Goal: Task Accomplishment & Management: Complete application form

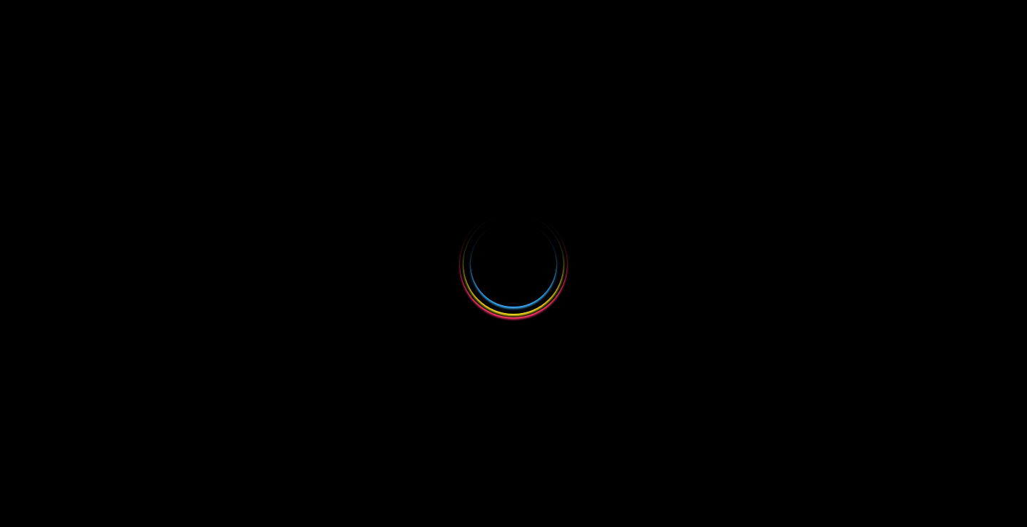
select select
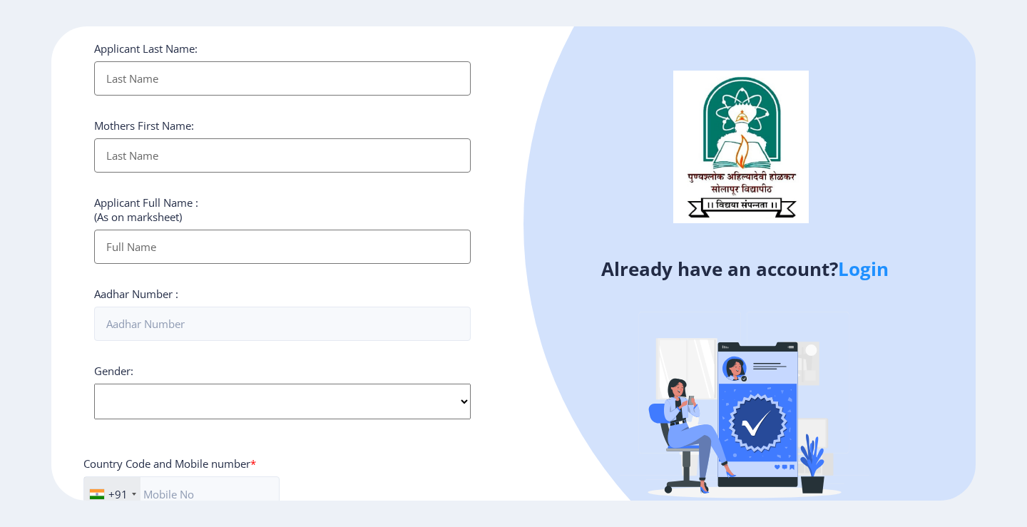
scroll to position [357, 0]
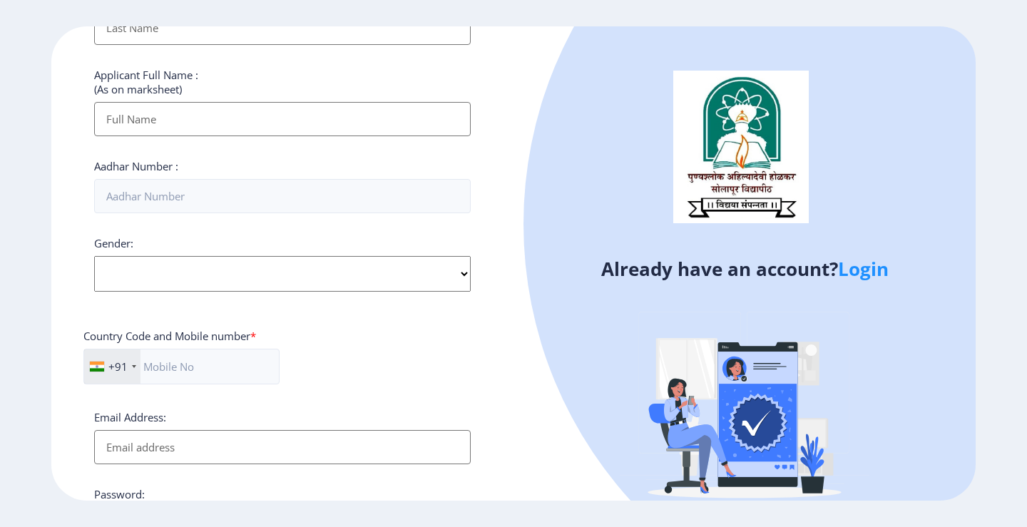
click at [871, 273] on link "Login" at bounding box center [863, 269] width 51 height 26
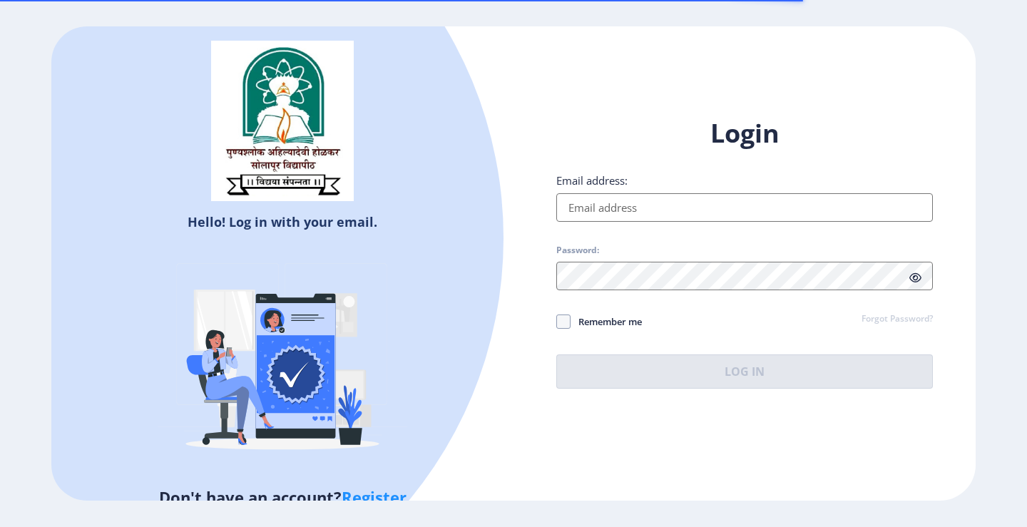
click at [625, 208] on input "Email address:" at bounding box center [744, 207] width 377 height 29
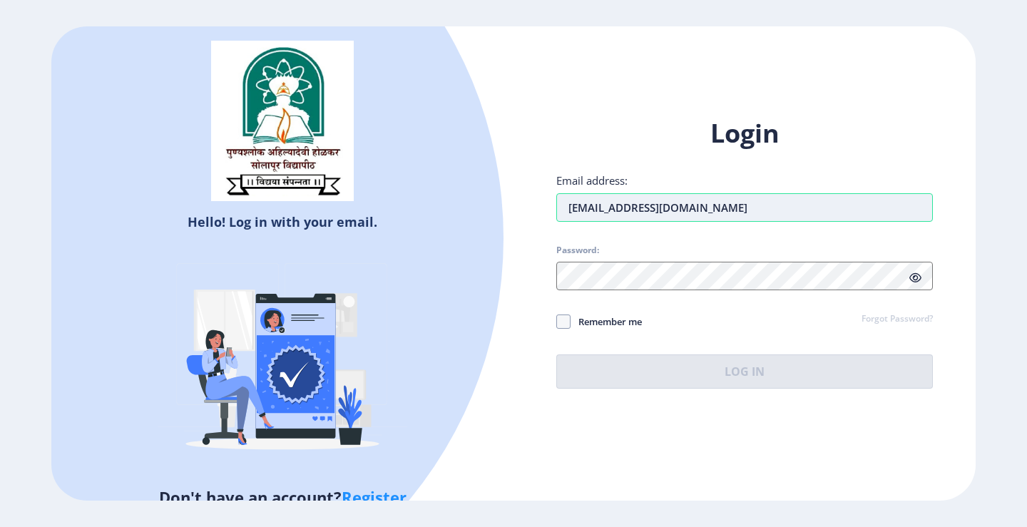
type input "[EMAIL_ADDRESS][DOMAIN_NAME]"
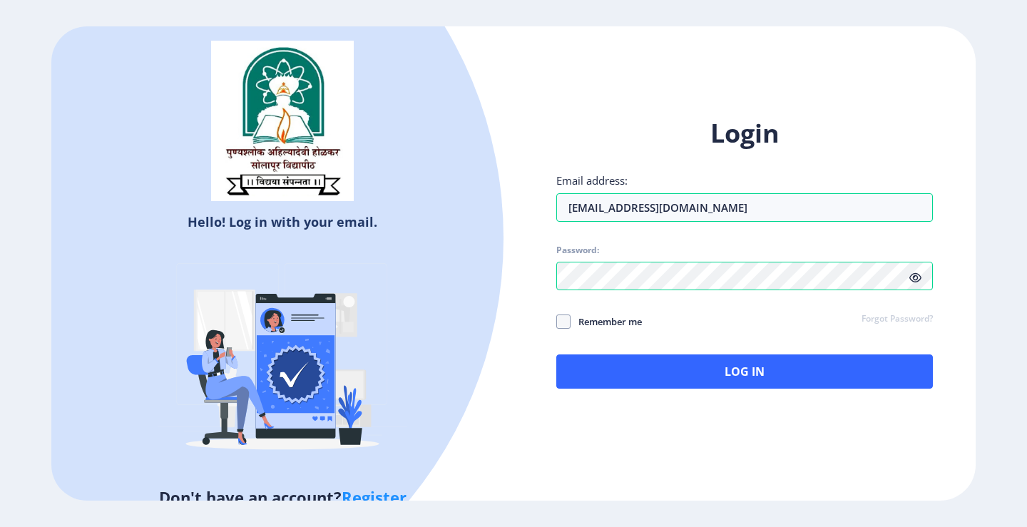
click at [921, 275] on icon at bounding box center [916, 278] width 12 height 11
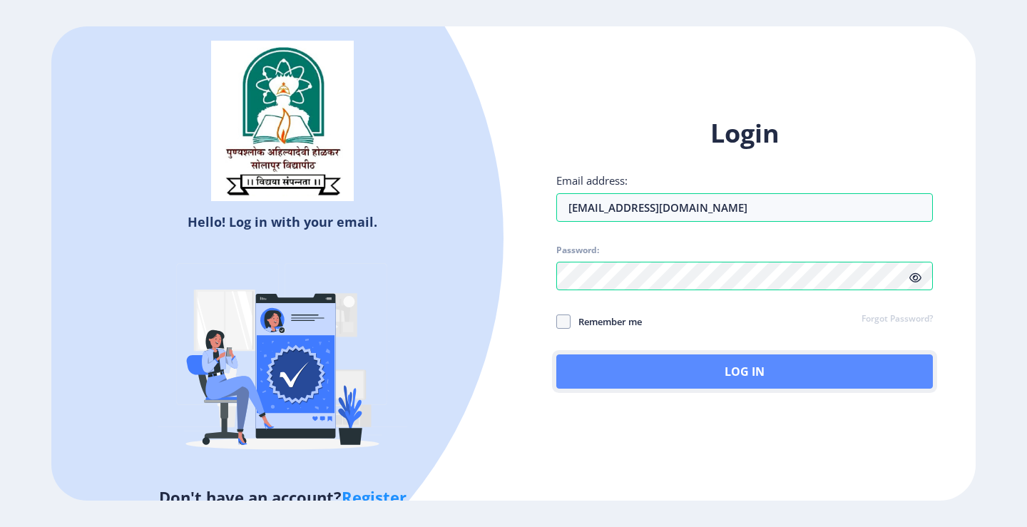
click at [601, 372] on button "Log In" at bounding box center [744, 372] width 377 height 34
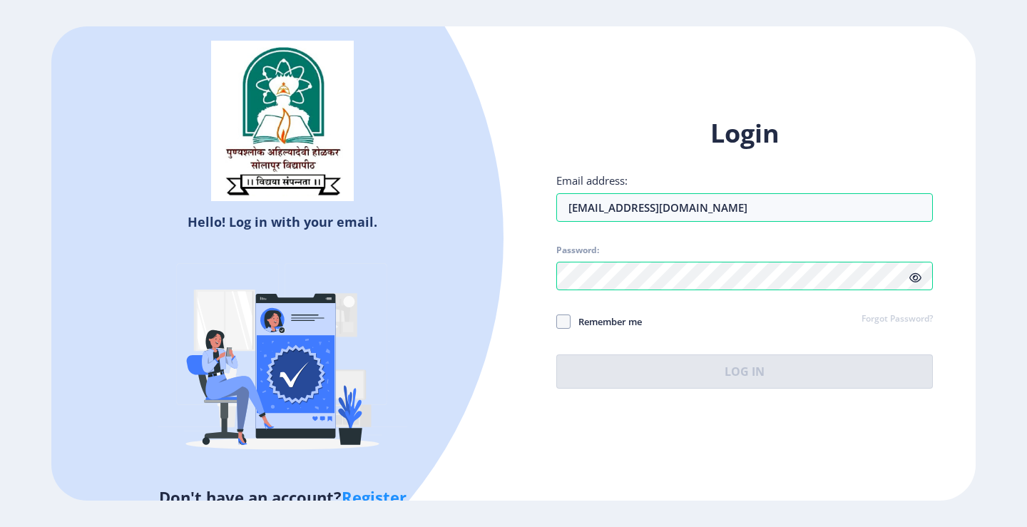
drag, startPoint x: 878, startPoint y: 327, endPoint x: 880, endPoint y: 310, distance: 16.5
click at [880, 322] on div "Remember me Forgot Password?" at bounding box center [744, 322] width 377 height 19
click at [879, 322] on link "Forgot Password?" at bounding box center [897, 319] width 71 height 13
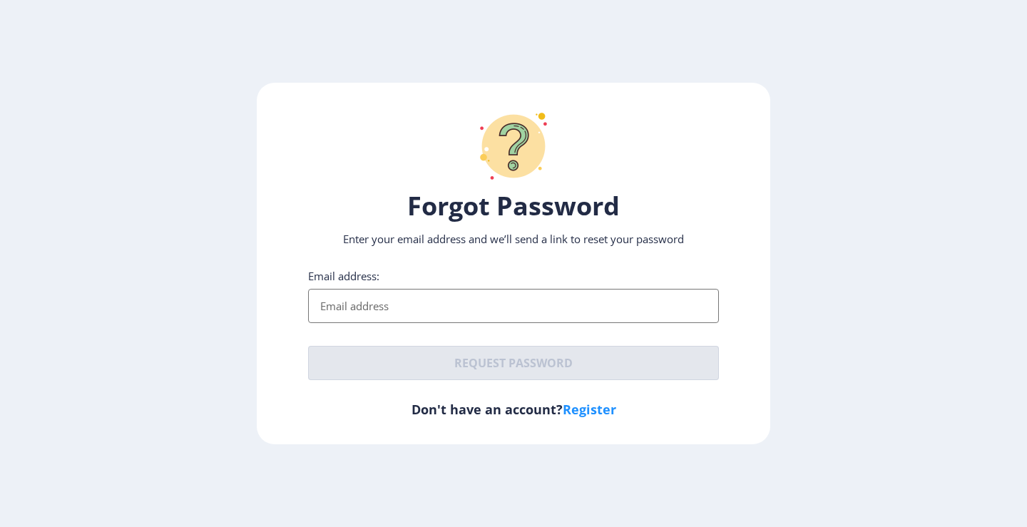
click at [412, 289] on input "Email address:" at bounding box center [513, 306] width 411 height 34
type input "[EMAIL_ADDRESS][DOMAIN_NAME]"
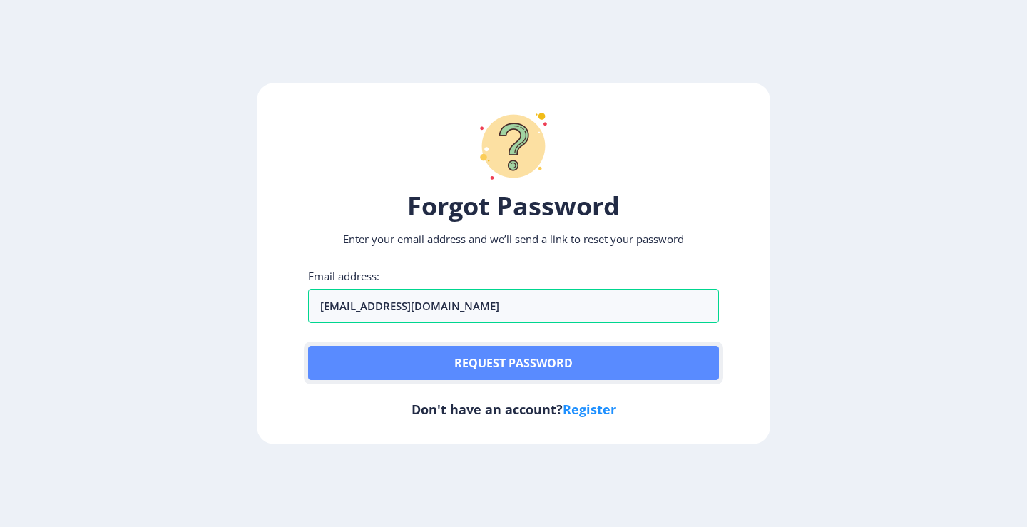
click at [497, 362] on button "Request password" at bounding box center [513, 363] width 411 height 34
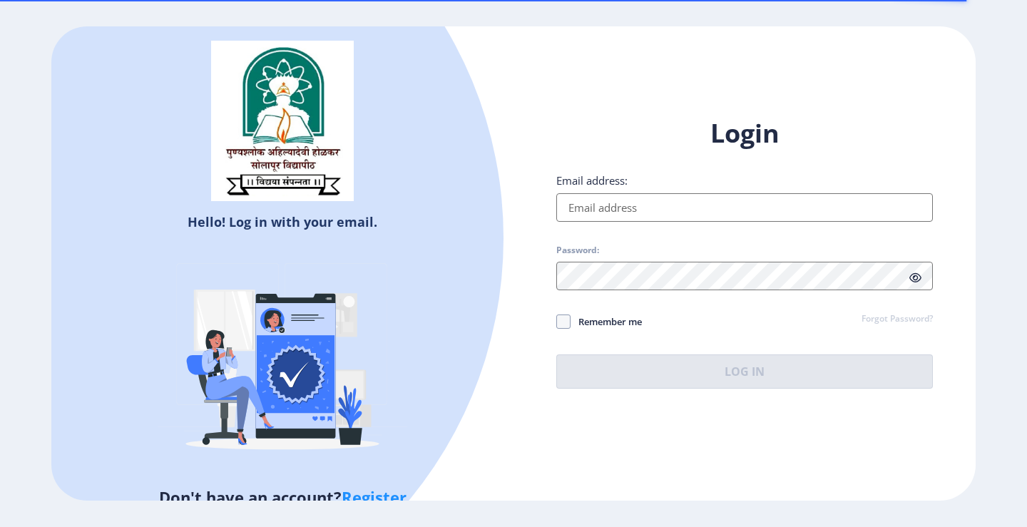
click at [573, 207] on input "Email address:" at bounding box center [744, 207] width 377 height 29
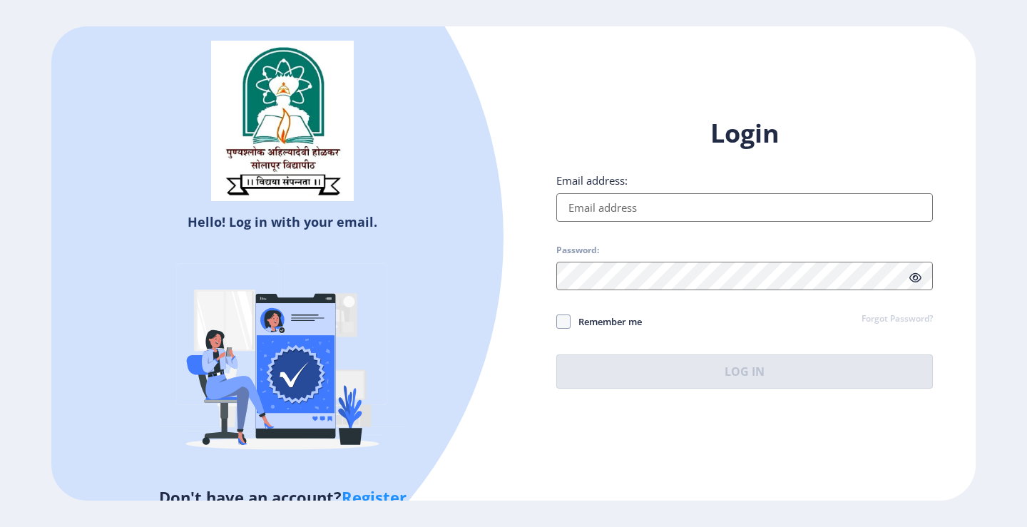
type input "[EMAIL_ADDRESS][DOMAIN_NAME]"
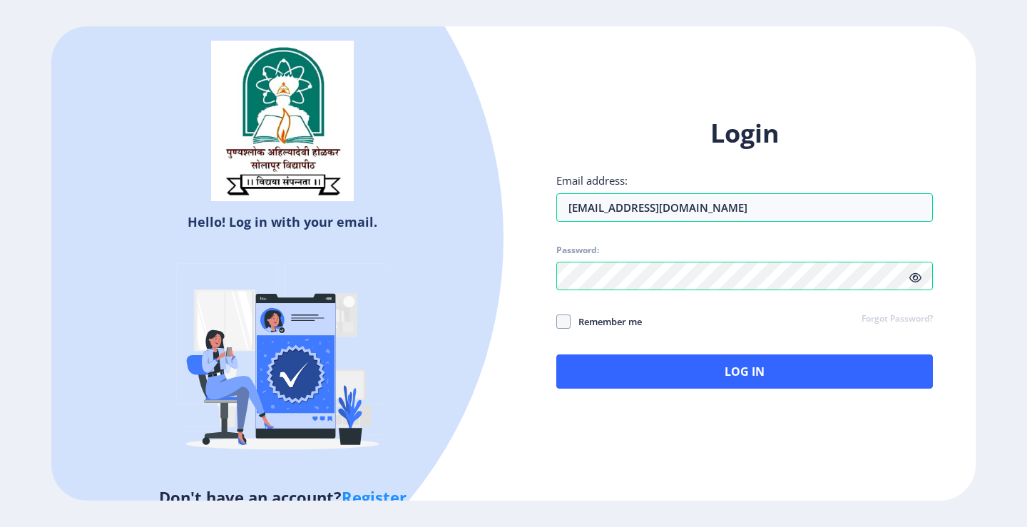
click at [920, 280] on icon at bounding box center [916, 278] width 12 height 11
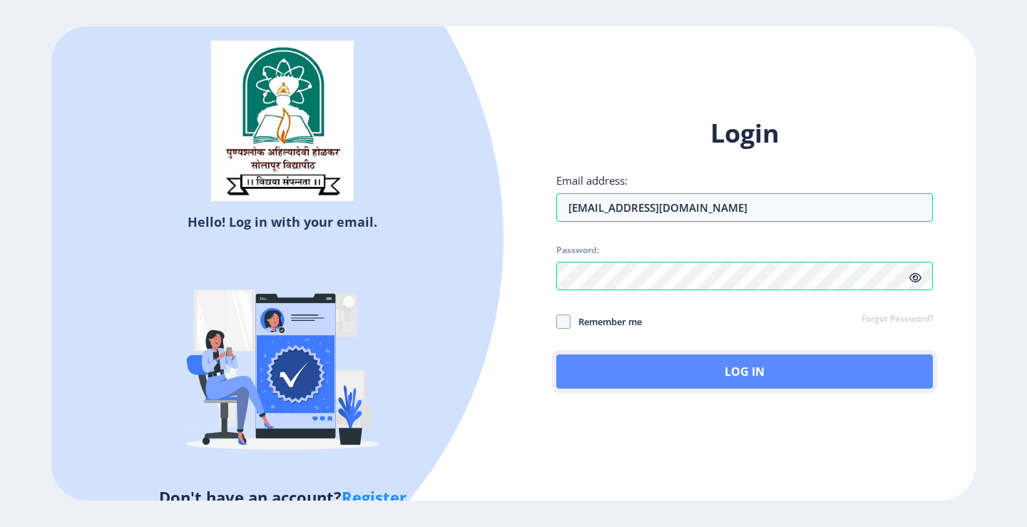
click at [628, 371] on button "Log In" at bounding box center [744, 372] width 377 height 34
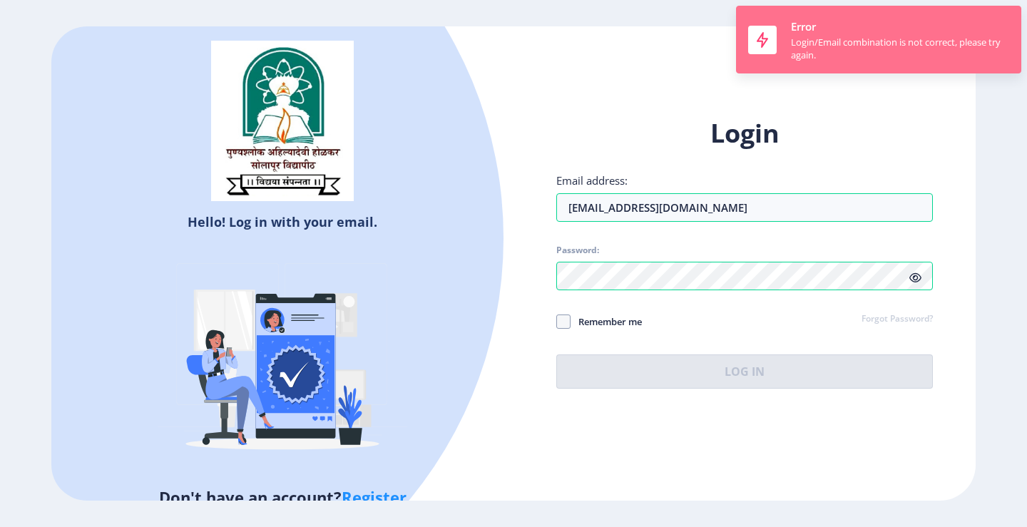
click at [765, 68] on nb-toast "Error Login/Email combination is not correct, please try again." at bounding box center [878, 40] width 285 height 68
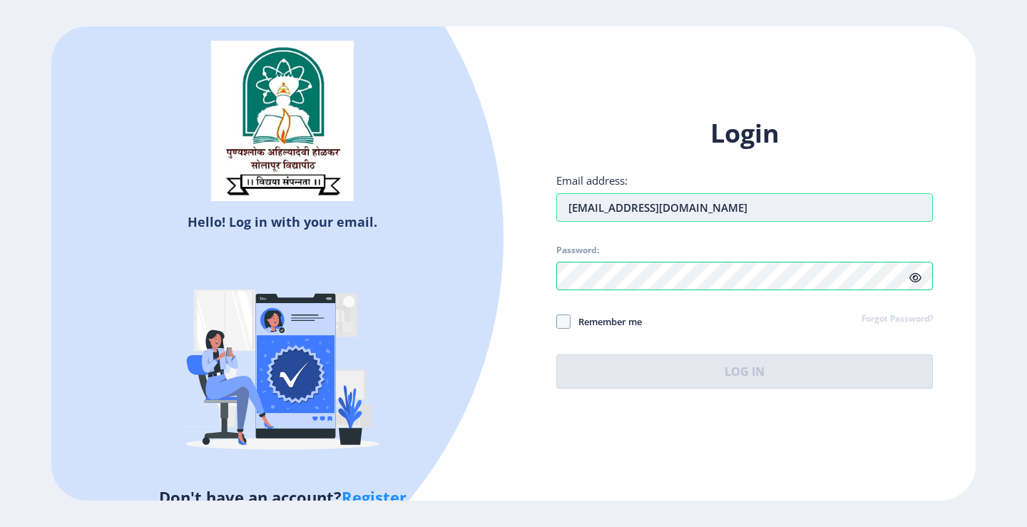
click at [569, 213] on input "[EMAIL_ADDRESS][DOMAIN_NAME]" at bounding box center [744, 207] width 377 height 29
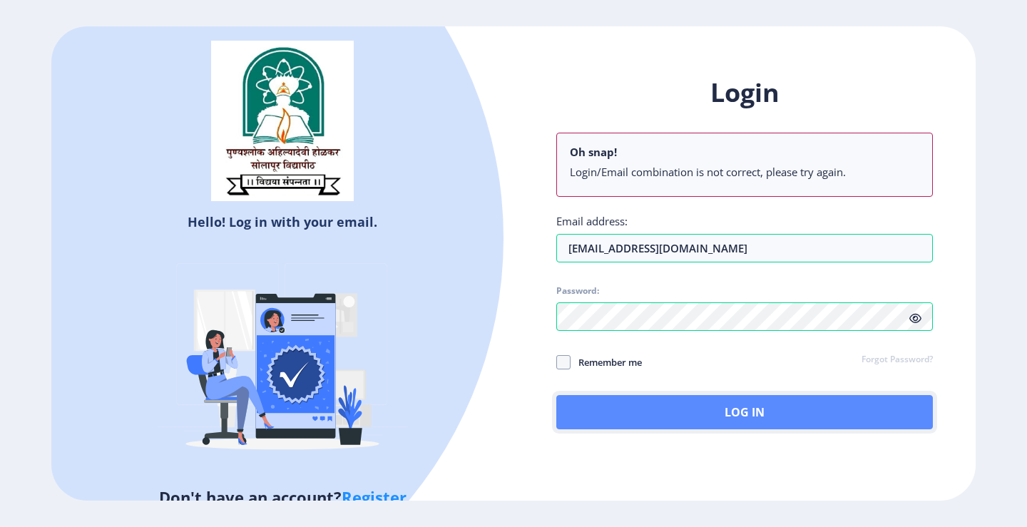
click at [639, 410] on button "Log In" at bounding box center [744, 412] width 377 height 34
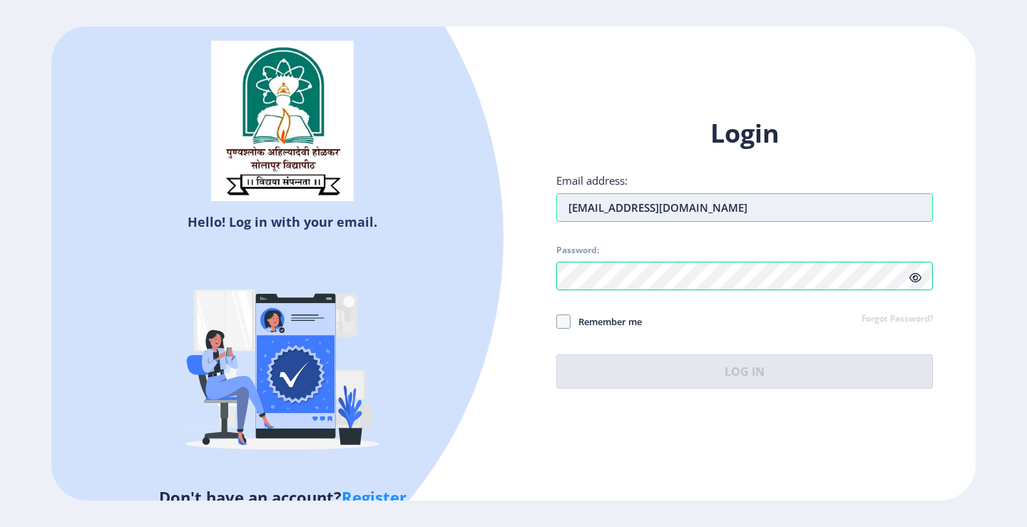
click at [738, 207] on input "[EMAIL_ADDRESS][DOMAIN_NAME]" at bounding box center [744, 207] width 377 height 29
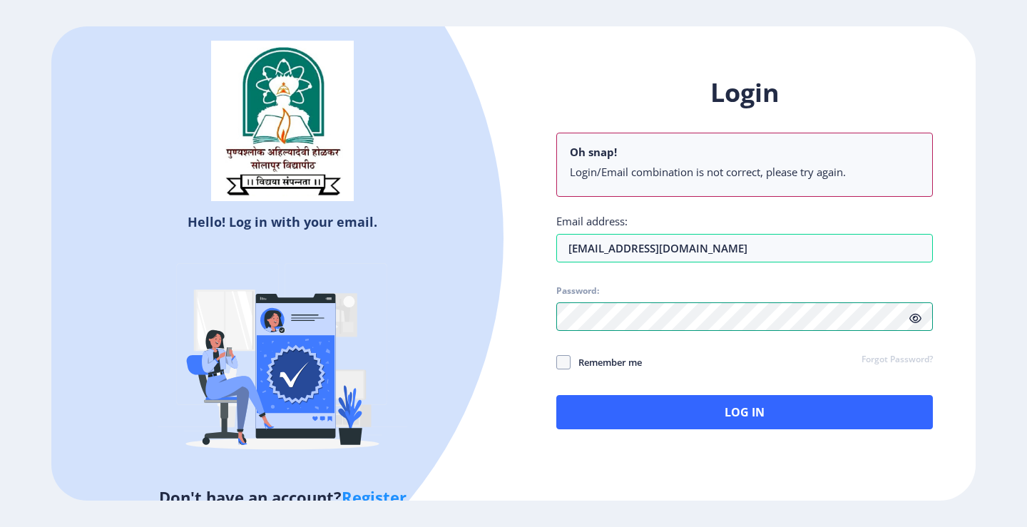
click at [566, 273] on div "Login Oh snap! Login/Email combination is not correct, please try again. Email …" at bounding box center [744, 253] width 377 height 354
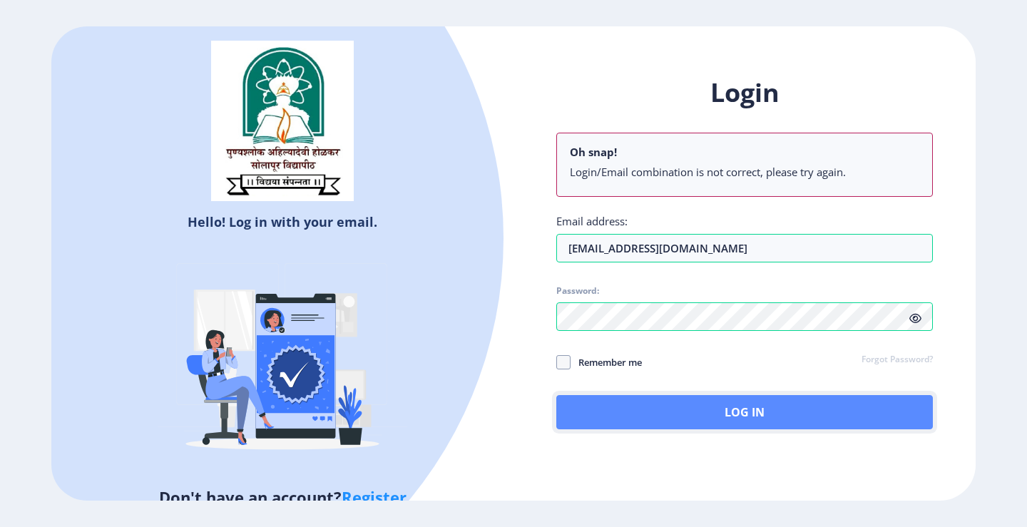
click at [629, 410] on button "Log In" at bounding box center [744, 412] width 377 height 34
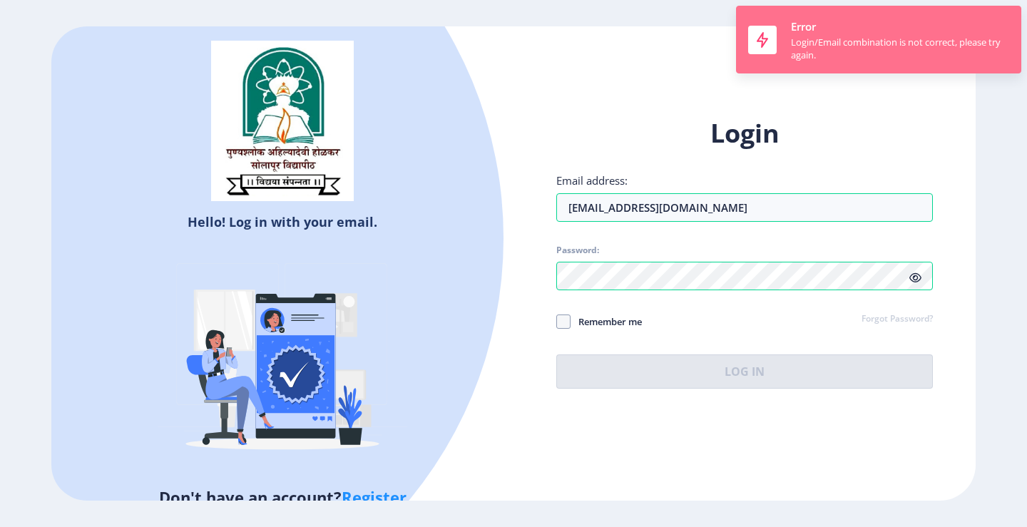
click at [818, 53] on div "Login/Email combination is not correct, please try again." at bounding box center [900, 49] width 218 height 26
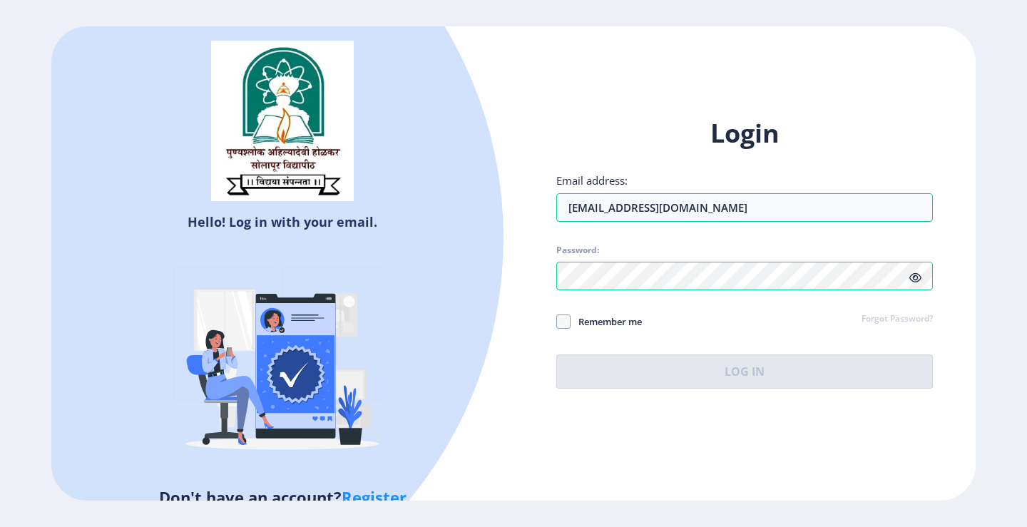
click at [910, 302] on div "Login Email address: sagarsiddheshwar5@gmail.com Password: Remember me Forgot P…" at bounding box center [744, 252] width 377 height 273
click at [566, 322] on span at bounding box center [563, 322] width 14 height 14
click at [557, 322] on input "Remember me" at bounding box center [556, 321] width 1 height 1
checkbox input "true"
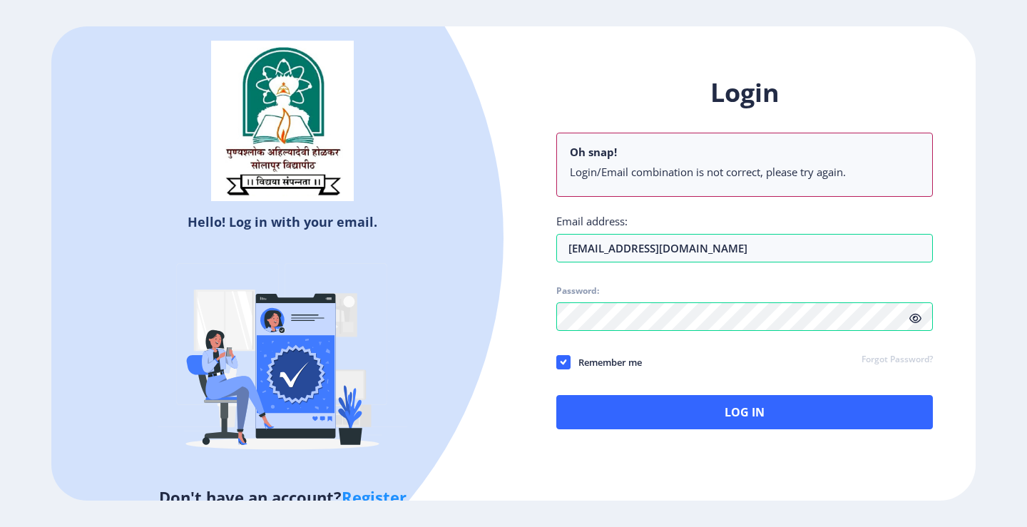
click at [651, 170] on li "Login/Email combination is not correct, please try again." at bounding box center [745, 172] width 350 height 14
click at [389, 499] on link "Register" at bounding box center [374, 497] width 65 height 21
select select
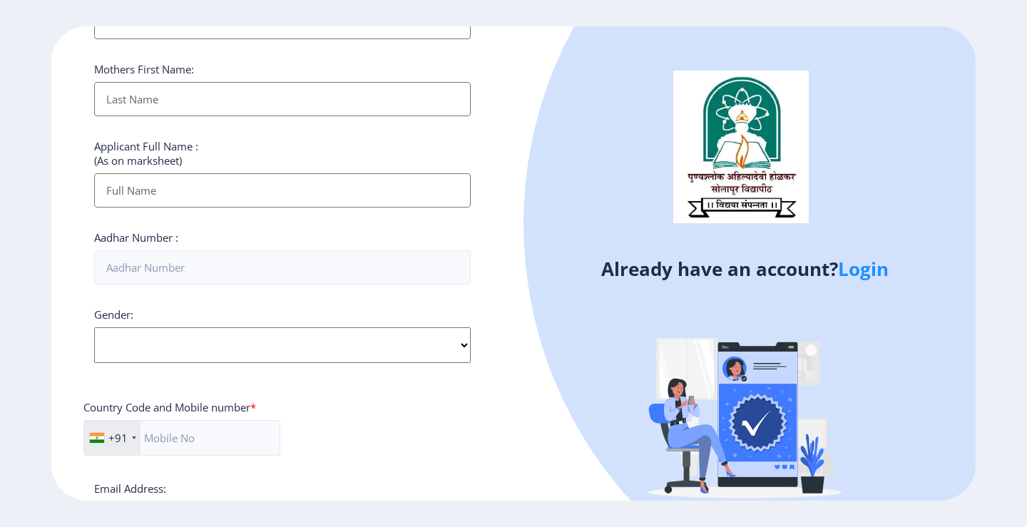
scroll to position [519, 0]
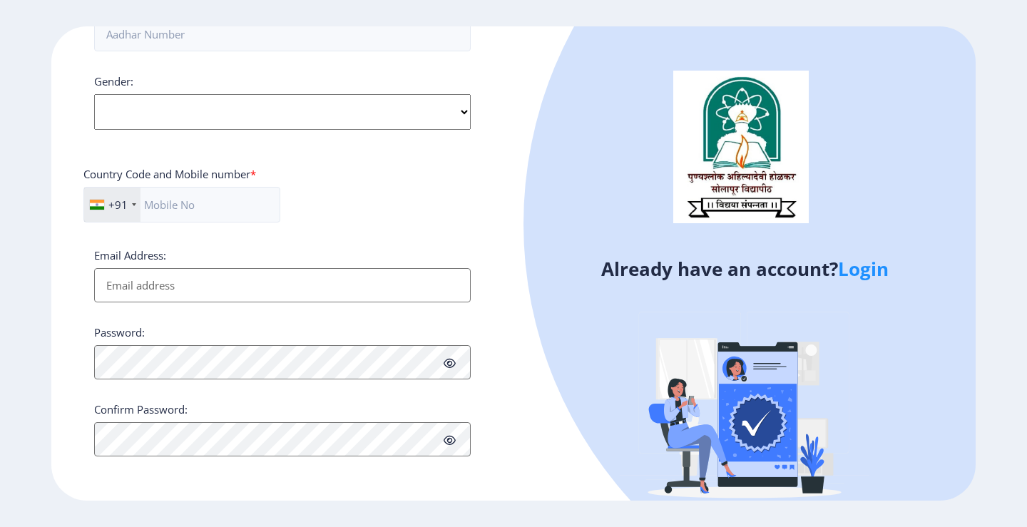
click at [859, 263] on link "Login" at bounding box center [863, 269] width 51 height 26
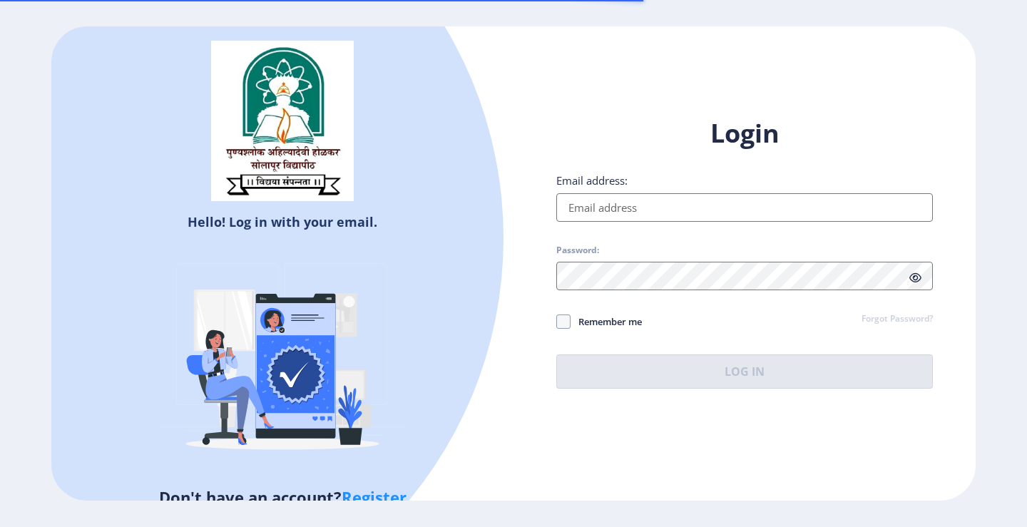
click at [899, 318] on link "Forgot Password?" at bounding box center [897, 319] width 71 height 13
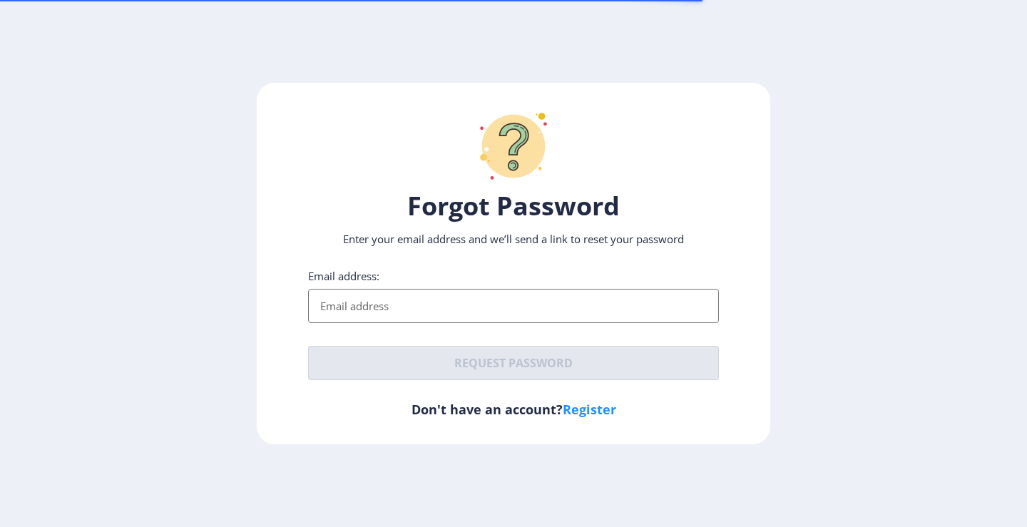
click at [536, 303] on input "Email address:" at bounding box center [513, 306] width 411 height 34
type input "[EMAIL_ADDRESS][DOMAIN_NAME]"
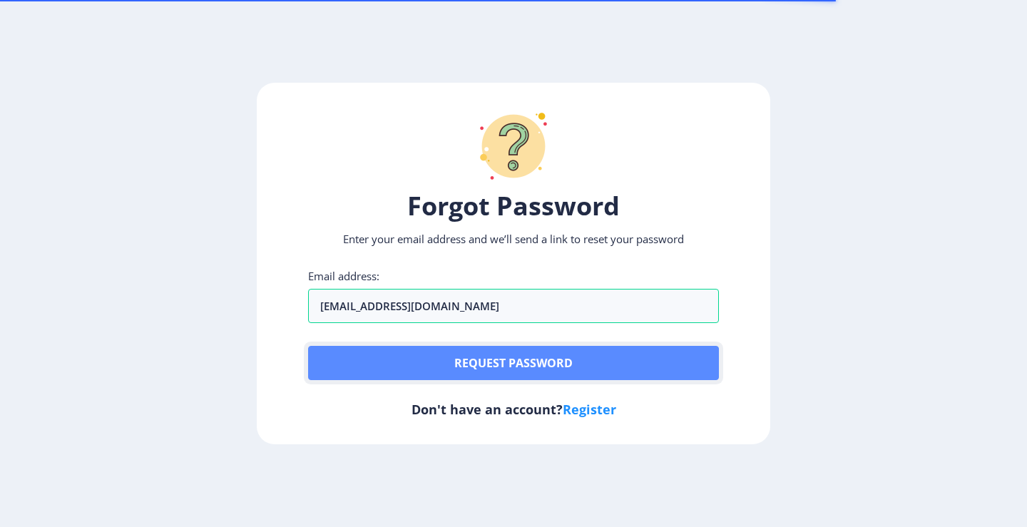
click at [502, 347] on button "Request password" at bounding box center [513, 363] width 411 height 34
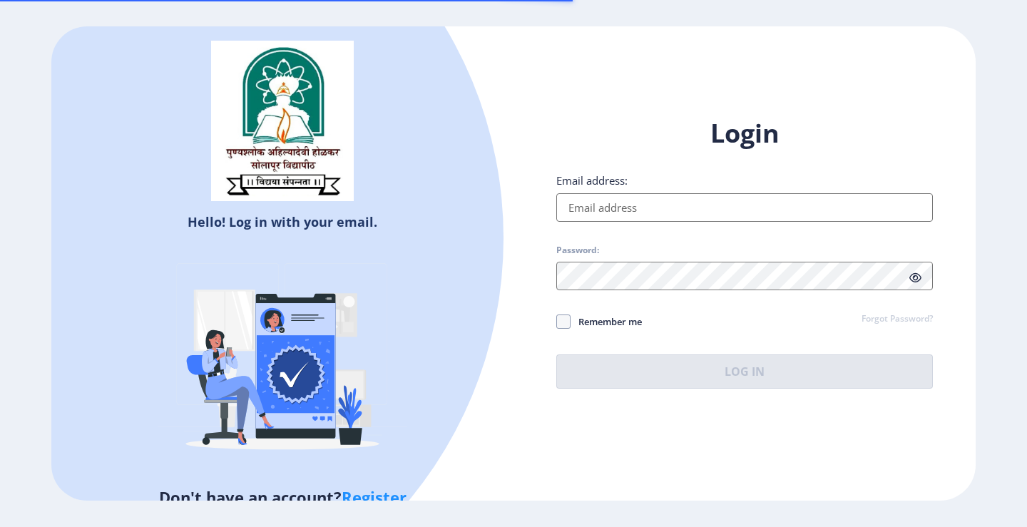
click at [588, 204] on input "Email address:" at bounding box center [744, 207] width 377 height 29
type input "[EMAIL_ADDRESS][DOMAIN_NAME]"
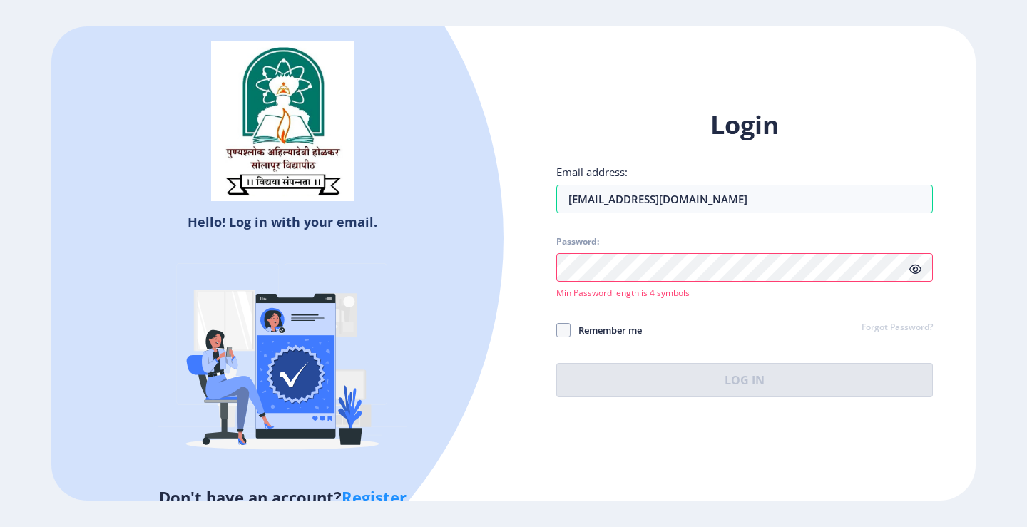
click at [913, 273] on icon at bounding box center [916, 269] width 12 height 11
click at [922, 276] on div at bounding box center [744, 267] width 377 height 29
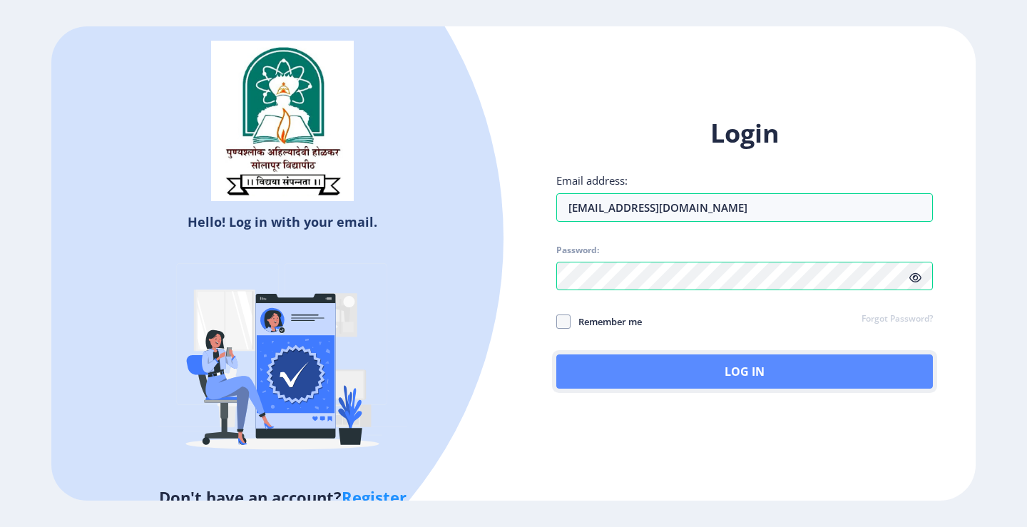
click at [671, 370] on button "Log In" at bounding box center [744, 372] width 377 height 34
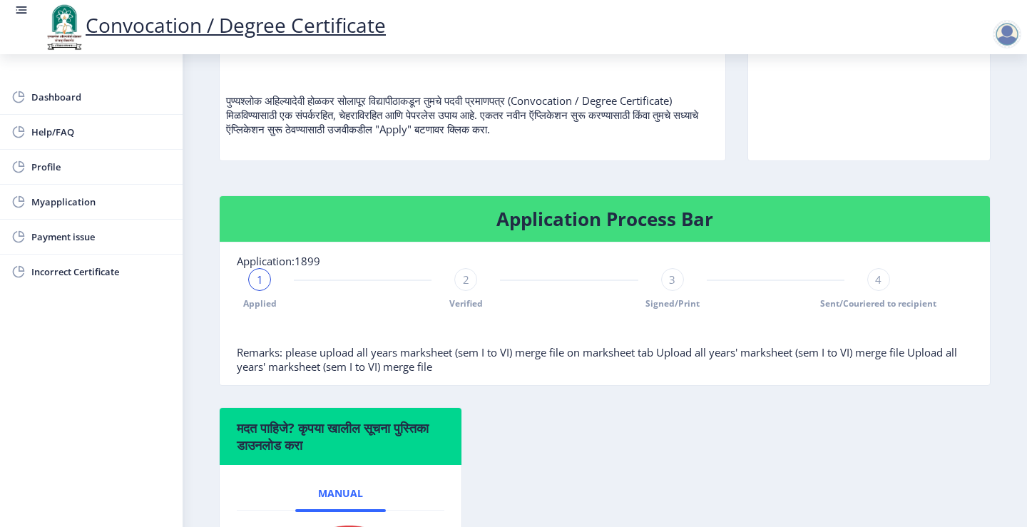
scroll to position [179, 0]
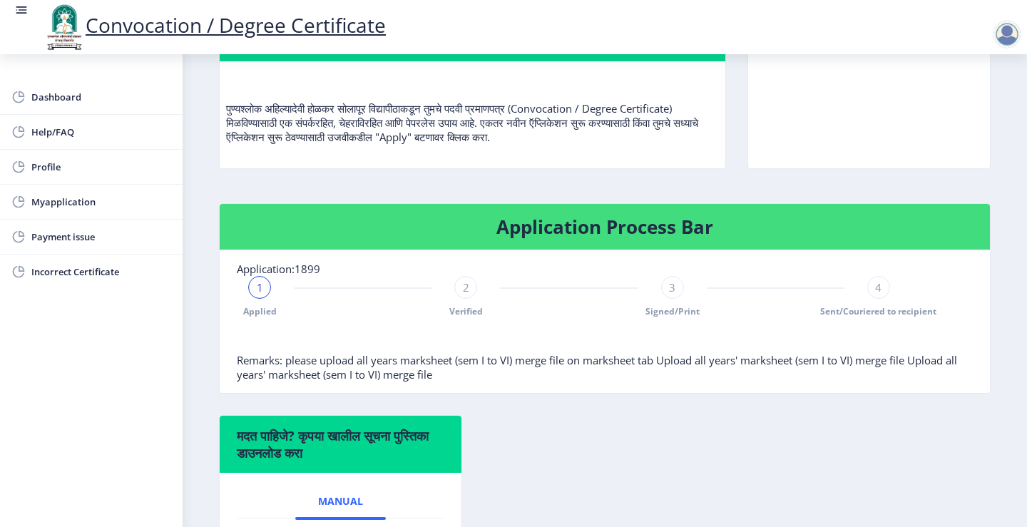
click at [269, 280] on div "1" at bounding box center [259, 287] width 23 height 23
click at [87, 198] on span "Myapplication" at bounding box center [101, 201] width 140 height 17
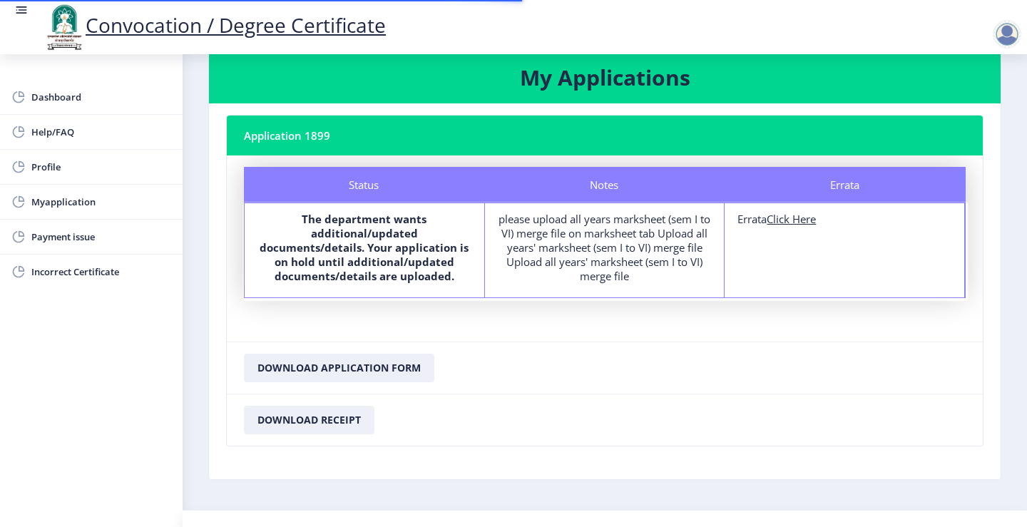
scroll to position [55, 0]
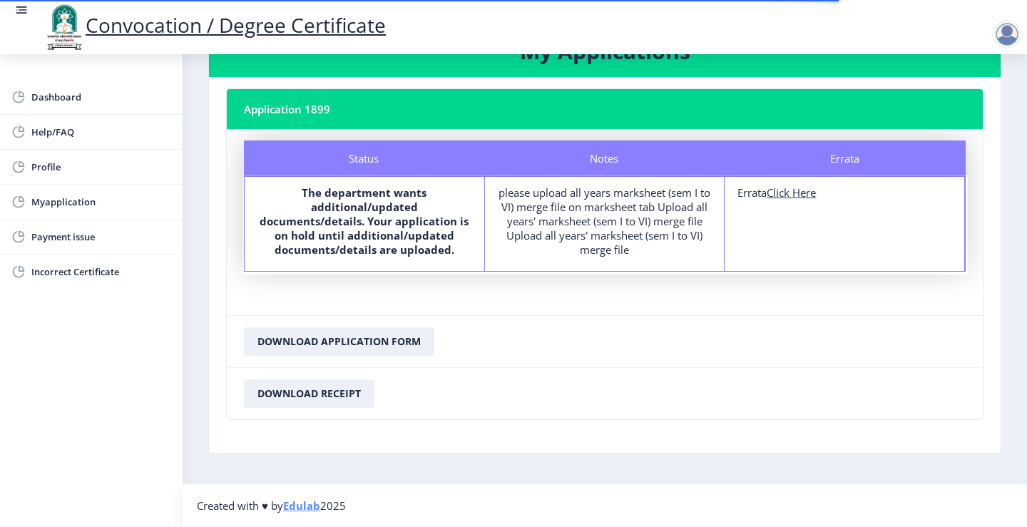
click at [790, 198] on u "Click Here" at bounding box center [791, 192] width 49 height 14
select select
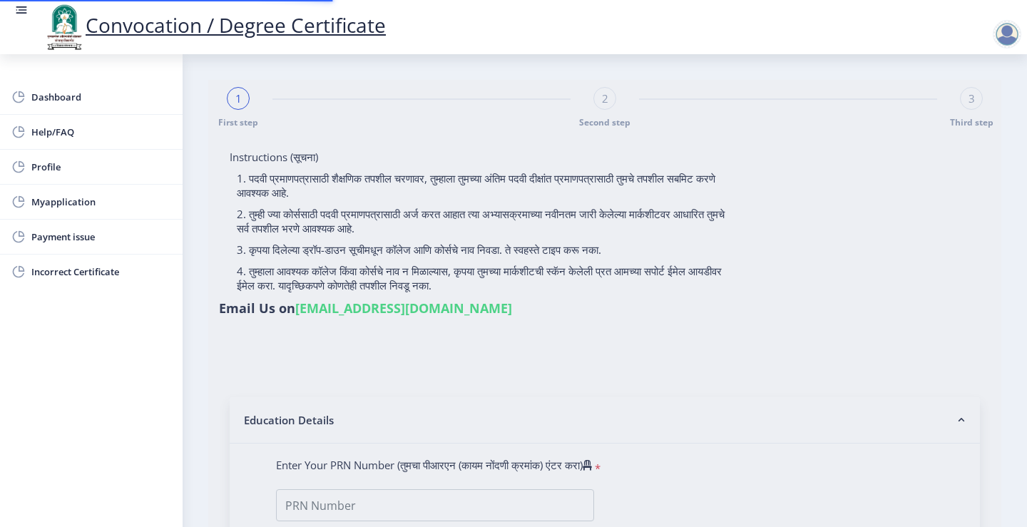
type input "[PERSON_NAME]"
type input "NANDA"
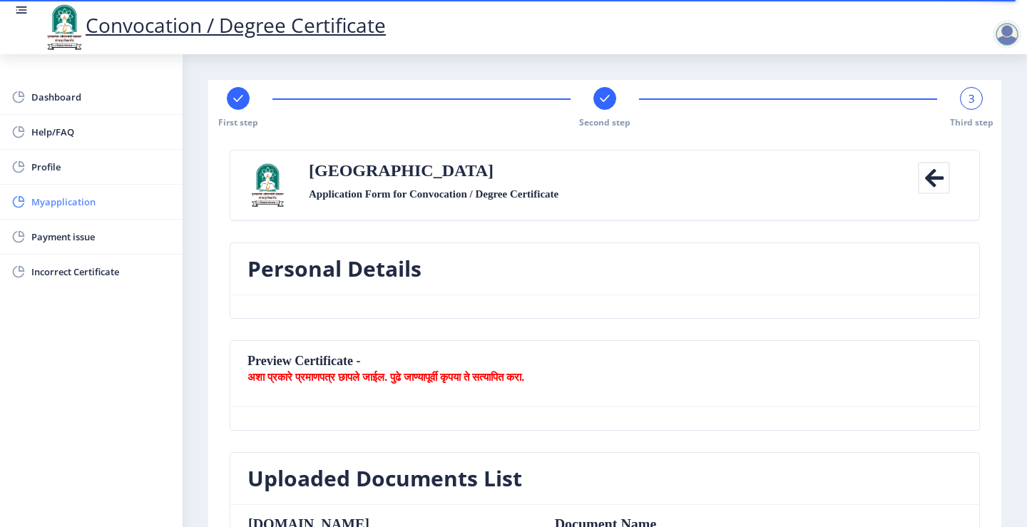
click at [93, 196] on span "Myapplication" at bounding box center [101, 201] width 140 height 17
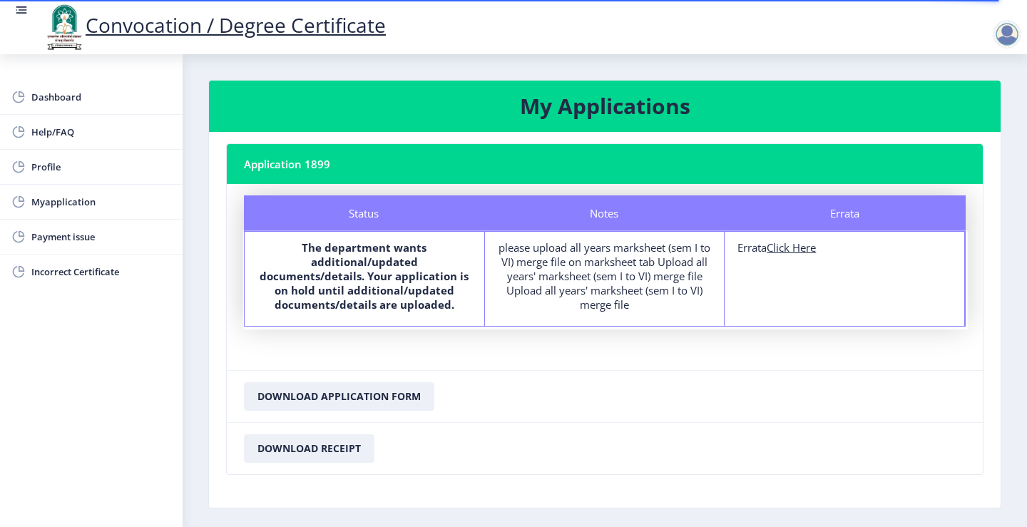
click at [340, 261] on b "The department wants additional/updated documents/details. Your application is …" at bounding box center [364, 275] width 209 height 71
click at [350, 251] on b "The department wants additional/updated documents/details. Your application is …" at bounding box center [364, 275] width 209 height 71
click at [353, 242] on b "The department wants additional/updated documents/details. Your application is …" at bounding box center [364, 275] width 209 height 71
drag, startPoint x: 606, startPoint y: 245, endPoint x: 604, endPoint y: 253, distance: 8.0
click at [606, 248] on div "please upload all years marksheet (sem I to VI) merge file on marksheet tab Upl…" at bounding box center [605, 275] width 214 height 71
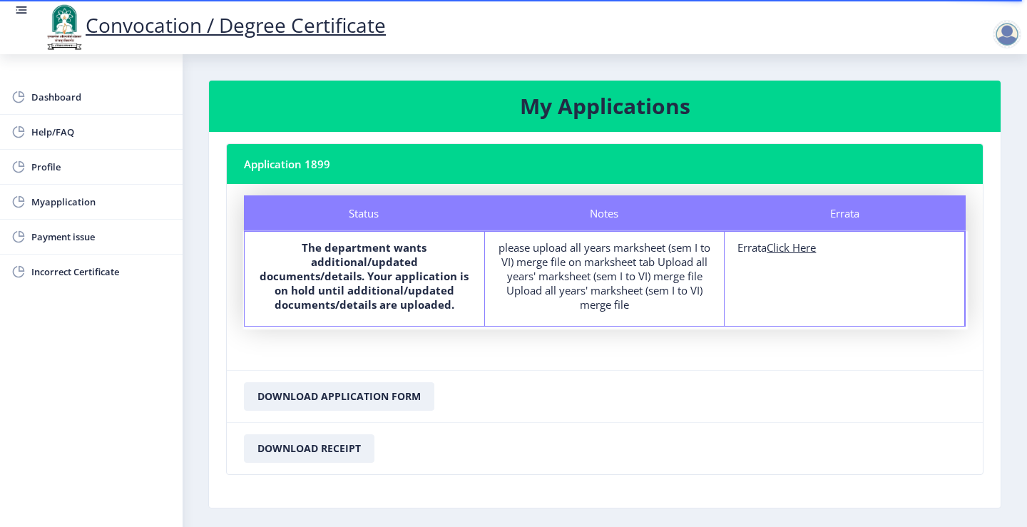
click at [604, 253] on div "please upload all years marksheet (sem I to VI) merge file on marksheet tab Upl…" at bounding box center [605, 275] width 214 height 71
click at [604, 258] on div "please upload all years marksheet (sem I to VI) merge file on marksheet tab Upl…" at bounding box center [605, 275] width 214 height 71
click at [605, 258] on div "please upload all years marksheet (sem I to VI) merge file on marksheet tab Upl…" at bounding box center [605, 275] width 214 height 71
click at [318, 162] on nb-card-header "Application 1899" at bounding box center [605, 164] width 756 height 40
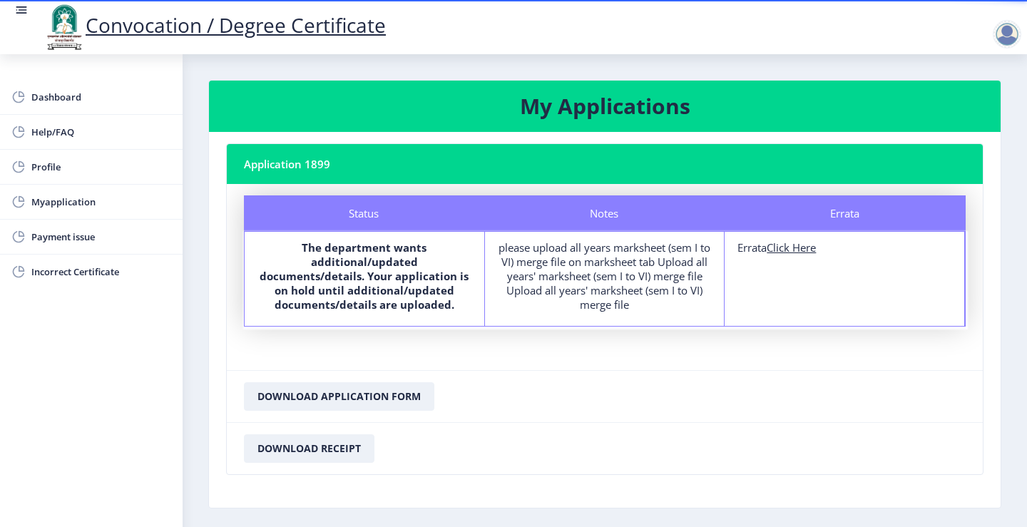
click at [314, 163] on nb-card-header "Application 1899" at bounding box center [605, 164] width 756 height 40
click at [777, 252] on u "Click Here" at bounding box center [791, 247] width 49 height 14
select select
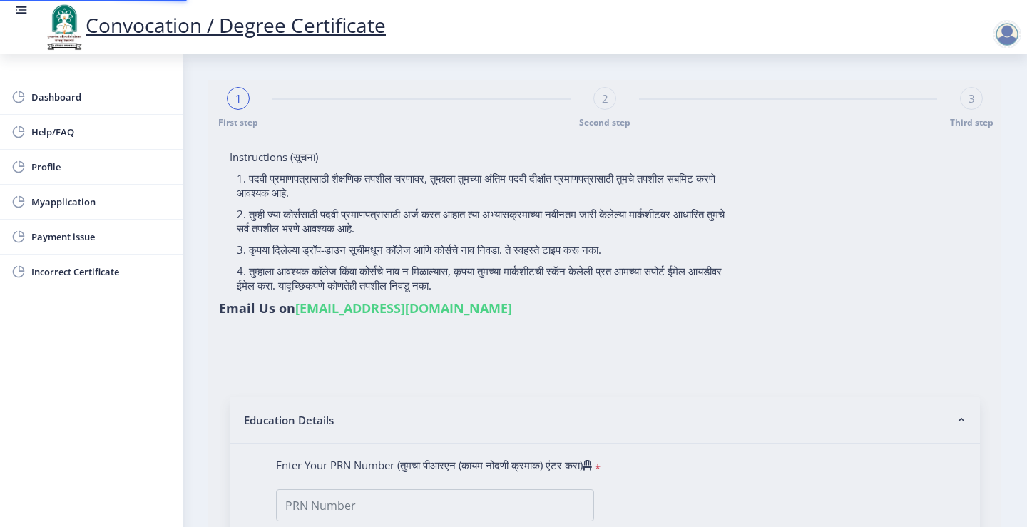
type input "[PERSON_NAME]"
type input "NANDA"
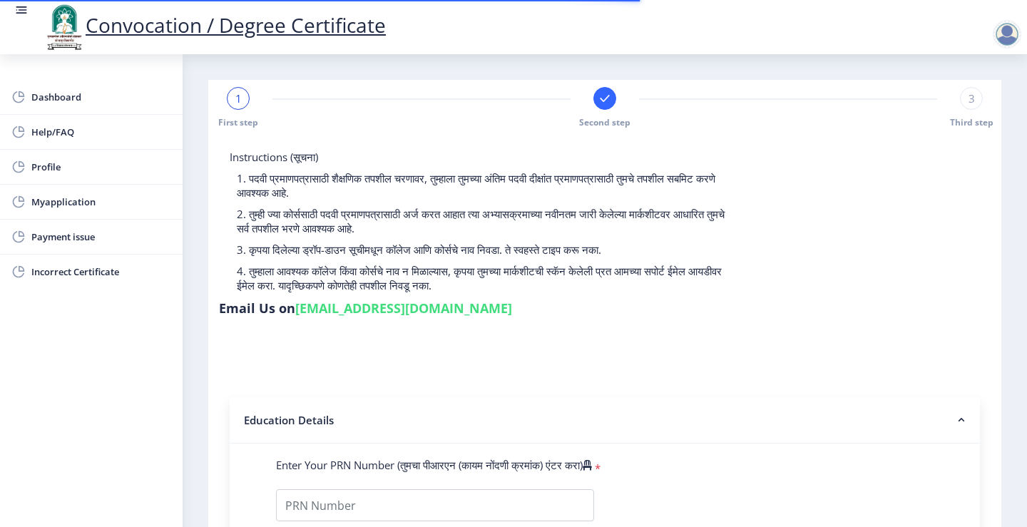
type input "2017032500002717"
select select "Regular"
select select "2020"
select select "March"
select select "Grade A+"
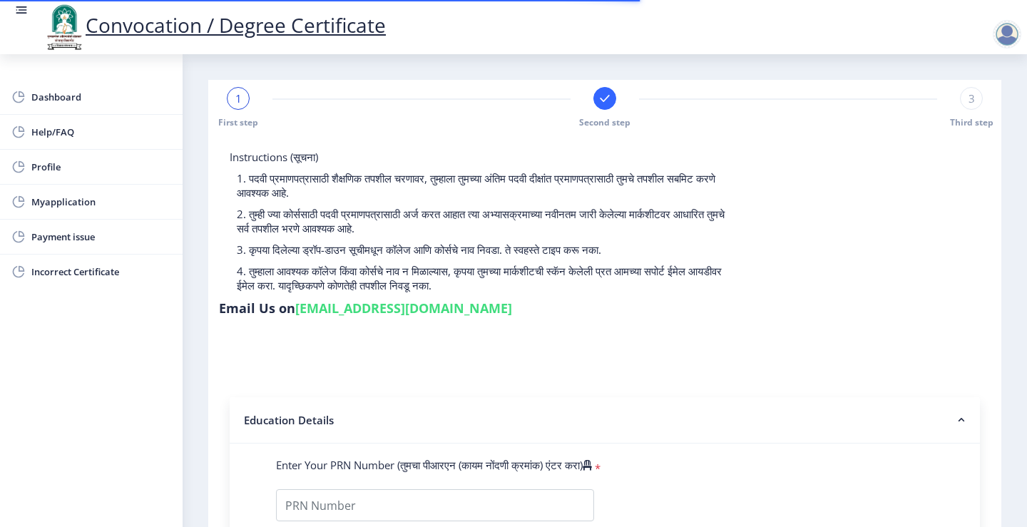
type input "700271"
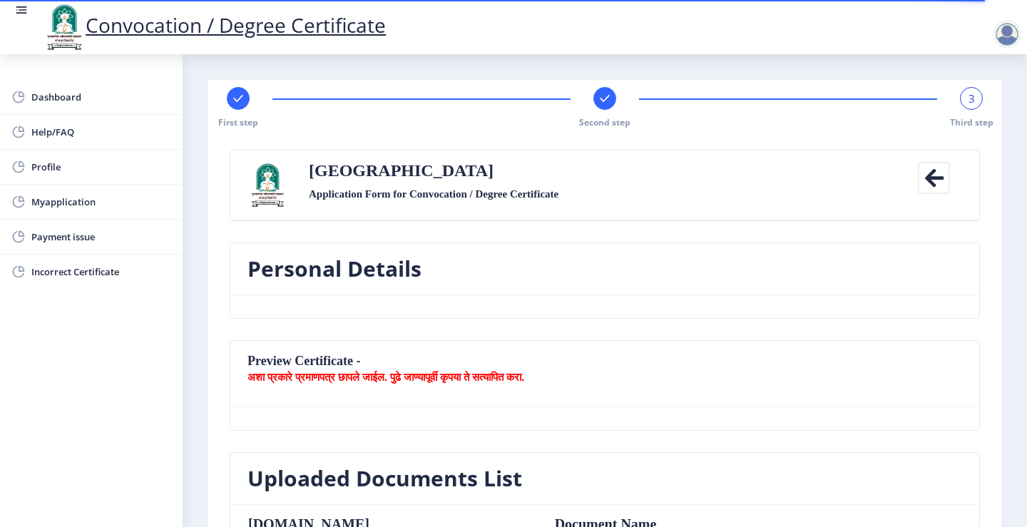
click at [237, 115] on div "First step" at bounding box center [238, 107] width 23 height 41
select select "Regular"
select select "Economics"
select select "2020"
select select "March"
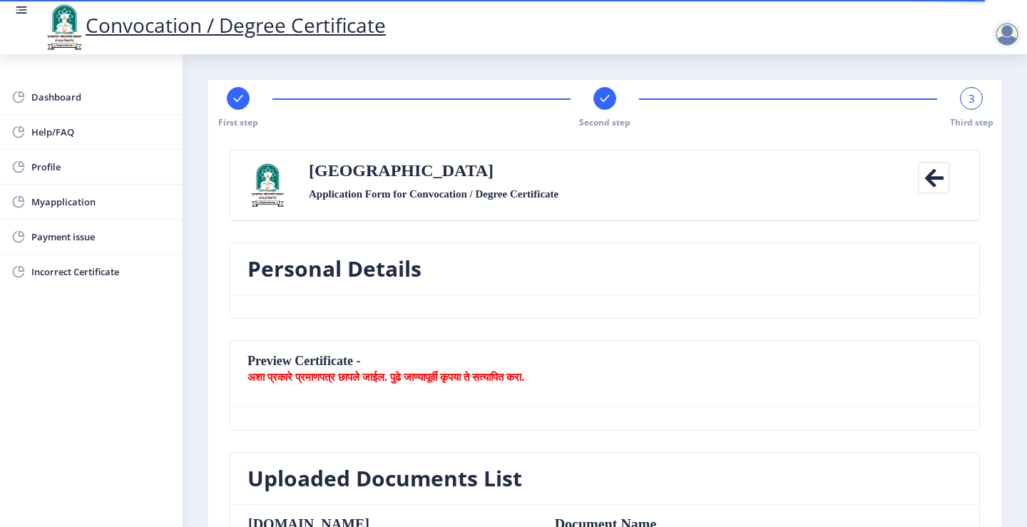
select select "Grade A+"
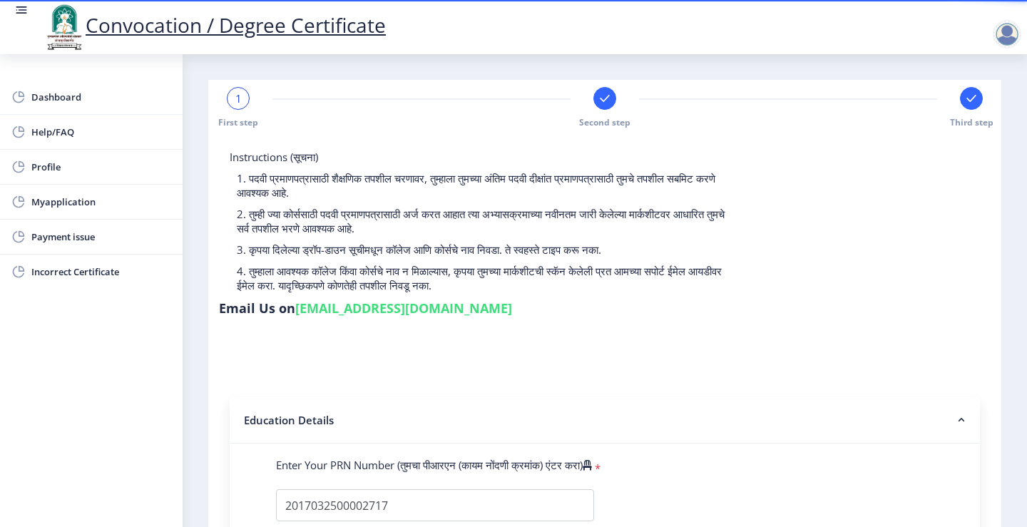
click at [599, 91] on div at bounding box center [605, 98] width 23 height 23
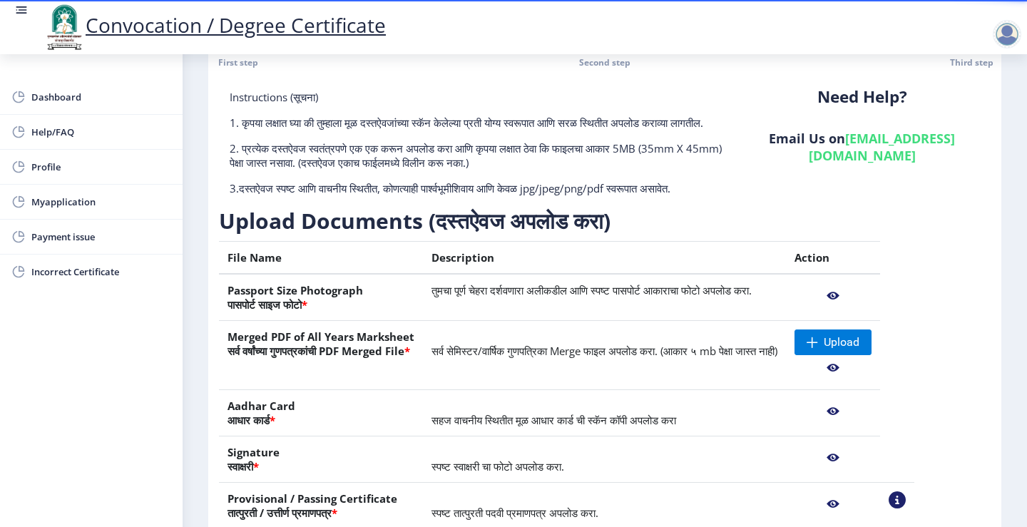
scroll to position [188, 0]
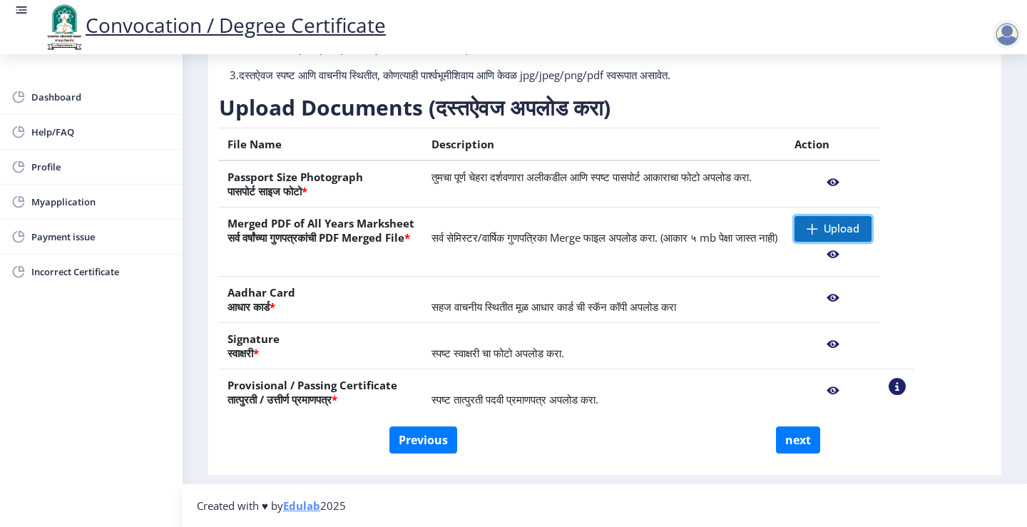
click at [818, 230] on span at bounding box center [812, 228] width 11 height 11
click at [818, 229] on span at bounding box center [812, 228] width 11 height 11
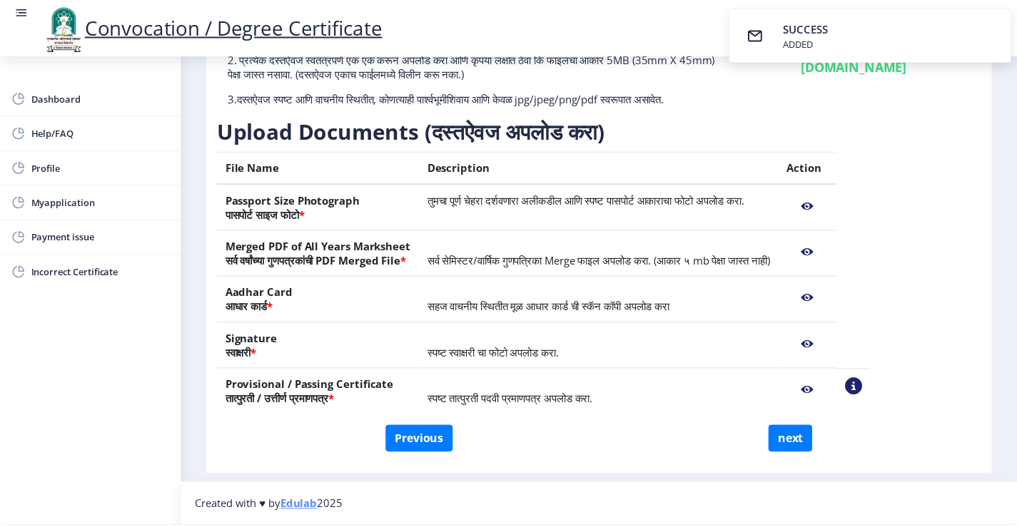
scroll to position [165, 0]
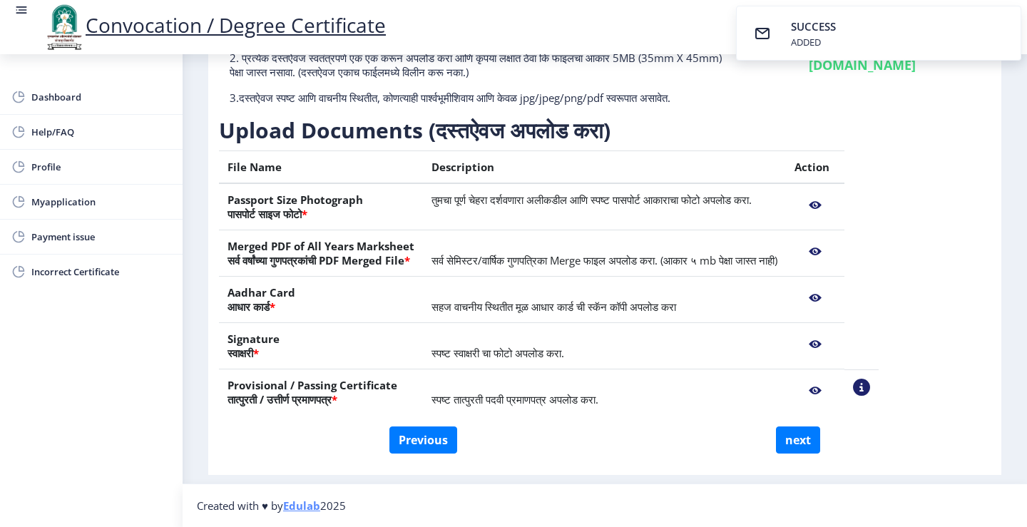
click at [836, 252] on nb-action at bounding box center [815, 252] width 41 height 26
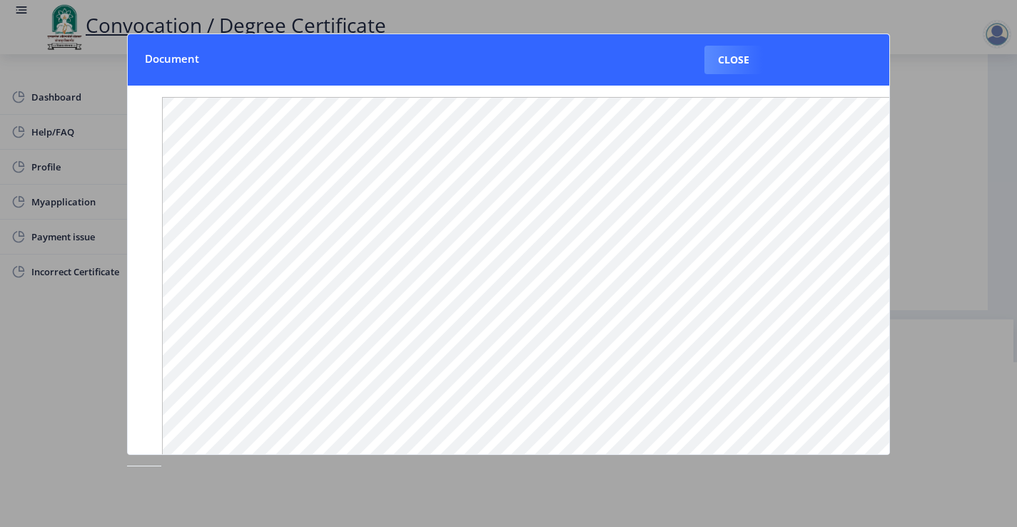
scroll to position [160, 0]
click at [745, 59] on button "Close" at bounding box center [733, 60] width 59 height 29
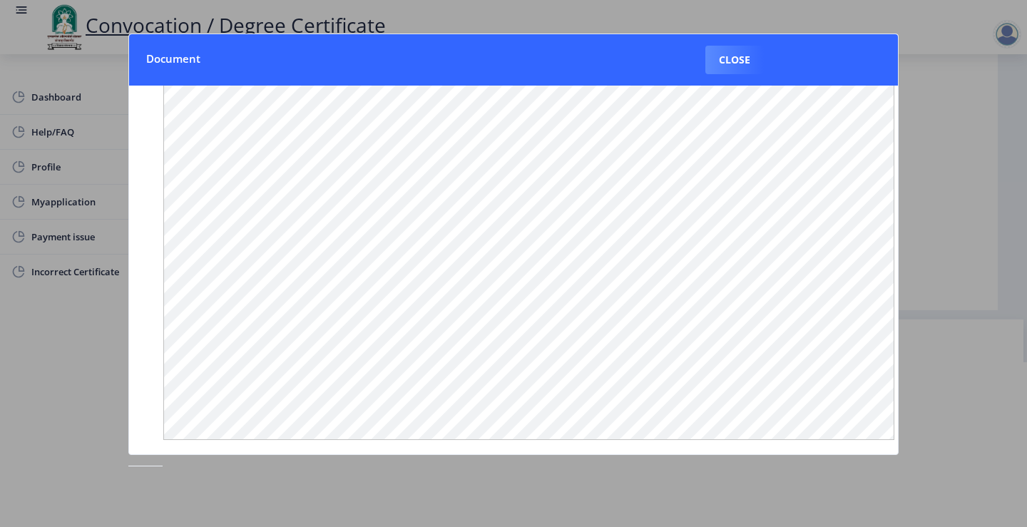
scroll to position [165, 0]
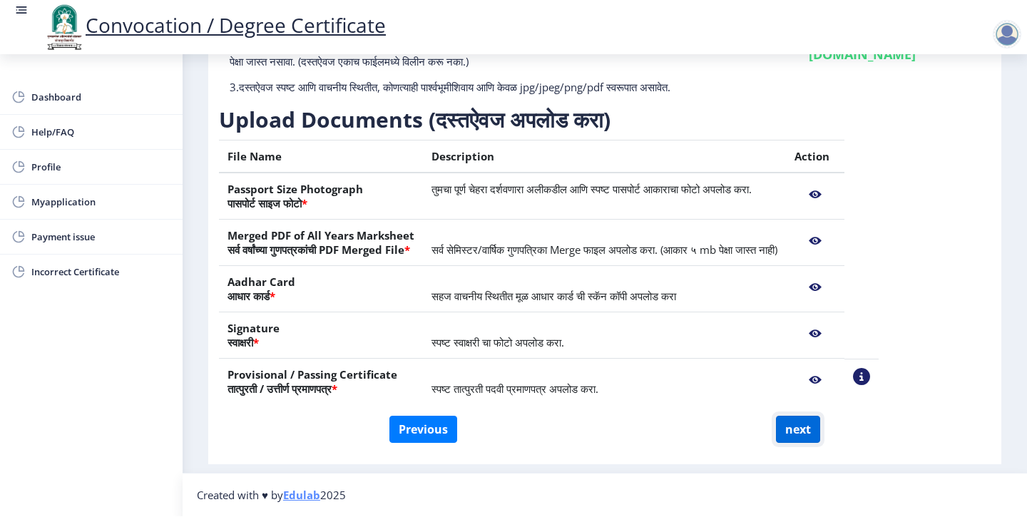
click at [790, 419] on button "next" at bounding box center [798, 429] width 44 height 27
select select
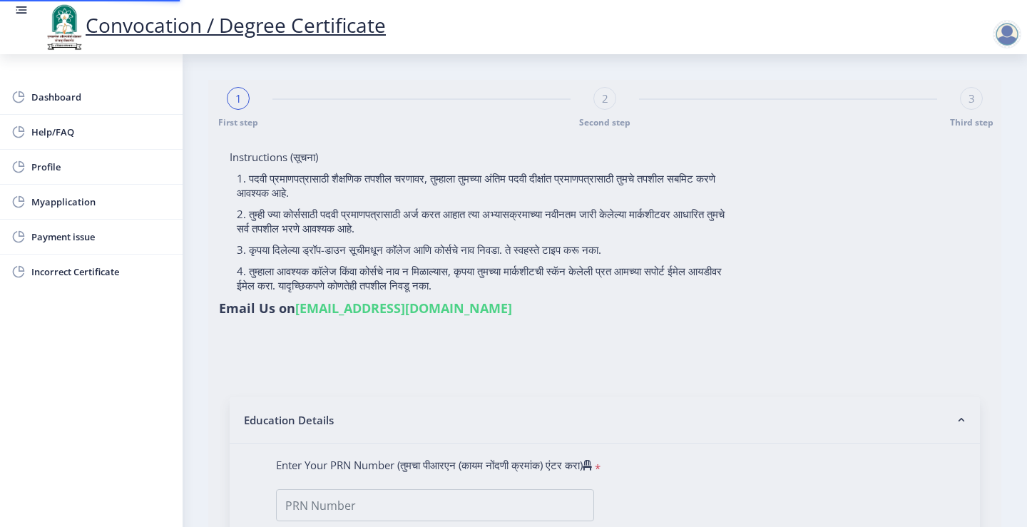
select select
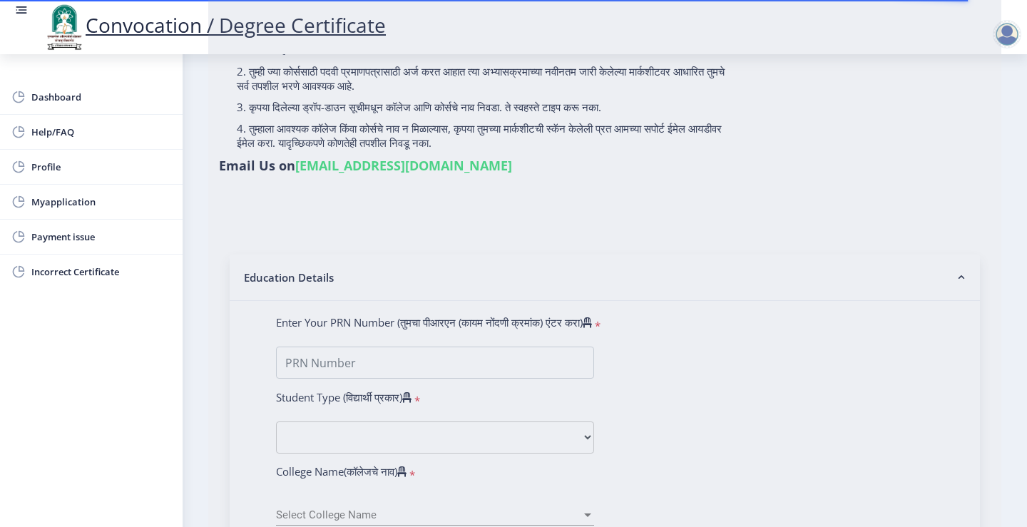
type input "[PERSON_NAME]"
type input "NANDA"
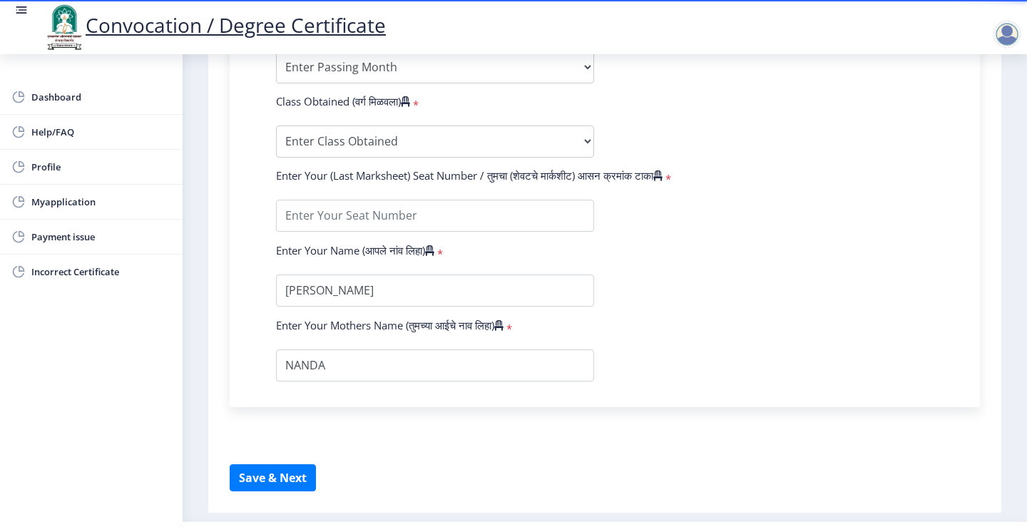
scroll to position [847, 0]
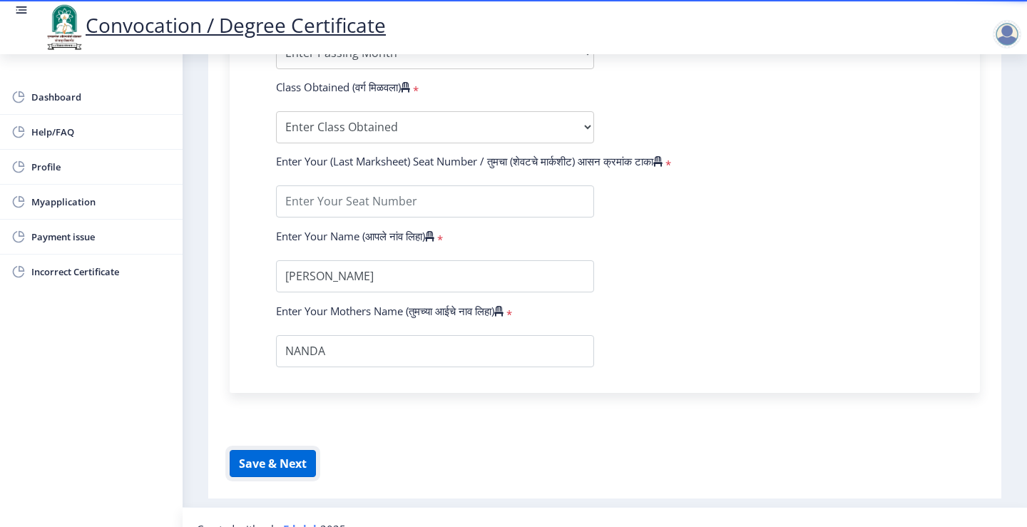
click at [298, 450] on button "Save & Next" at bounding box center [273, 463] width 86 height 27
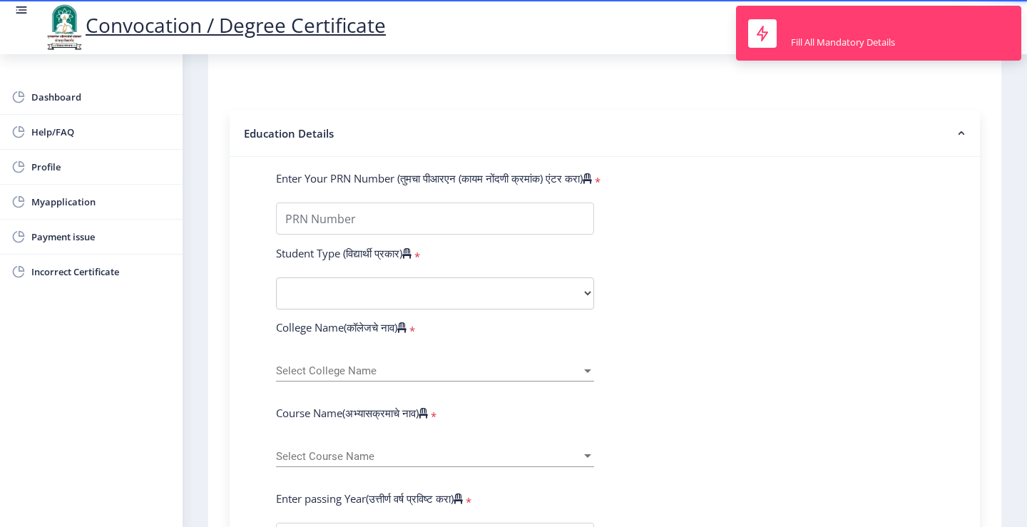
scroll to position [143, 0]
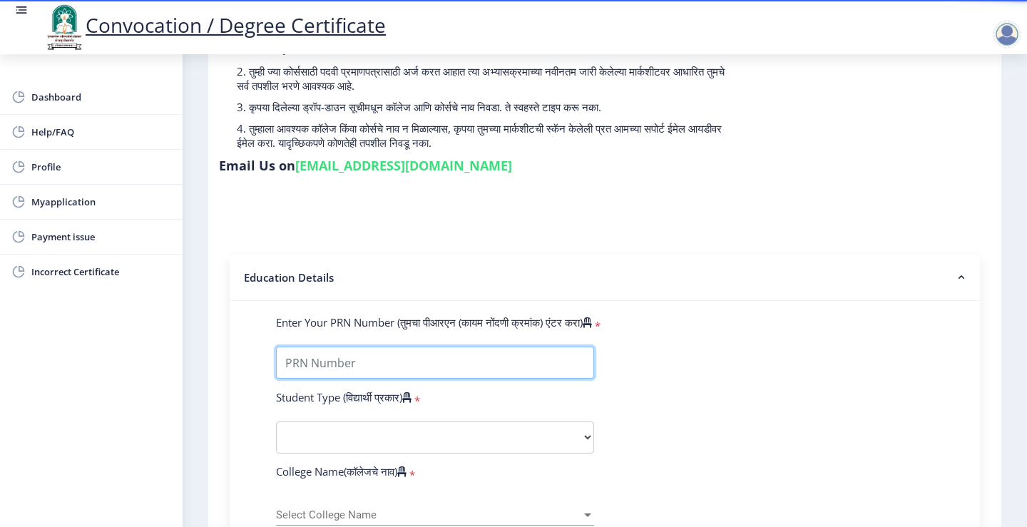
click at [370, 347] on input "Enter Your PRN Number (तुमचा पीआरएन (कायम नोंदणी क्रमांक) एंटर करा)" at bounding box center [435, 363] width 318 height 32
type input "2017032500002717"
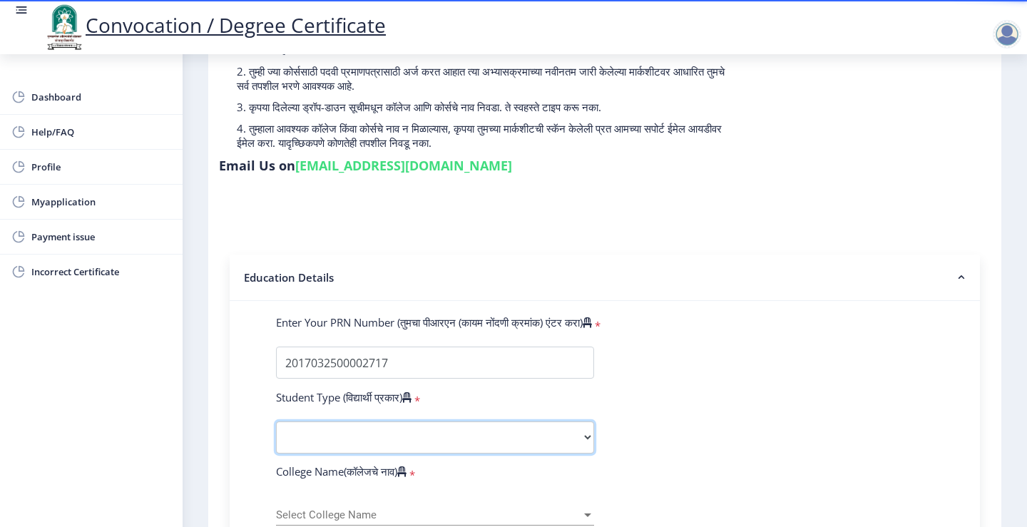
click at [395, 422] on select "Select Student Type Regular External" at bounding box center [435, 438] width 318 height 32
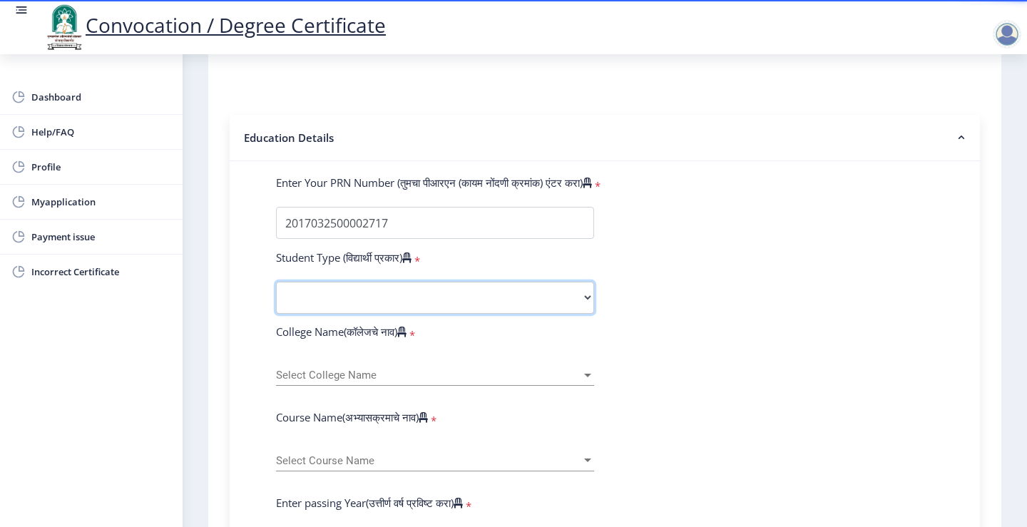
scroll to position [285, 0]
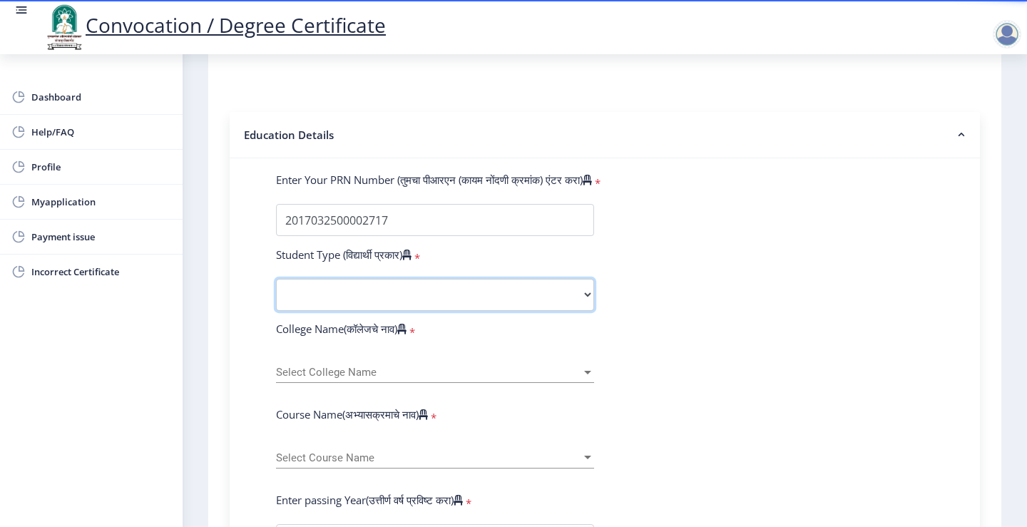
click at [397, 279] on select "Select Student Type Regular External" at bounding box center [435, 295] width 318 height 32
select select "Regular"
click at [276, 279] on select "Select Student Type Regular External" at bounding box center [435, 295] width 318 height 32
click at [392, 353] on div "Select College Name Select College Name" at bounding box center [435, 368] width 318 height 30
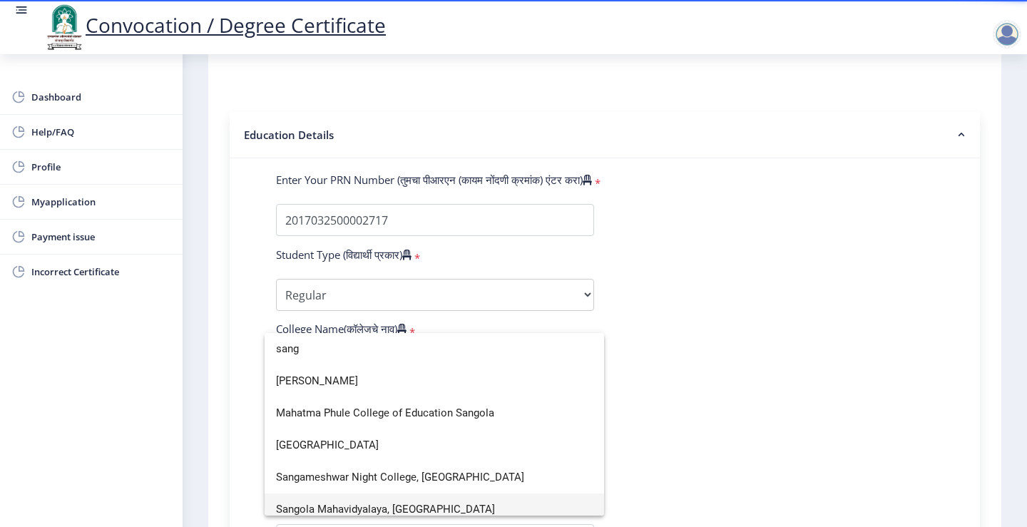
type input "sang"
click at [380, 507] on span "Sangola Mahavidyalaya, Sangola" at bounding box center [434, 510] width 317 height 32
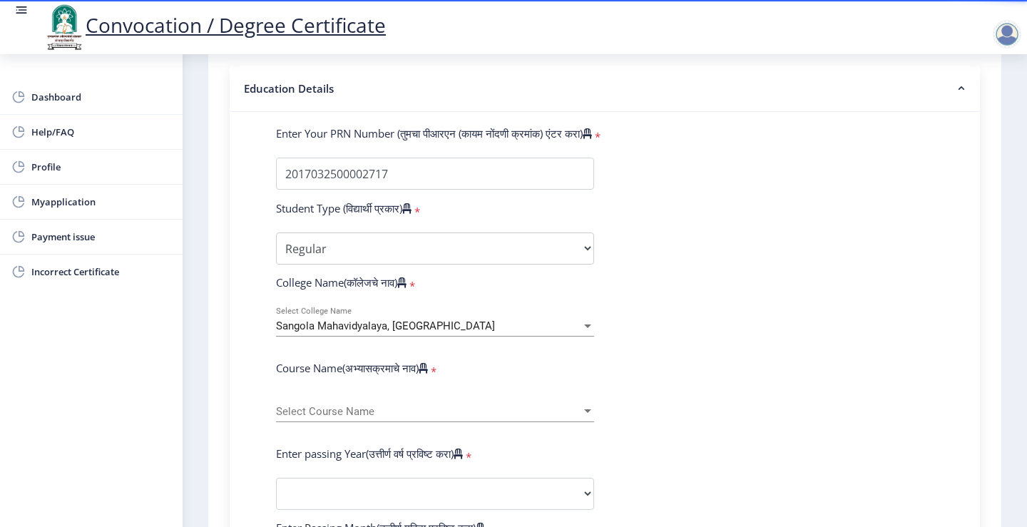
scroll to position [357, 0]
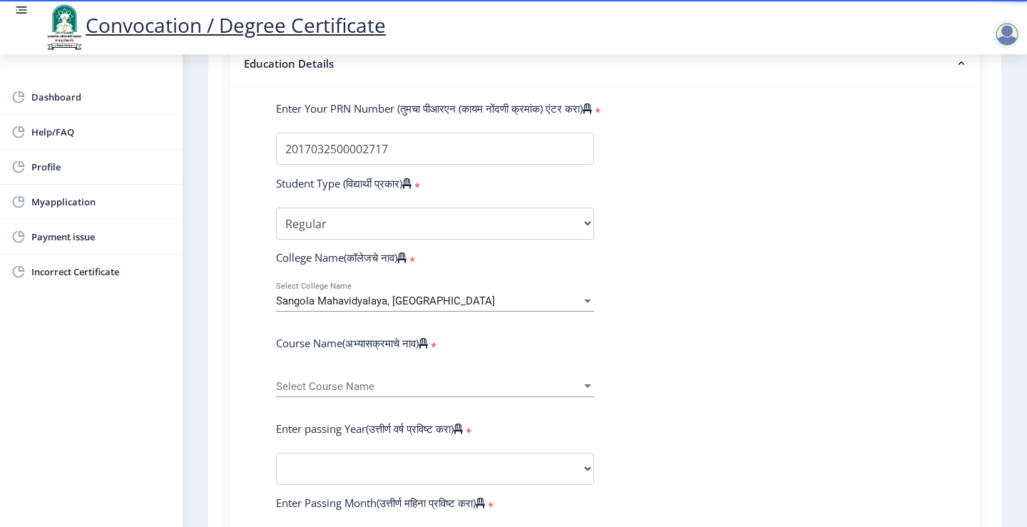
click at [365, 381] on span "Select Course Name" at bounding box center [428, 387] width 305 height 12
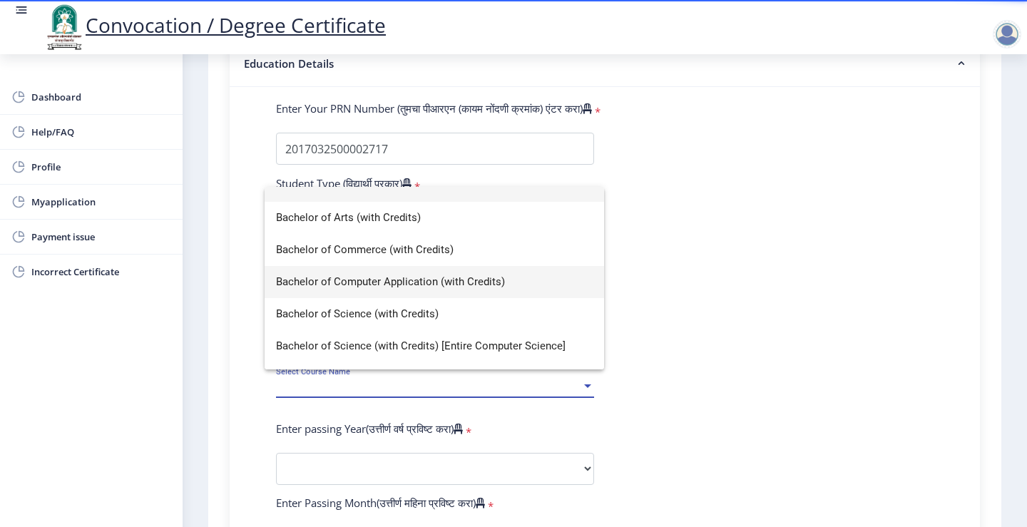
scroll to position [0, 0]
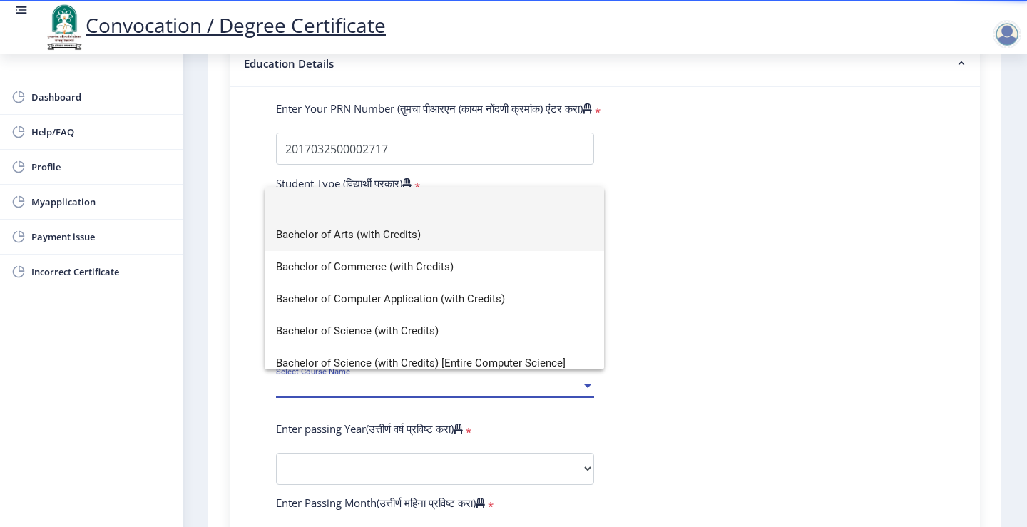
click at [367, 238] on span "Bachelor of Arts (with Credits)" at bounding box center [434, 235] width 317 height 32
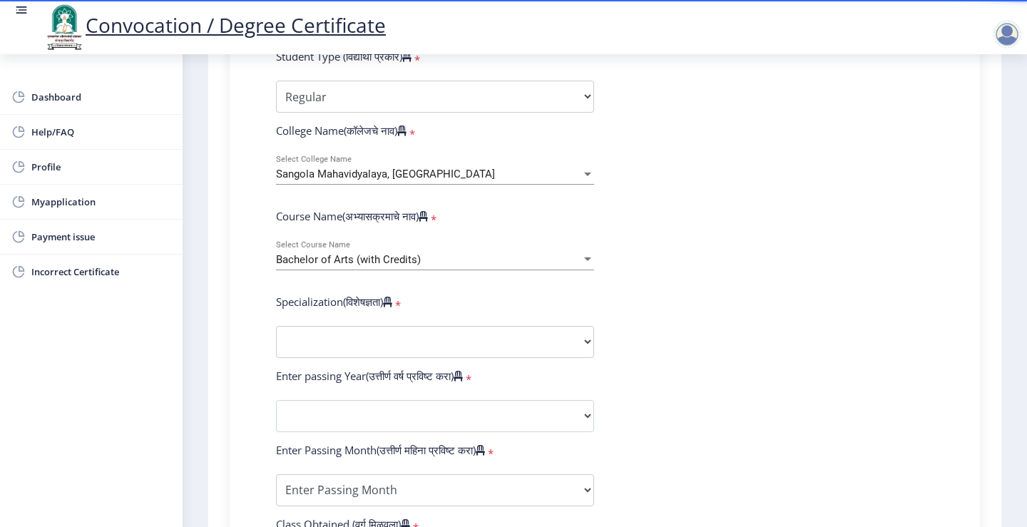
scroll to position [499, 0]
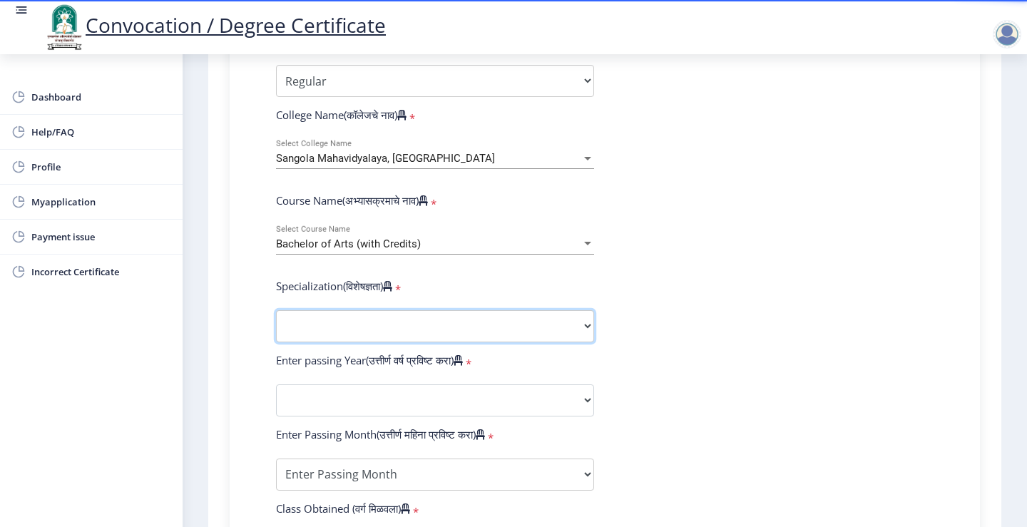
click at [375, 310] on select "Specialization English Geography Hindi Marathi Music Sanskrit Urdu Ancient Indi…" at bounding box center [435, 326] width 318 height 32
select select "Economics"
click at [276, 310] on select "Specialization English Geography Hindi Marathi Music Sanskrit Urdu Ancient Indi…" at bounding box center [435, 326] width 318 height 32
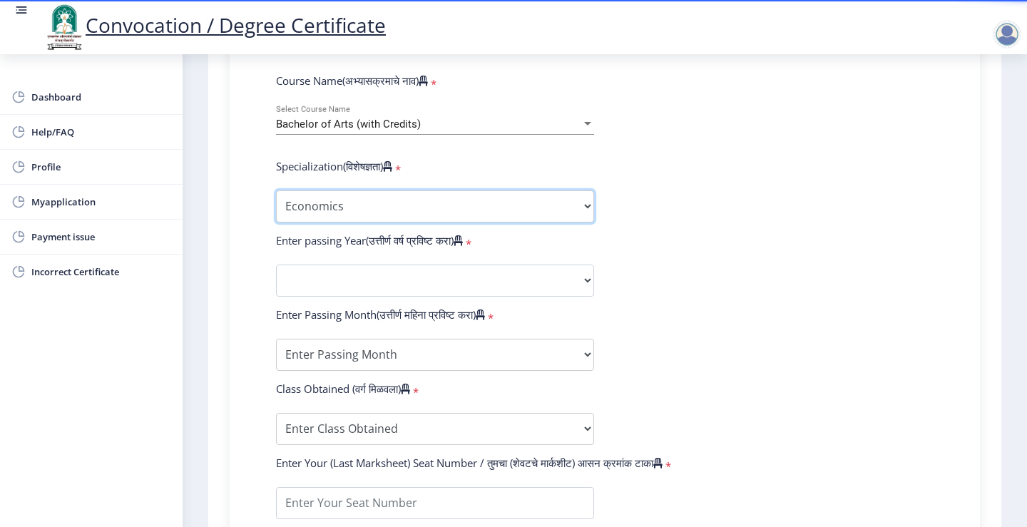
scroll to position [642, 0]
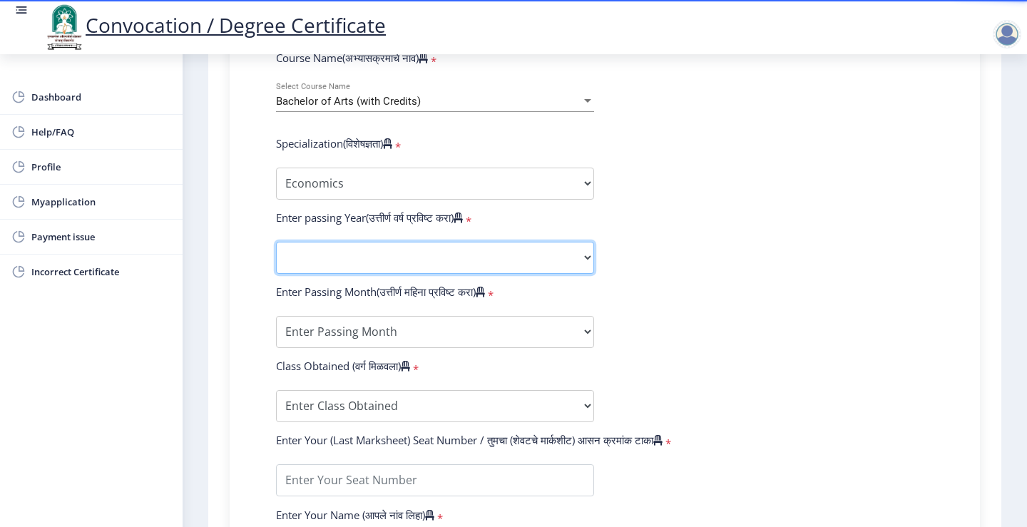
click at [352, 242] on select "2025 2024 2023 2022 2021 2020 2019 2018 2017 2016 2015 2014 2013 2012 2011 2010…" at bounding box center [435, 258] width 318 height 32
select select "2020"
click at [276, 242] on select "2025 2024 2023 2022 2021 2020 2019 2018 2017 2016 2015 2014 2013 2012 2011 2010…" at bounding box center [435, 258] width 318 height 32
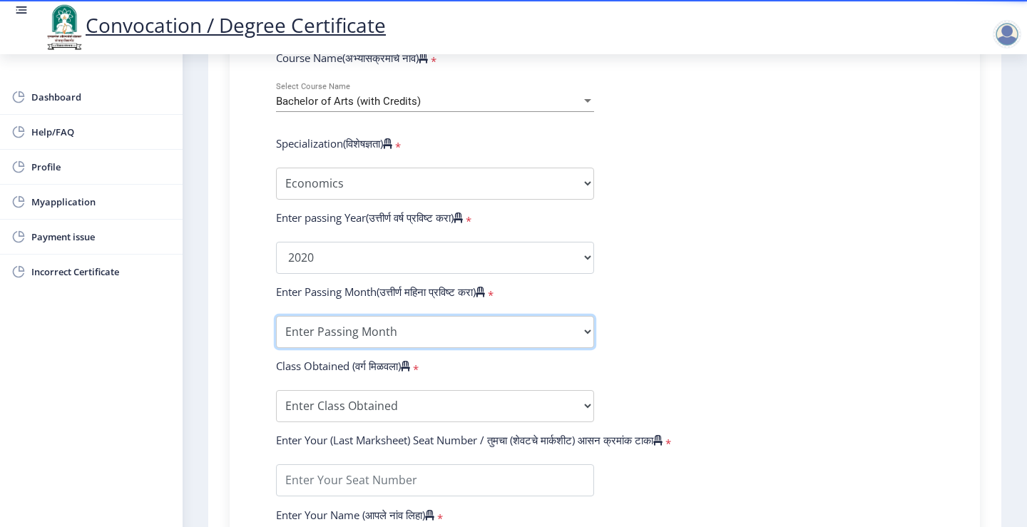
click at [412, 316] on select "Enter Passing Month March April May October November December" at bounding box center [435, 332] width 318 height 32
select select "March"
click at [276, 316] on select "Enter Passing Month March April May October November December" at bounding box center [435, 332] width 318 height 32
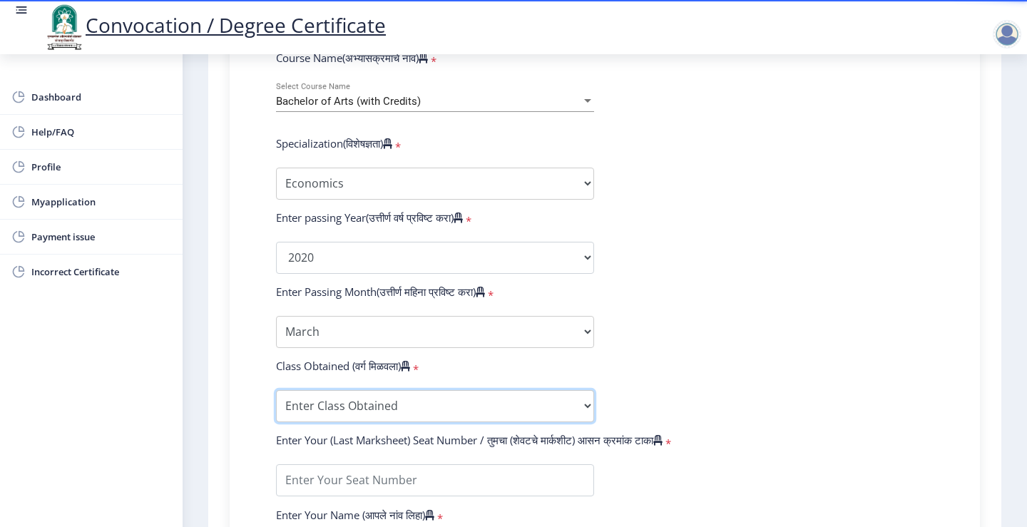
click at [389, 390] on select "Enter Class Obtained FIRST CLASS WITH DISTINCTION FIRST CLASS HIGHER SECOND CLA…" at bounding box center [435, 406] width 318 height 32
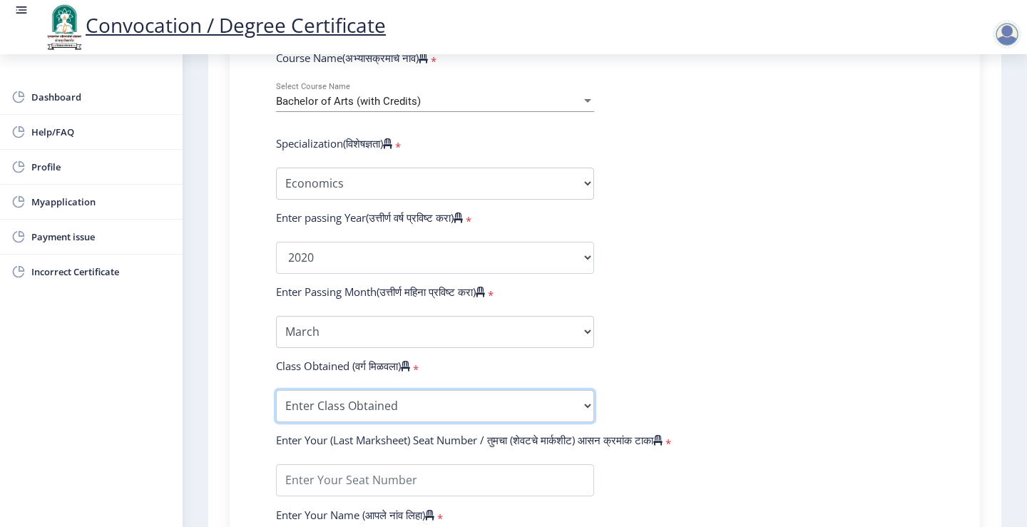
select select "Grade A"
click at [276, 390] on select "Enter Class Obtained FIRST CLASS WITH DISTINCTION FIRST CLASS HIGHER SECOND CLA…" at bounding box center [435, 406] width 318 height 32
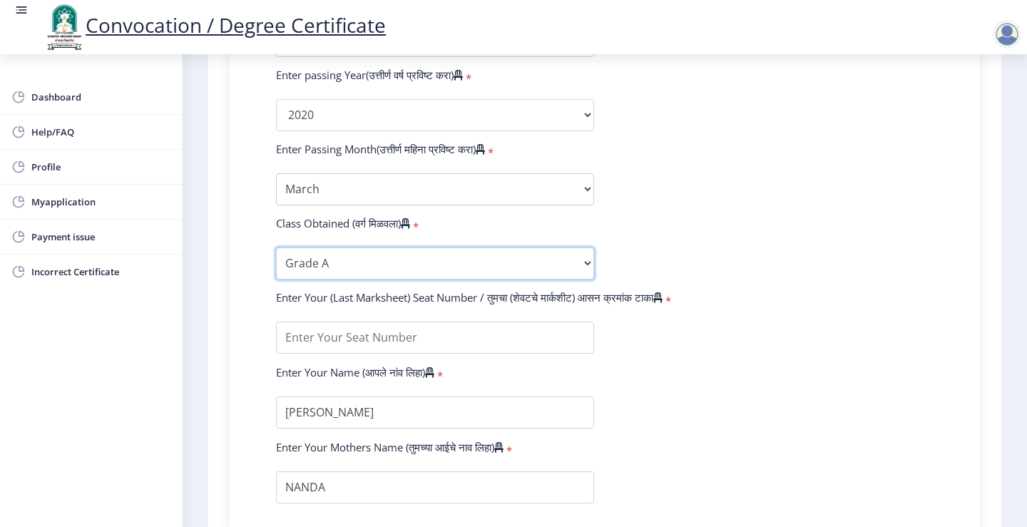
scroll to position [856, 0]
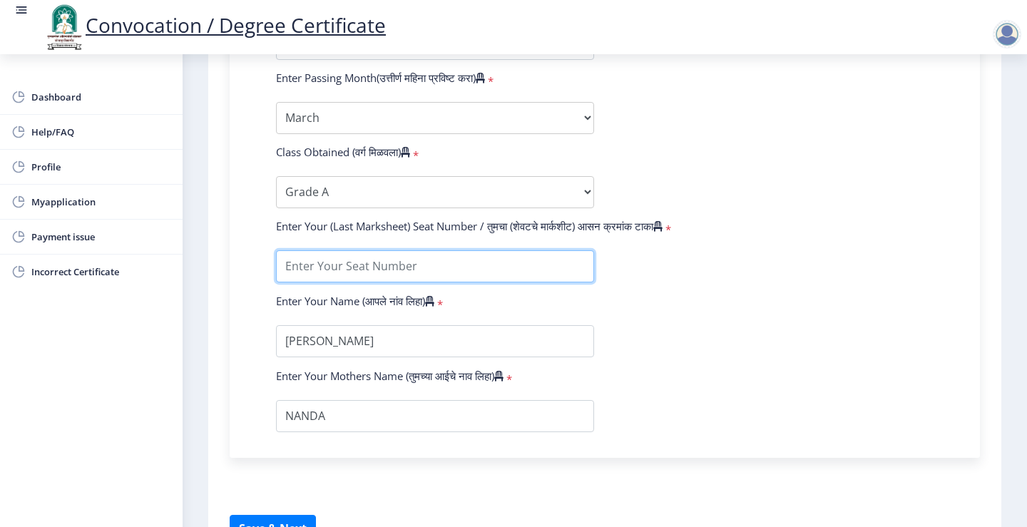
click at [363, 250] on input "textarea" at bounding box center [435, 266] width 318 height 32
type input "700271"
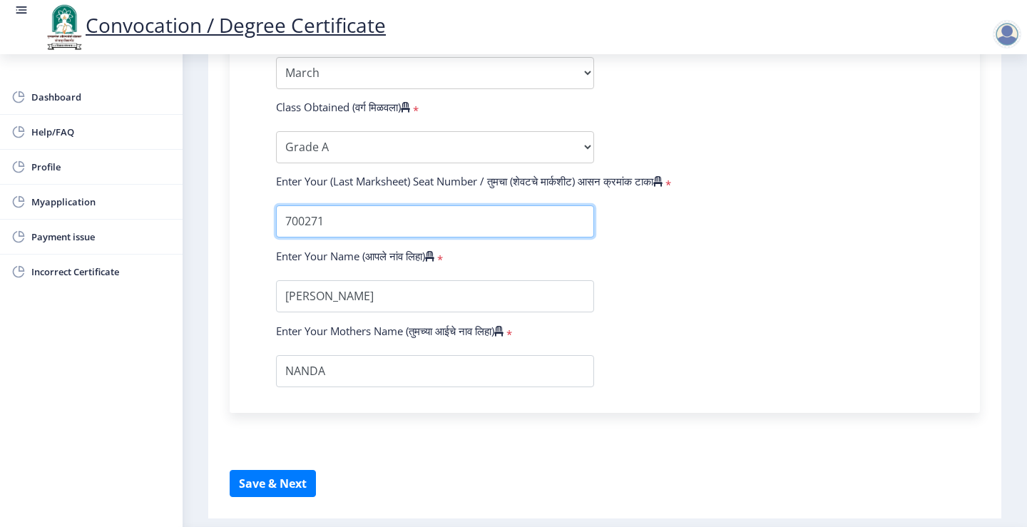
scroll to position [921, 0]
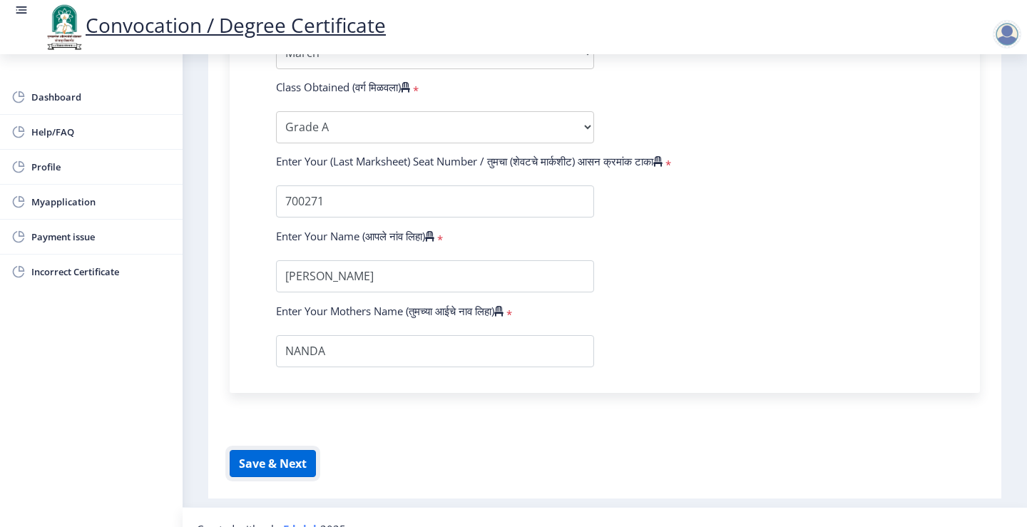
click at [263, 450] on button "Save & Next" at bounding box center [273, 463] width 86 height 27
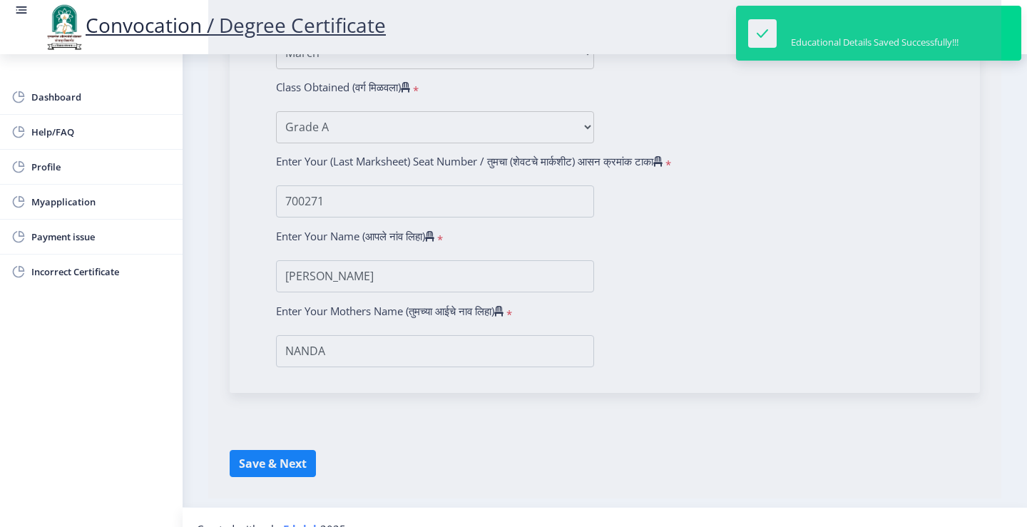
select select
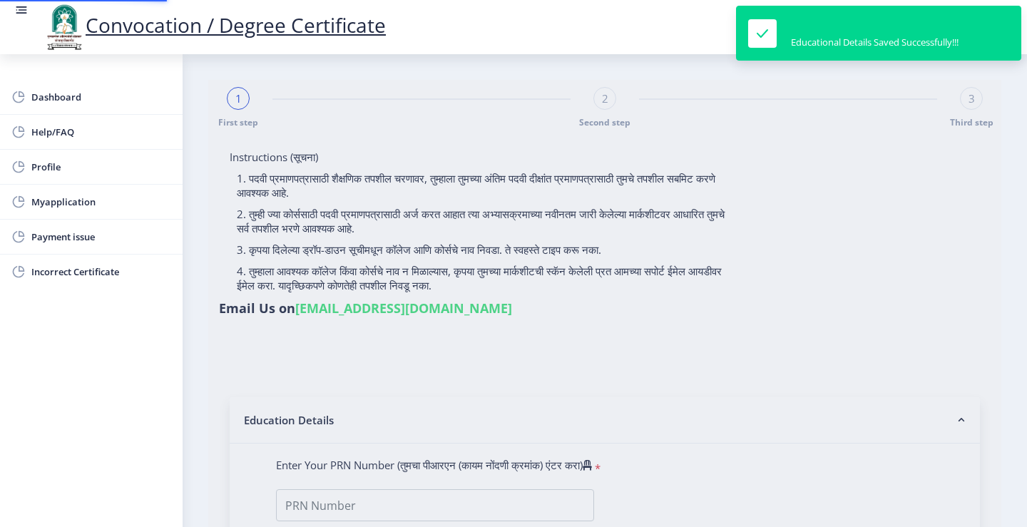
type input "[PERSON_NAME]"
type input "NANDA"
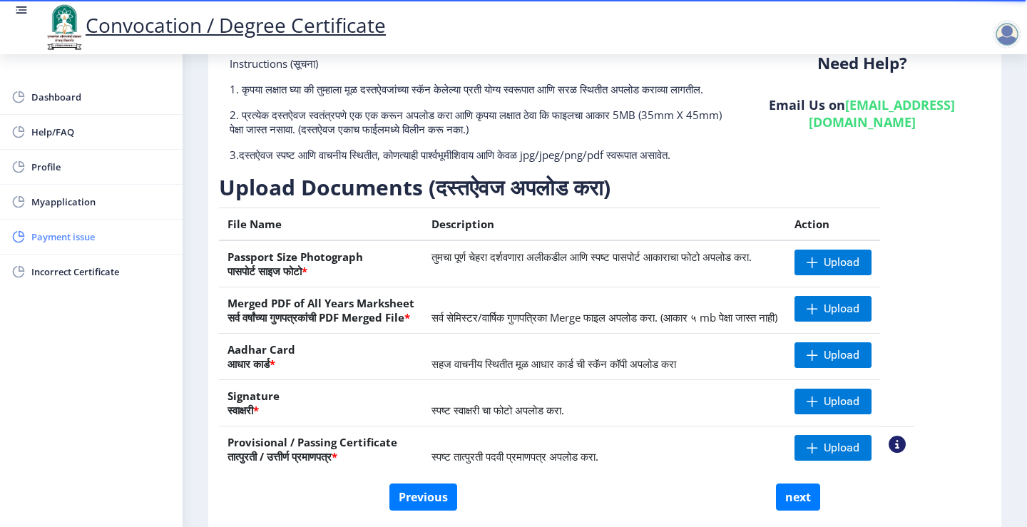
scroll to position [22, 0]
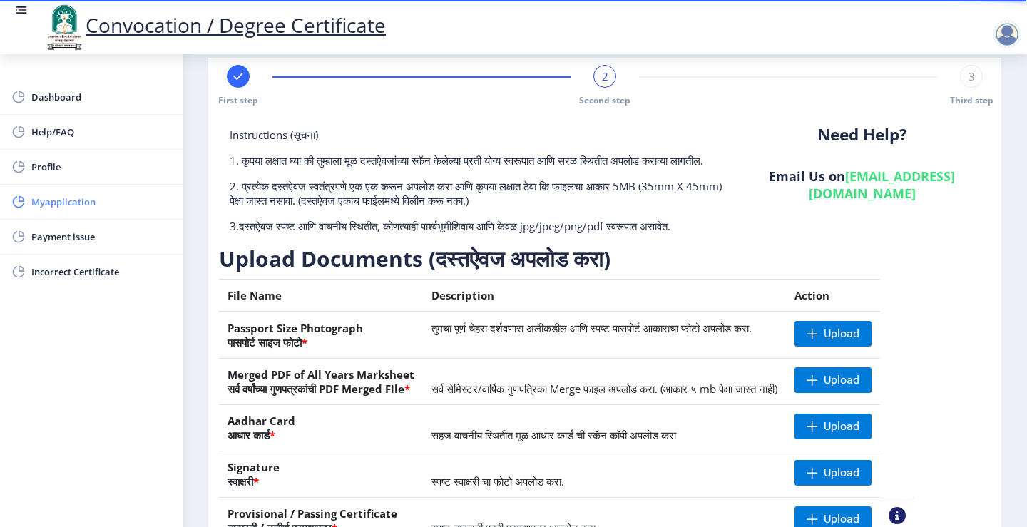
click at [120, 205] on span "Myapplication" at bounding box center [101, 201] width 140 height 17
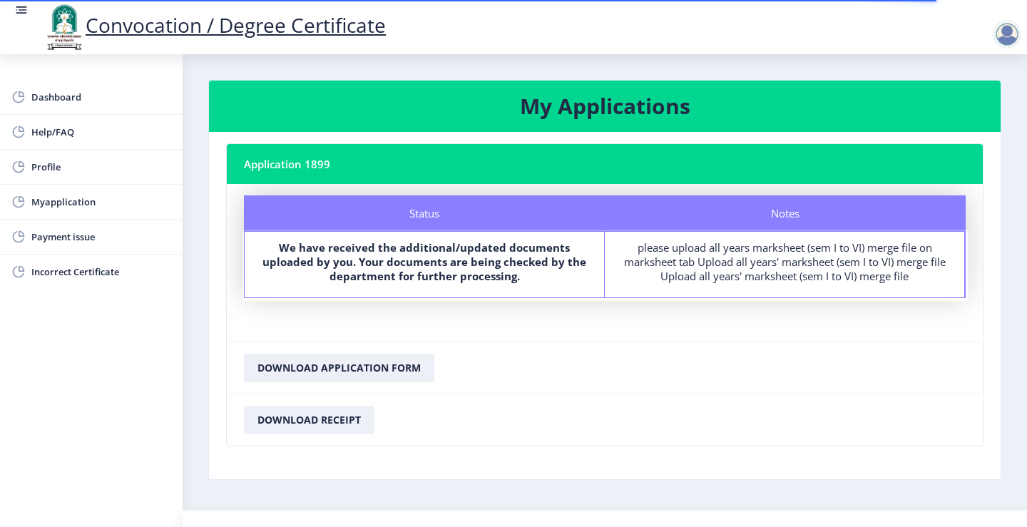
click at [745, 260] on div "please upload all years marksheet (sem I to VI) merge file on marksheet tab Upl…" at bounding box center [785, 261] width 334 height 43
click at [149, 168] on span "Profile" at bounding box center [101, 166] width 140 height 17
select select
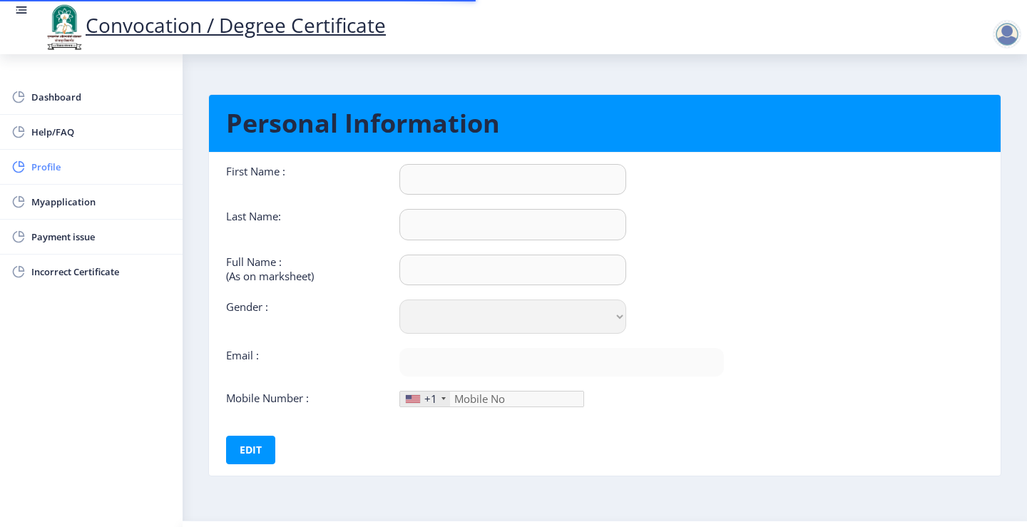
type input "[PERSON_NAME]"
type input "SAGAR"
type input "[PERSON_NAME]"
select select "[DEMOGRAPHIC_DATA]"
type input "[EMAIL_ADDRESS][DOMAIN_NAME]"
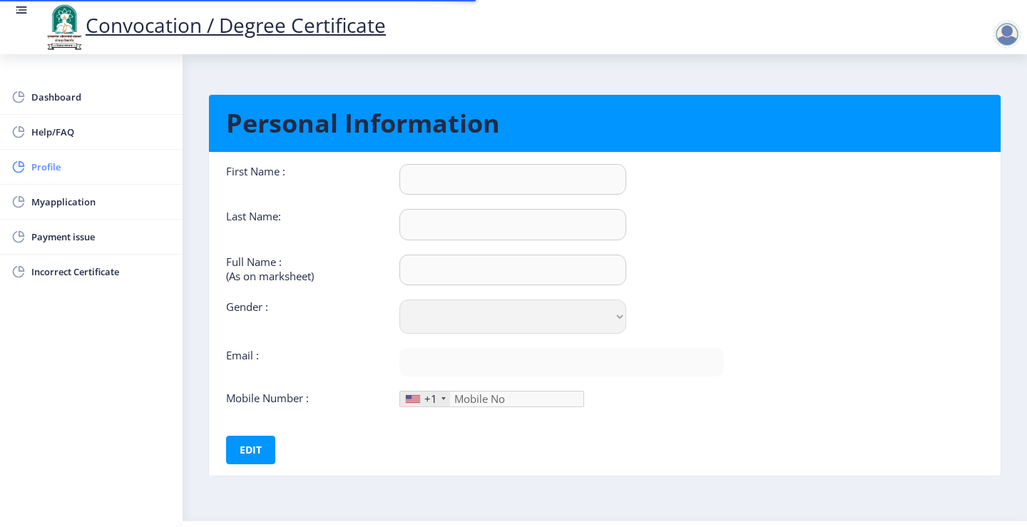
type input "9393549696"
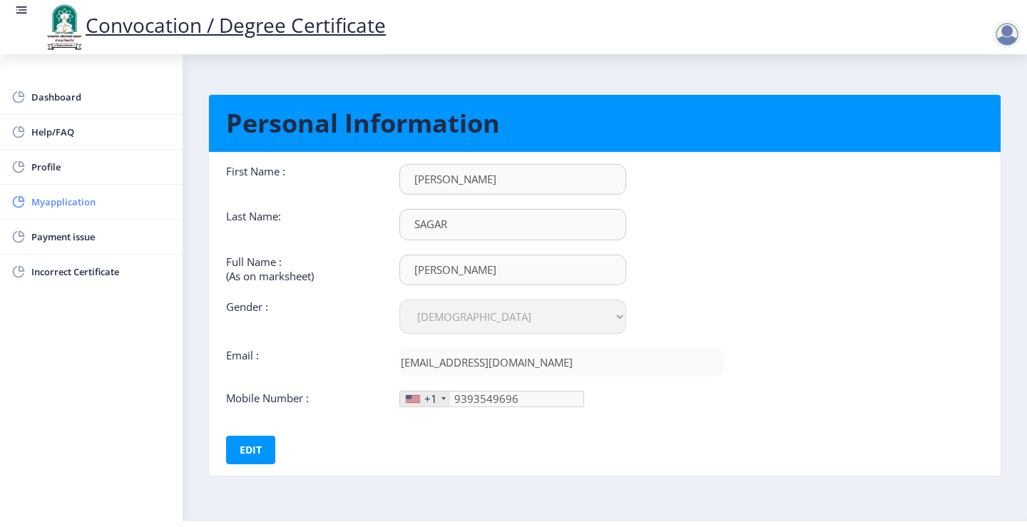
click at [66, 199] on span "Myapplication" at bounding box center [101, 201] width 140 height 17
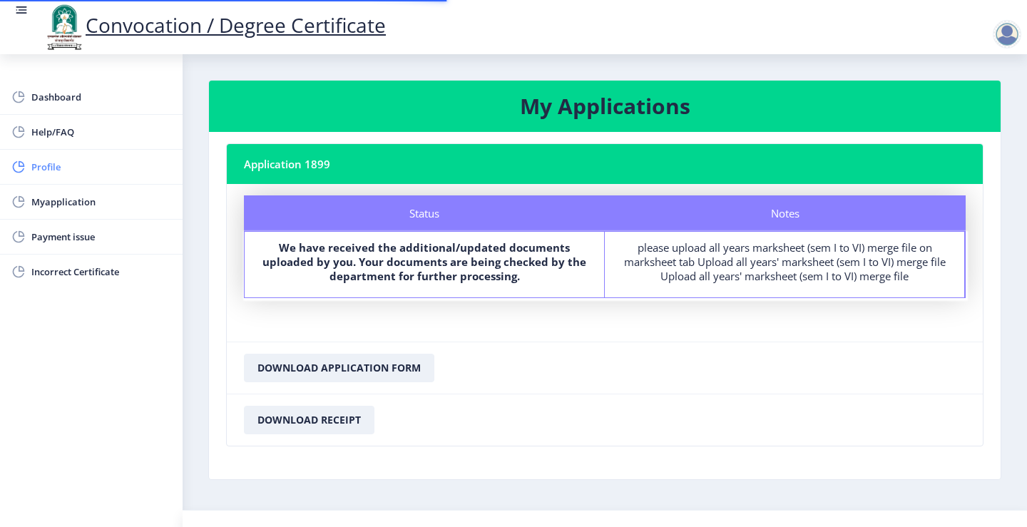
click at [69, 166] on span "Profile" at bounding box center [101, 166] width 140 height 17
select select
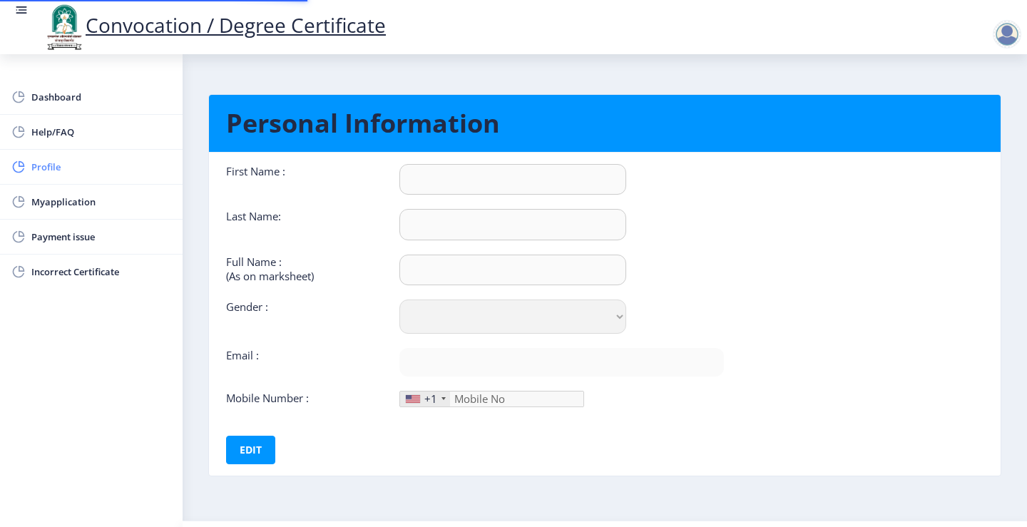
type input "[PERSON_NAME]"
type input "SAGAR"
type input "[PERSON_NAME]"
select select "[DEMOGRAPHIC_DATA]"
type input "[EMAIL_ADDRESS][DOMAIN_NAME]"
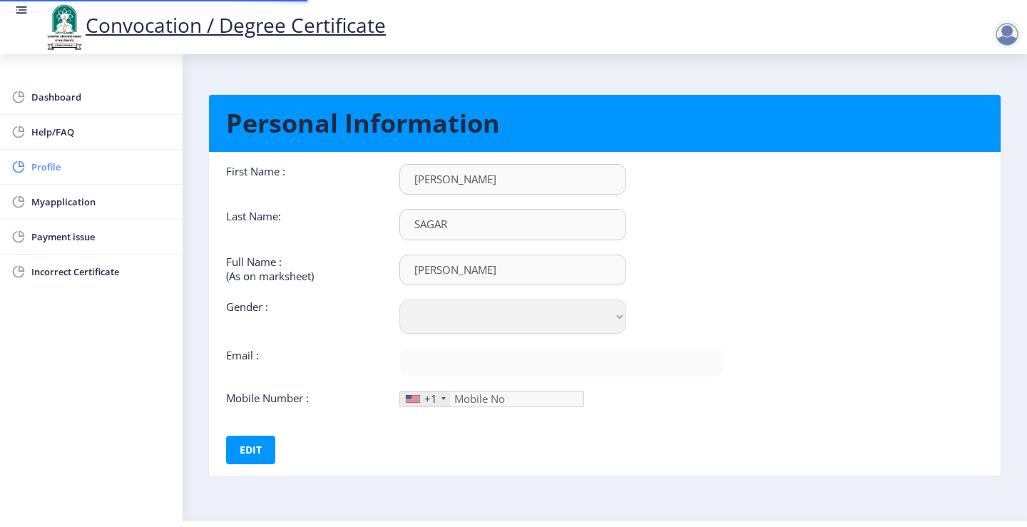
type input "9393549696"
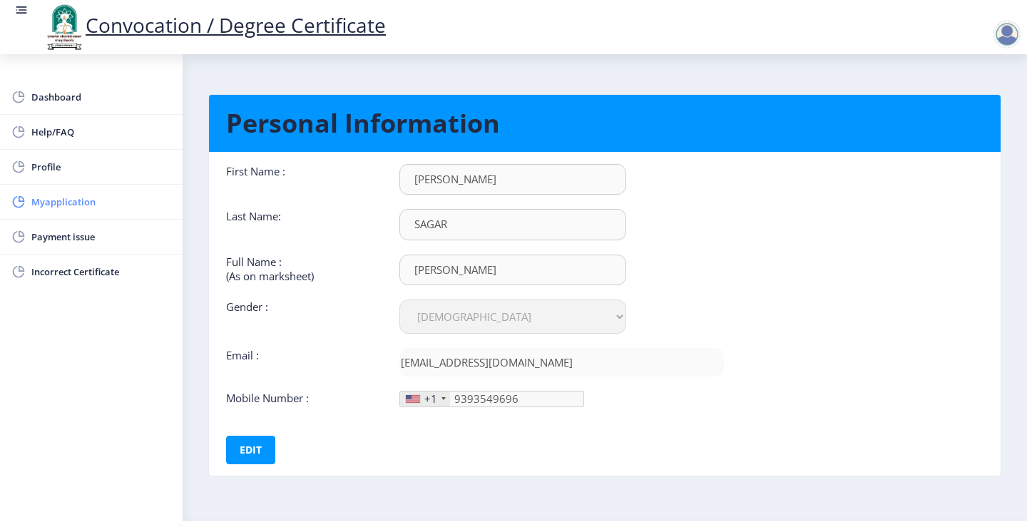
click at [101, 207] on span "Myapplication" at bounding box center [101, 201] width 140 height 17
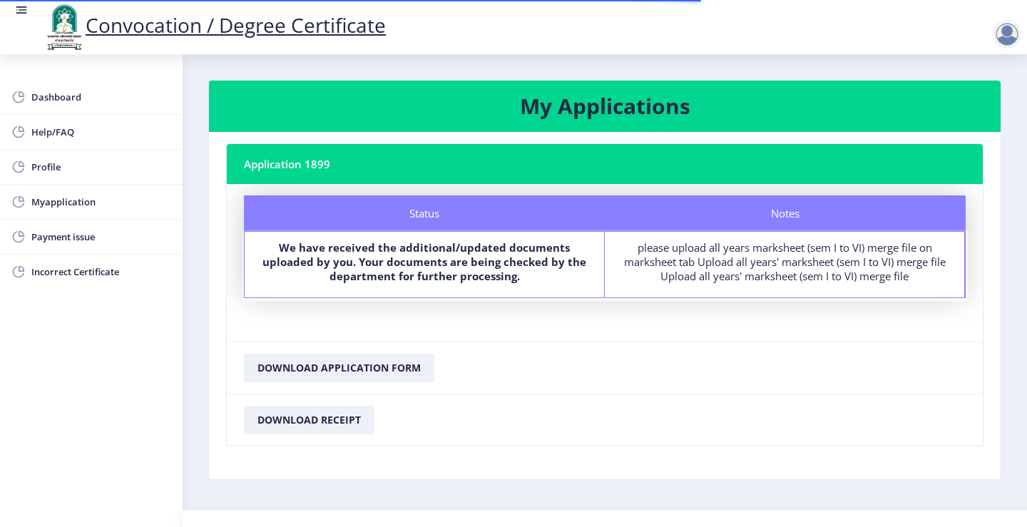
click at [688, 269] on div "please upload all years marksheet (sem I to VI) merge file on marksheet tab Upl…" at bounding box center [785, 261] width 334 height 43
click at [515, 265] on b "We have received the additional/updated documents uploaded by you. Your documen…" at bounding box center [425, 261] width 324 height 43
click at [95, 205] on span "Myapplication" at bounding box center [101, 201] width 140 height 17
click at [788, 252] on div "please upload all years marksheet (sem I to VI) merge file on marksheet tab Upl…" at bounding box center [785, 261] width 334 height 43
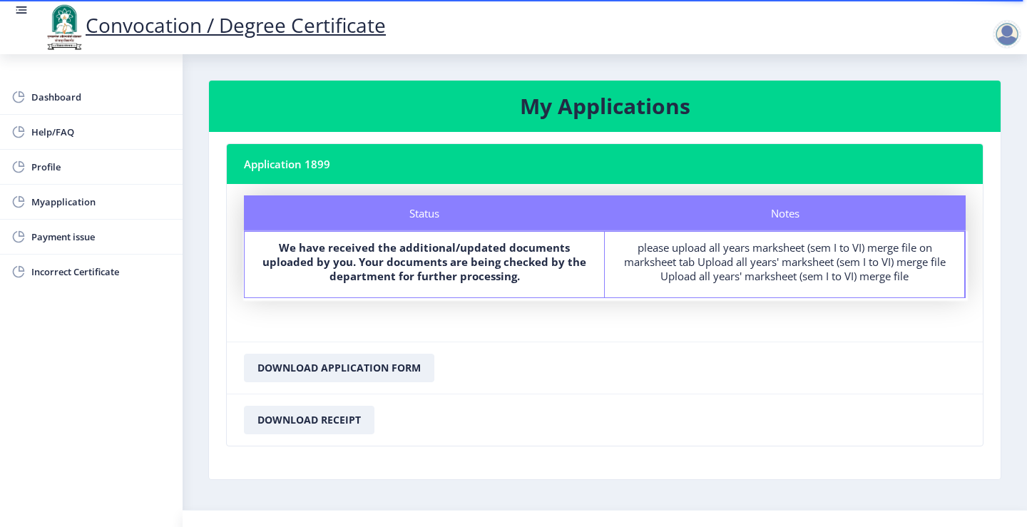
click at [788, 251] on div "please upload all years marksheet (sem I to VI) merge file on marksheet tab Upl…" at bounding box center [785, 261] width 334 height 43
click at [714, 268] on div "please upload all years marksheet (sem I to VI) merge file on marksheet tab Upl…" at bounding box center [785, 261] width 334 height 43
drag, startPoint x: 100, startPoint y: 201, endPoint x: 108, endPoint y: 197, distance: 8.9
click at [101, 201] on span "Myapplication" at bounding box center [101, 201] width 140 height 17
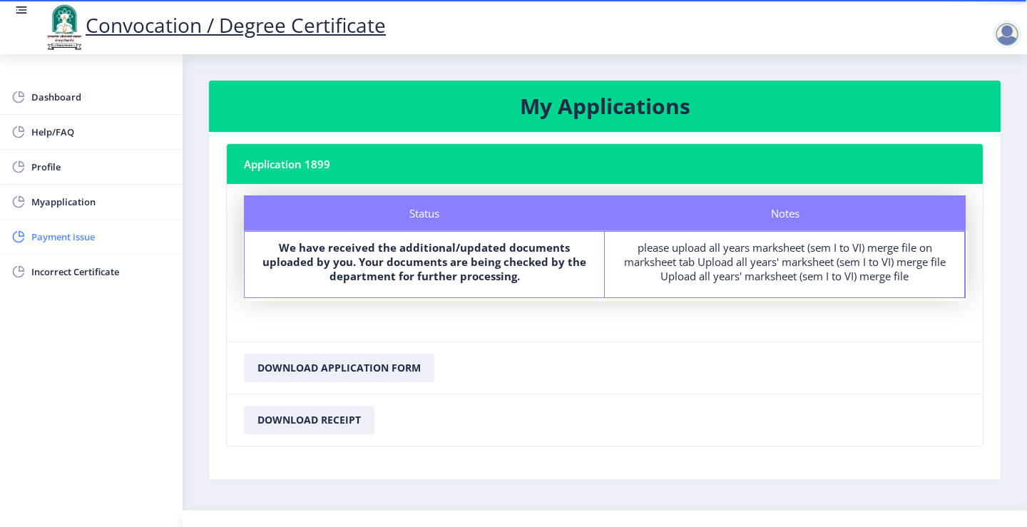
click at [108, 228] on span "Payment issue" at bounding box center [101, 236] width 140 height 17
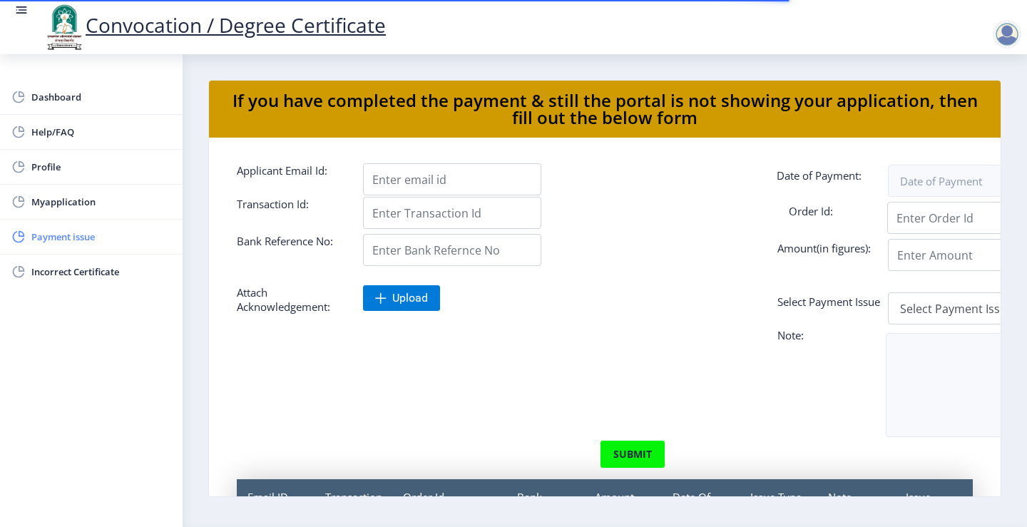
click at [106, 253] on link "Payment issue" at bounding box center [91, 237] width 183 height 34
click at [113, 166] on span "Profile" at bounding box center [101, 166] width 140 height 17
select select
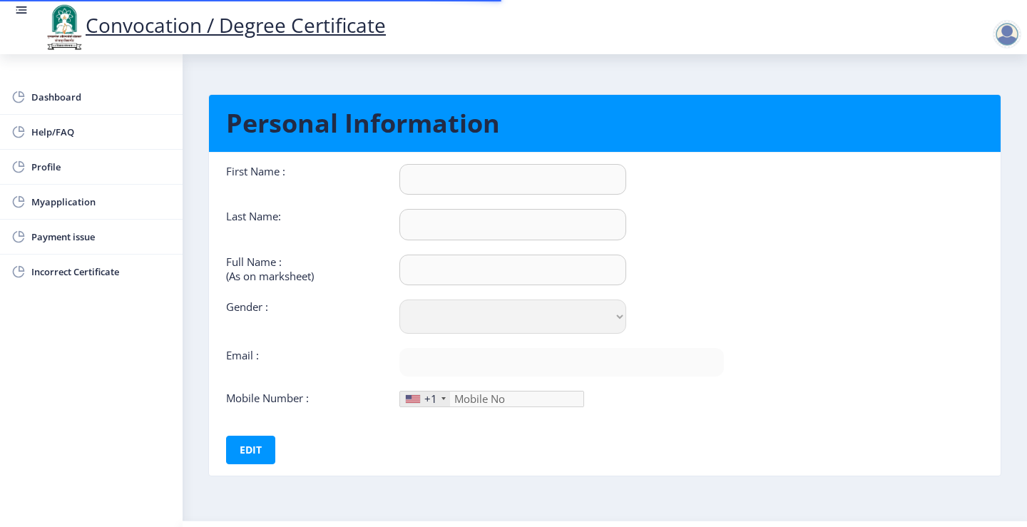
type input "[PERSON_NAME]"
type input "SAGAR"
type input "[PERSON_NAME]"
select select "[DEMOGRAPHIC_DATA]"
type input "[EMAIL_ADDRESS][DOMAIN_NAME]"
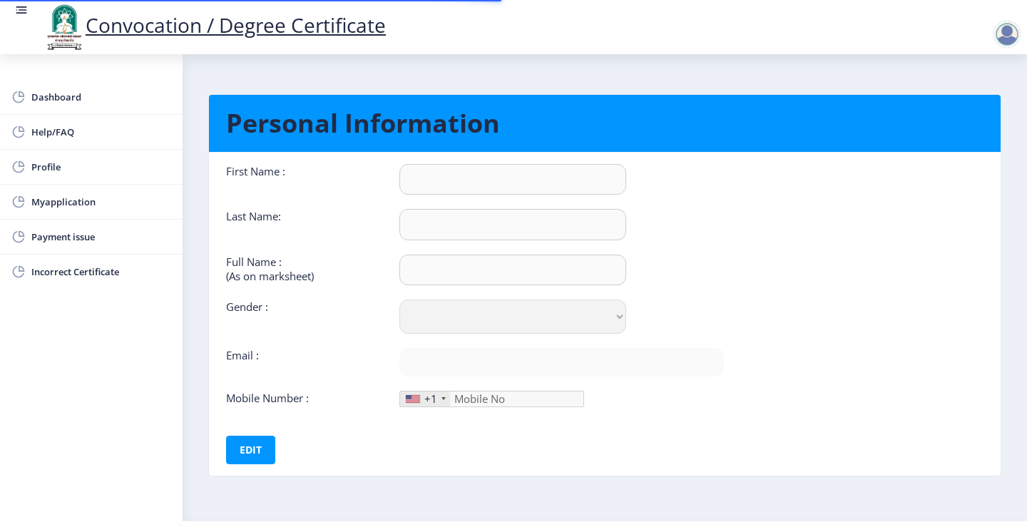
type input "9393549696"
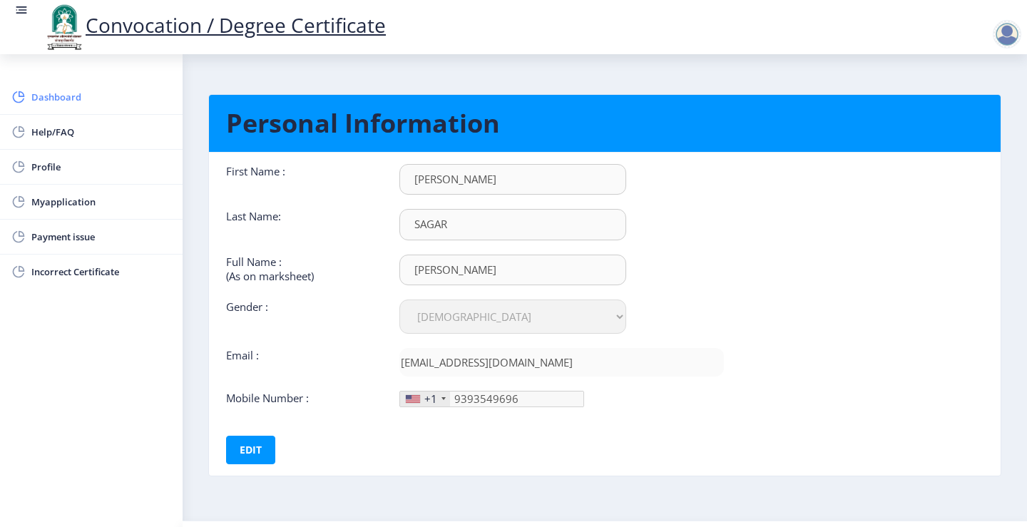
click at [112, 93] on span "Dashboard" at bounding box center [101, 96] width 140 height 17
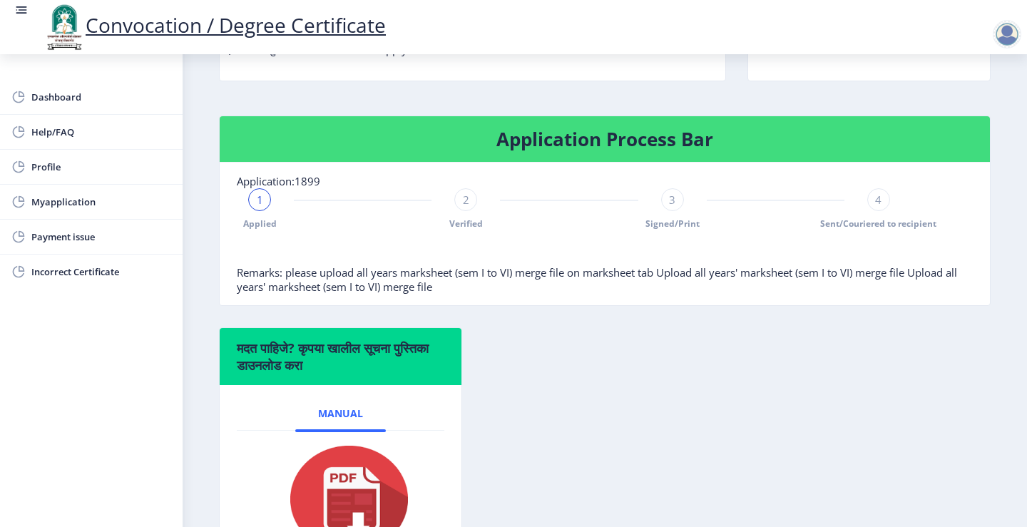
scroll to position [285, 0]
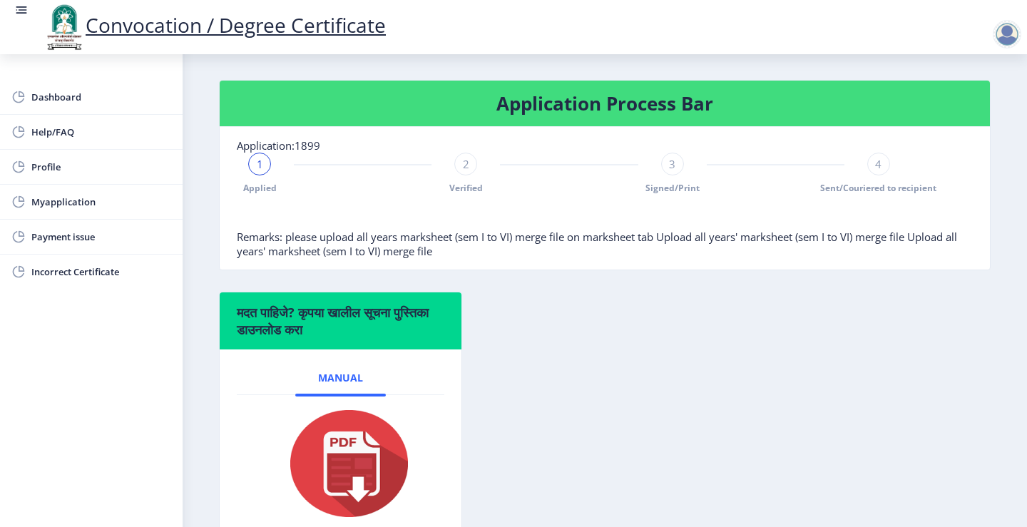
click at [673, 175] on div "3" at bounding box center [672, 164] width 23 height 23
drag, startPoint x: 453, startPoint y: 175, endPoint x: 462, endPoint y: 171, distance: 9.9
click at [458, 175] on div "1 Applied 2 Verified 3 Signed/Print 4 Sent/Couriered to recipient" at bounding box center [569, 173] width 665 height 41
click at [466, 165] on span "2" at bounding box center [466, 164] width 6 height 14
click at [463, 159] on span "2" at bounding box center [466, 164] width 6 height 14
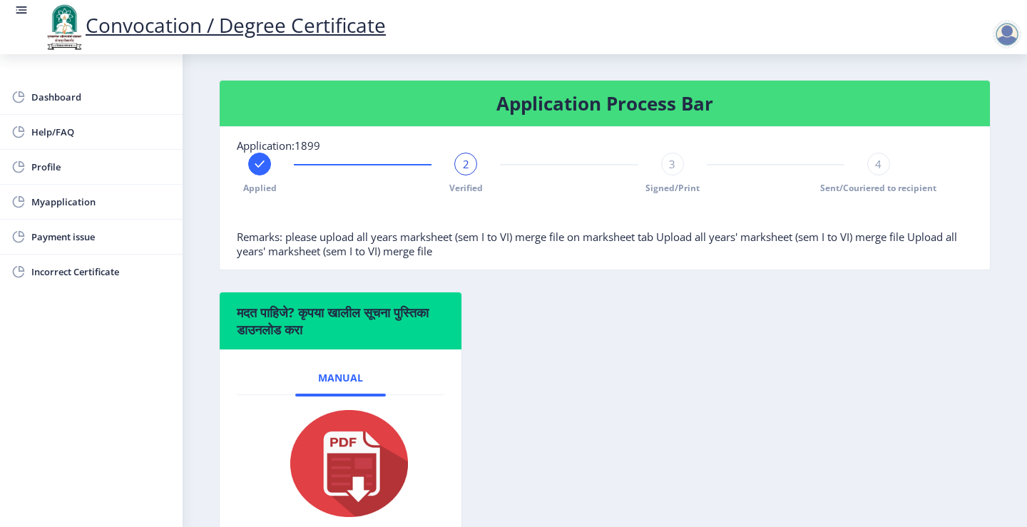
click at [467, 164] on span "2" at bounding box center [466, 164] width 6 height 14
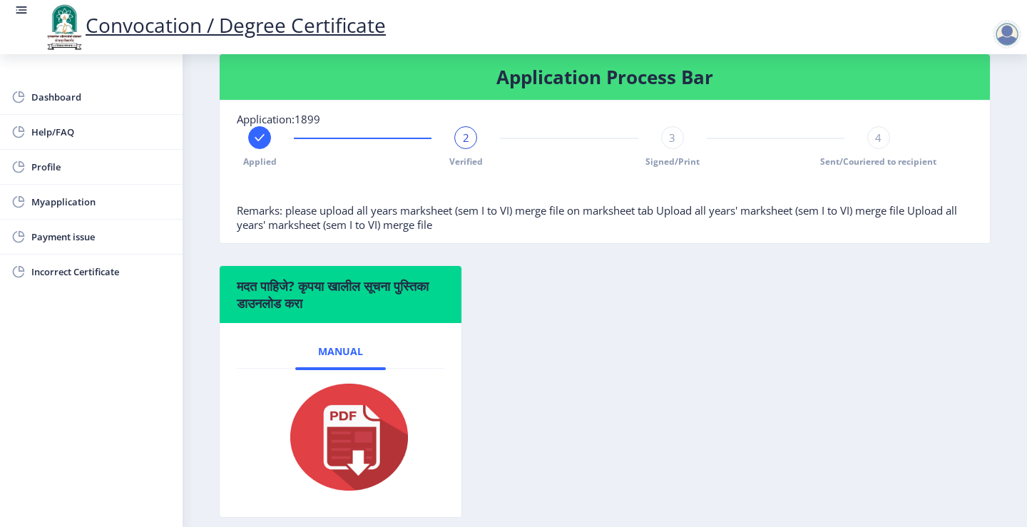
scroll to position [233, 0]
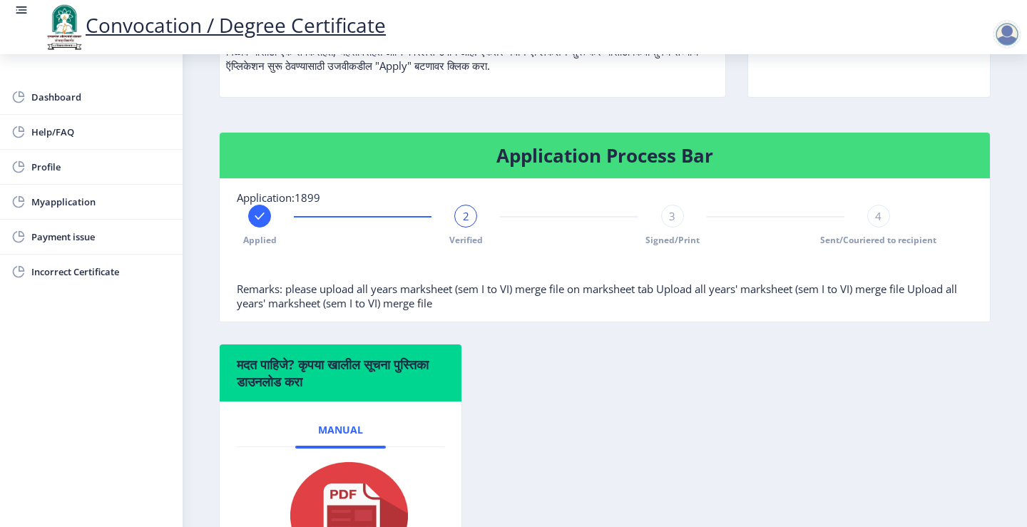
click at [263, 208] on div at bounding box center [259, 216] width 23 height 23
click at [466, 210] on rect at bounding box center [466, 216] width 14 height 14
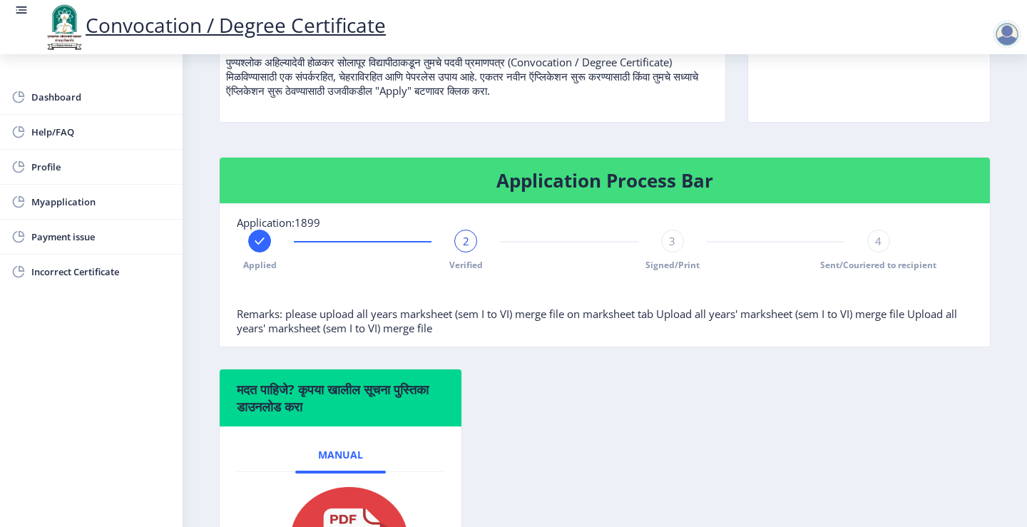
scroll to position [214, 0]
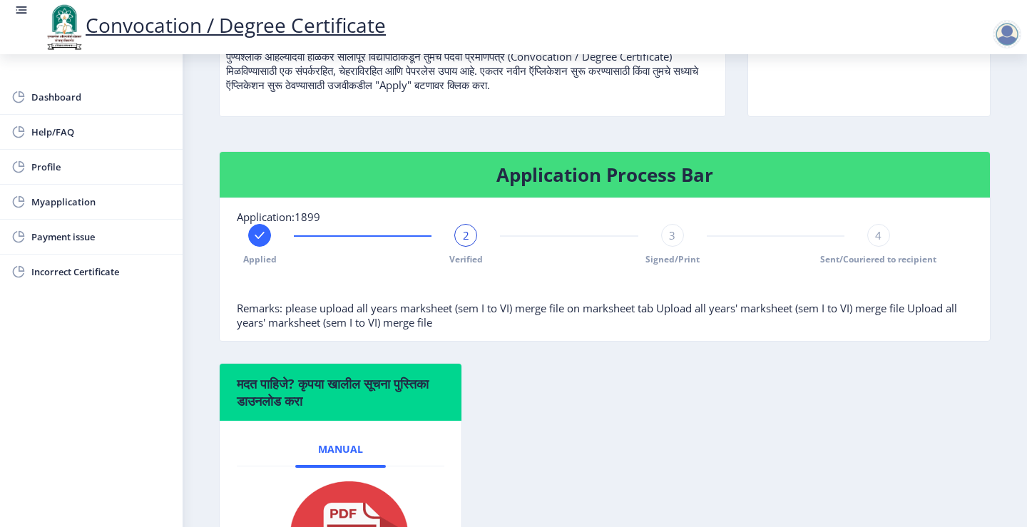
click at [251, 235] on div at bounding box center [259, 235] width 23 height 23
click at [678, 239] on div "3" at bounding box center [672, 235] width 23 height 23
click at [885, 235] on div "4" at bounding box center [879, 235] width 23 height 23
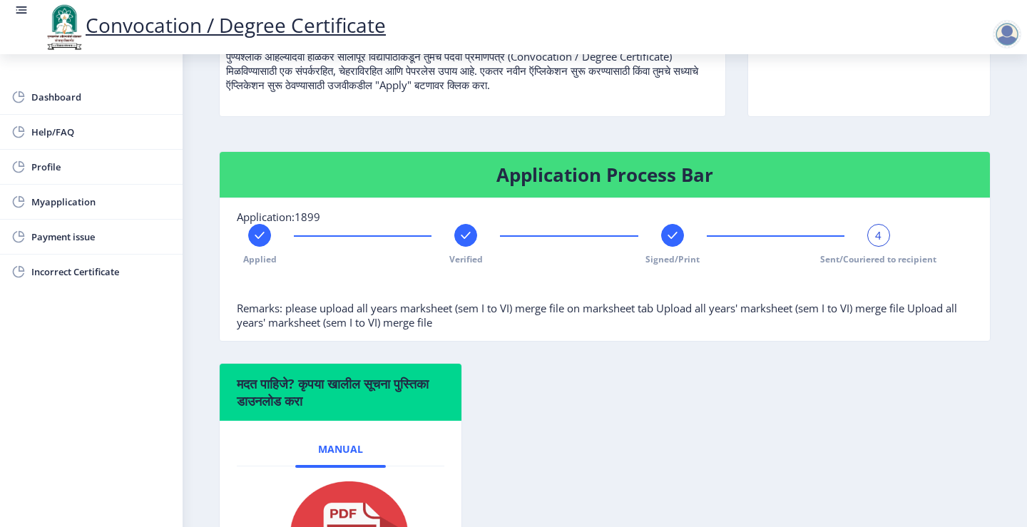
click at [880, 232] on div "4" at bounding box center [879, 235] width 23 height 23
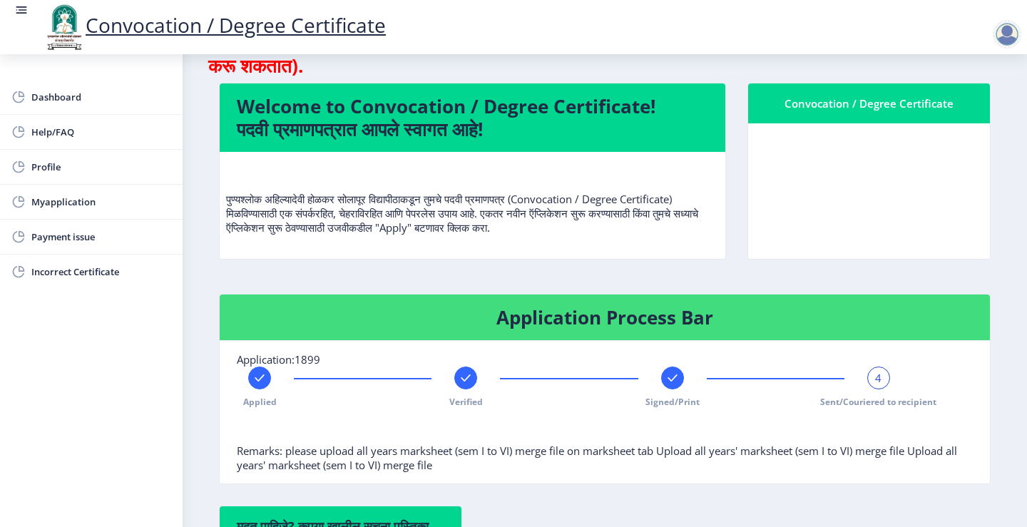
scroll to position [0, 0]
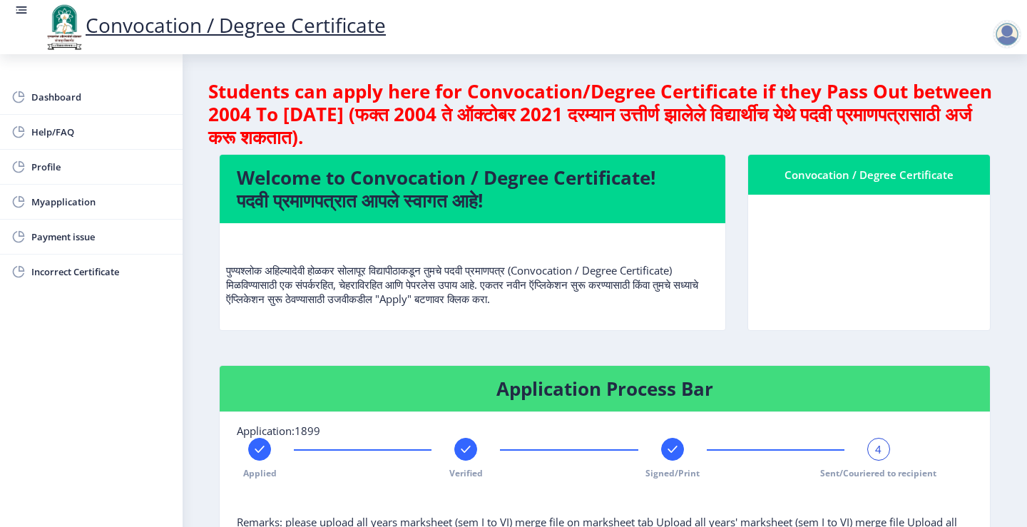
click at [373, 91] on h4 "Students can apply here for Convocation/Degree Certificate if they Pass Out bet…" at bounding box center [604, 114] width 793 height 68
click at [442, 199] on h4 "Welcome to Convocation / Degree Certificate! पदवी प्रमाणपत्रात आपले स्वागत आहे!" at bounding box center [473, 189] width 472 height 46
click at [876, 198] on nb-card-body at bounding box center [869, 263] width 242 height 136
click at [843, 167] on div "Convocation / Degree Certificate" at bounding box center [869, 174] width 208 height 17
click at [540, 126] on h4 "Students can apply here for Convocation/Degree Certificate if they Pass Out bet…" at bounding box center [604, 114] width 793 height 68
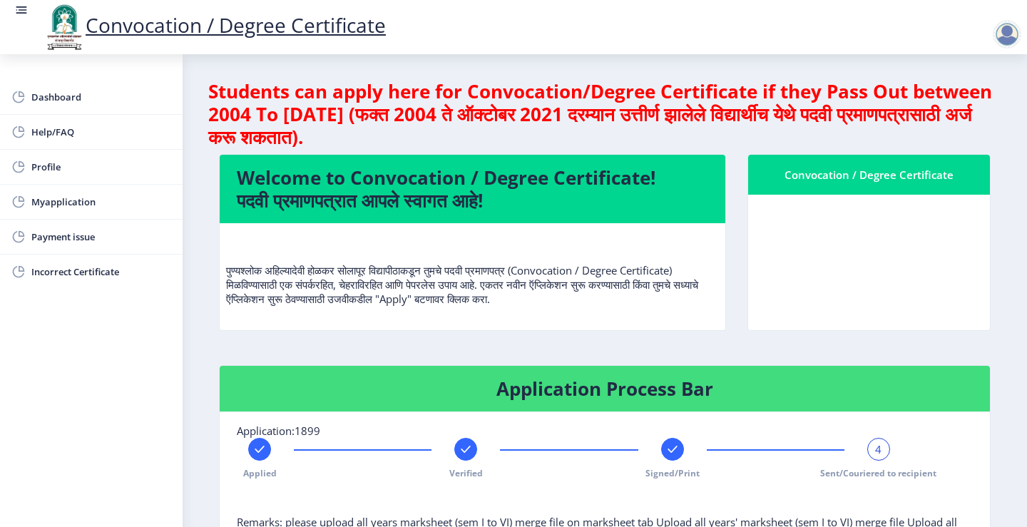
click at [540, 126] on h4 "Students can apply here for Convocation/Degree Certificate if they Pass Out bet…" at bounding box center [604, 114] width 793 height 68
click at [64, 170] on span "Profile" at bounding box center [101, 166] width 140 height 17
select select
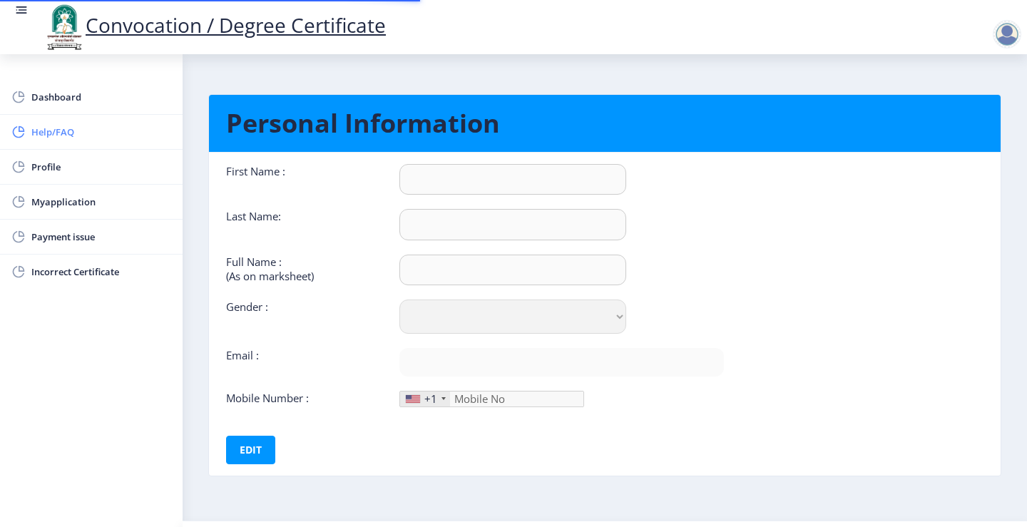
type input "[PERSON_NAME]"
type input "SAGAR"
type input "[PERSON_NAME]"
select select "[DEMOGRAPHIC_DATA]"
type input "[EMAIL_ADDRESS][DOMAIN_NAME]"
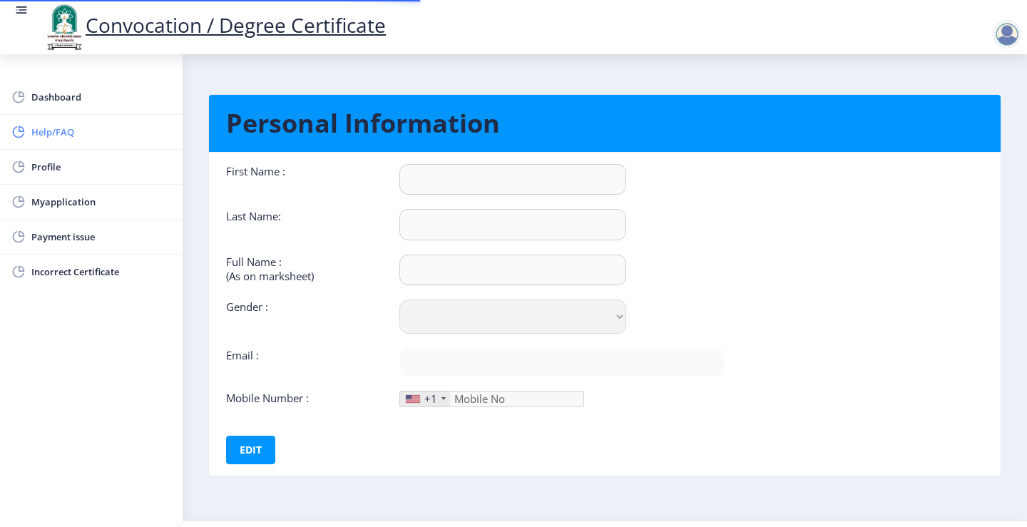
type input "9393549696"
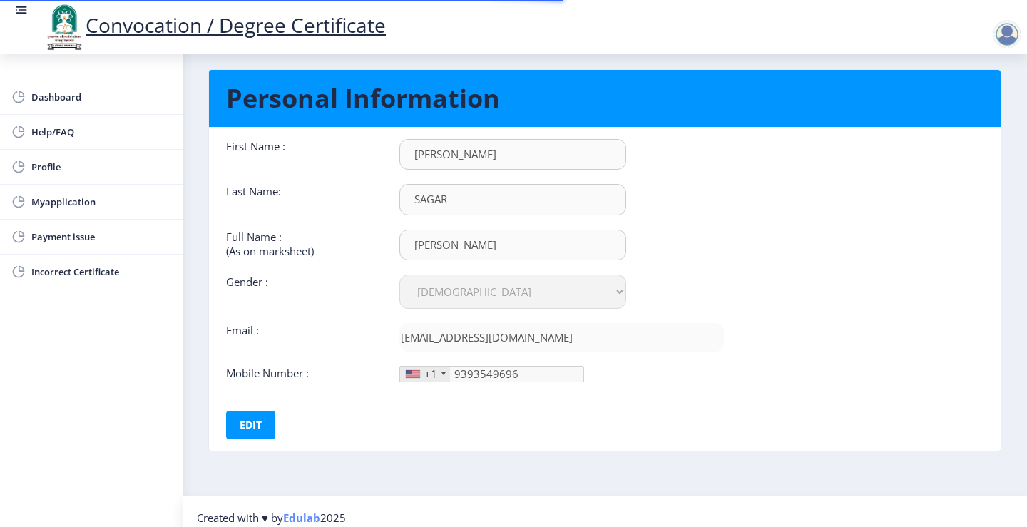
scroll to position [37, 0]
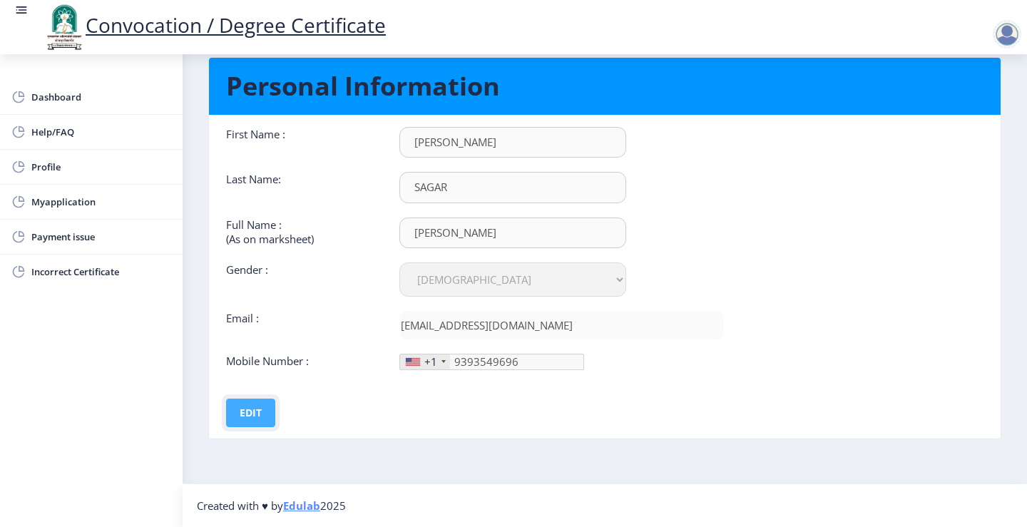
click at [268, 411] on button "Edit" at bounding box center [250, 413] width 49 height 29
click at [273, 412] on button "Save" at bounding box center [261, 413] width 52 height 29
click at [79, 170] on span "Profile" at bounding box center [101, 166] width 140 height 17
click at [87, 195] on span "Myapplication" at bounding box center [101, 201] width 140 height 17
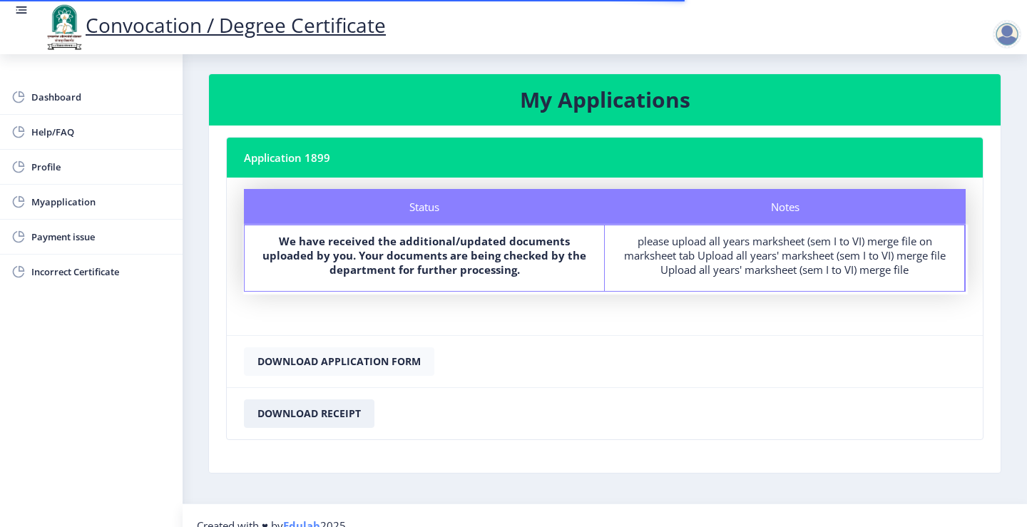
scroll to position [26, 0]
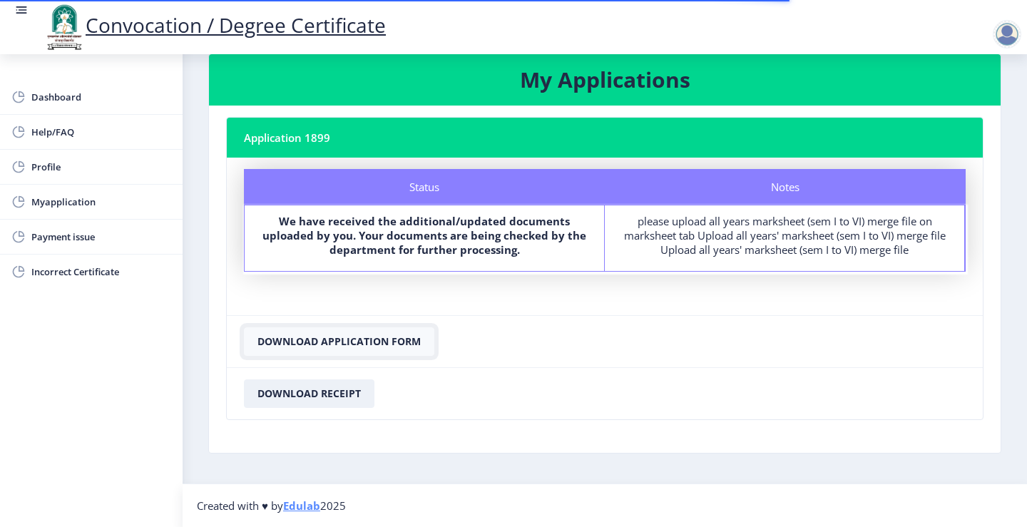
click at [349, 337] on button "Download Application Form" at bounding box center [339, 341] width 190 height 29
click at [355, 332] on button "Download Application Form" at bounding box center [339, 341] width 190 height 29
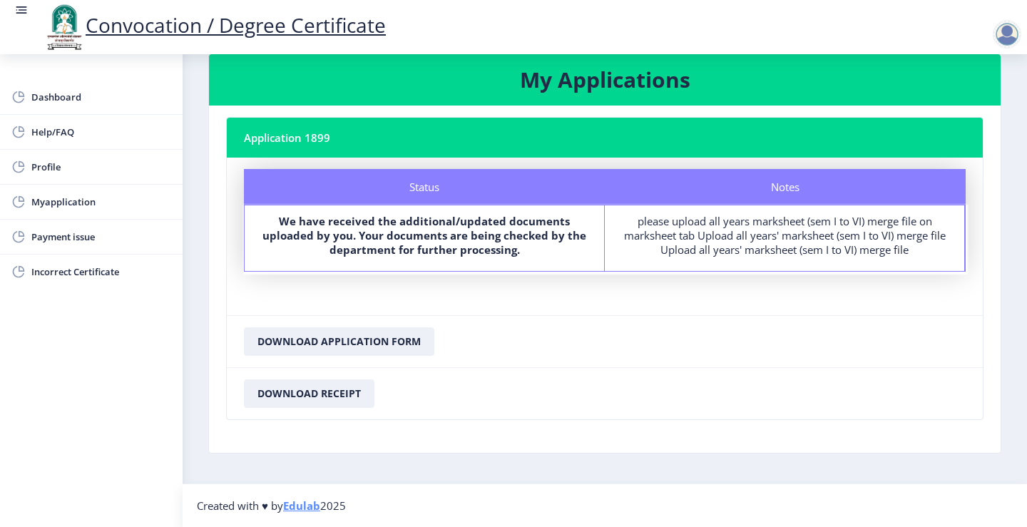
drag, startPoint x: 412, startPoint y: 130, endPoint x: 385, endPoint y: 143, distance: 30.9
click at [412, 133] on nb-card-header "Application 1899" at bounding box center [605, 138] width 756 height 40
drag, startPoint x: 328, startPoint y: 135, endPoint x: 316, endPoint y: 137, distance: 12.3
click at [322, 136] on nb-card-header "Application 1899" at bounding box center [605, 138] width 756 height 40
drag, startPoint x: 316, startPoint y: 137, endPoint x: 303, endPoint y: 144, distance: 14.7
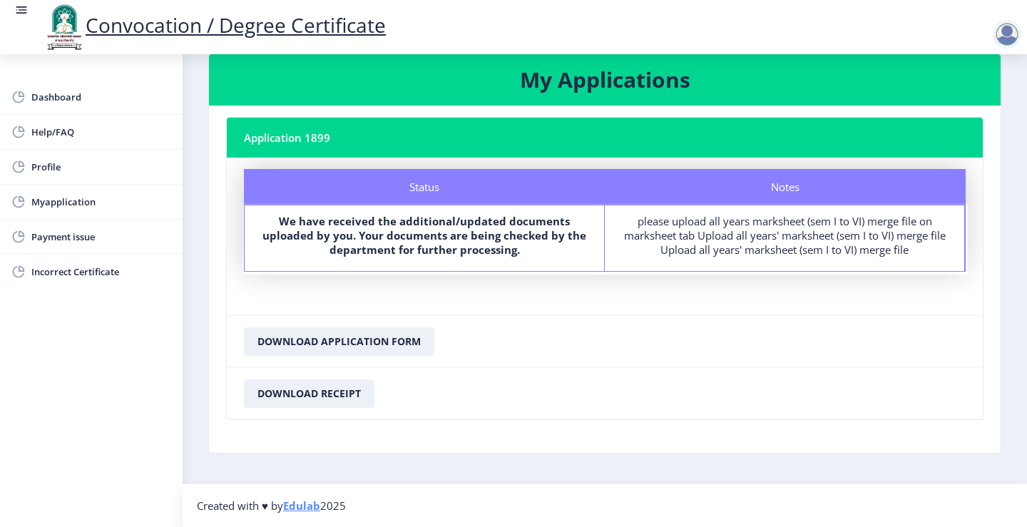
click at [303, 144] on nb-card-header "Application 1899" at bounding box center [605, 138] width 756 height 40
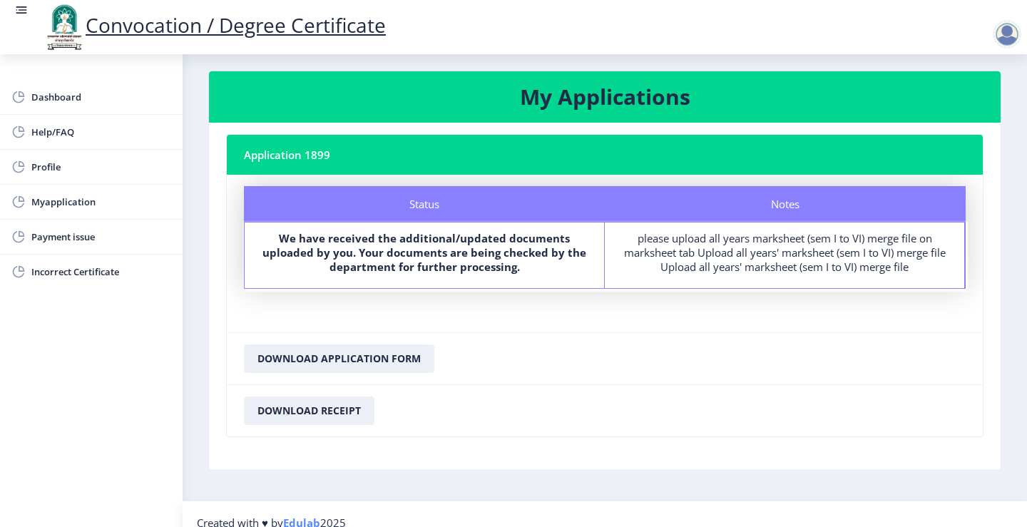
scroll to position [0, 0]
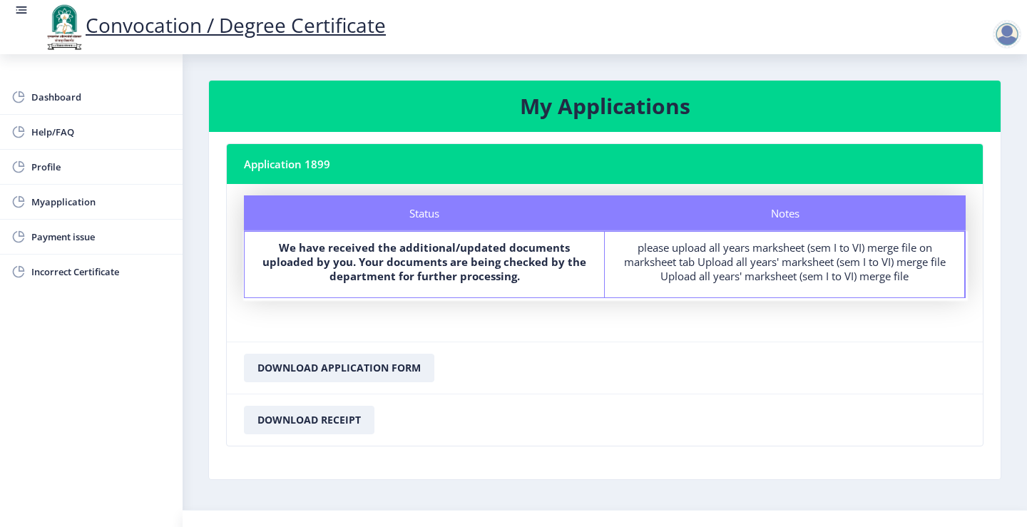
click at [489, 98] on h3 "My Applications" at bounding box center [605, 106] width 758 height 29
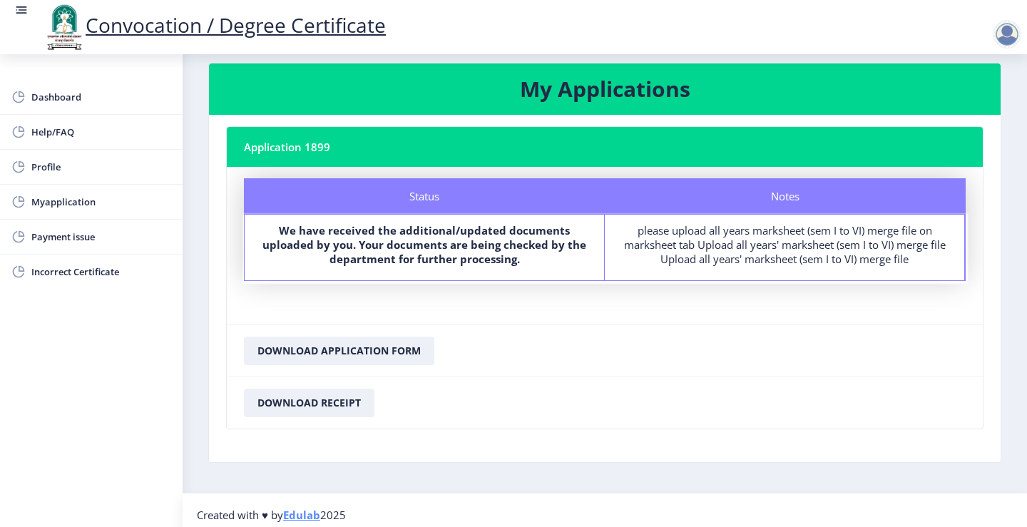
scroll to position [26, 0]
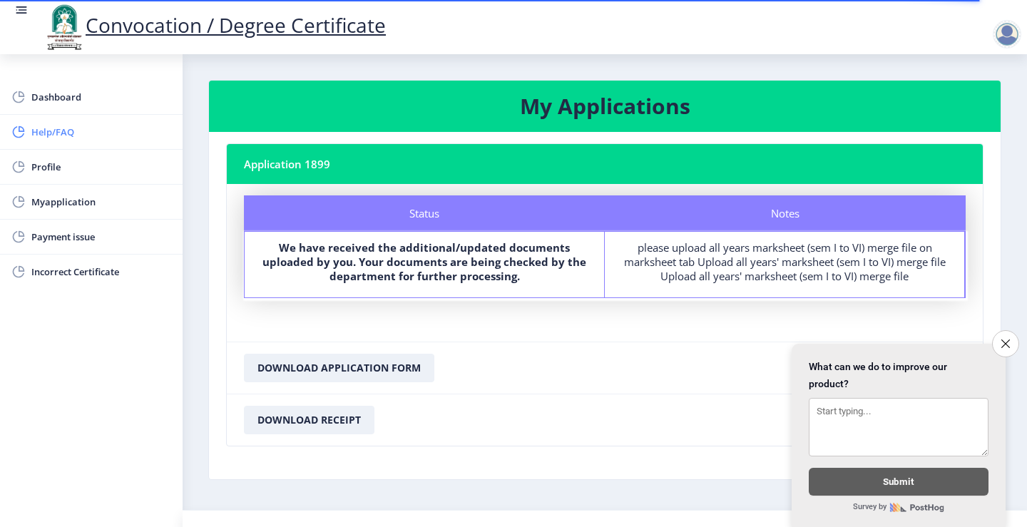
click at [92, 136] on span "Help/FAQ" at bounding box center [101, 131] width 140 height 17
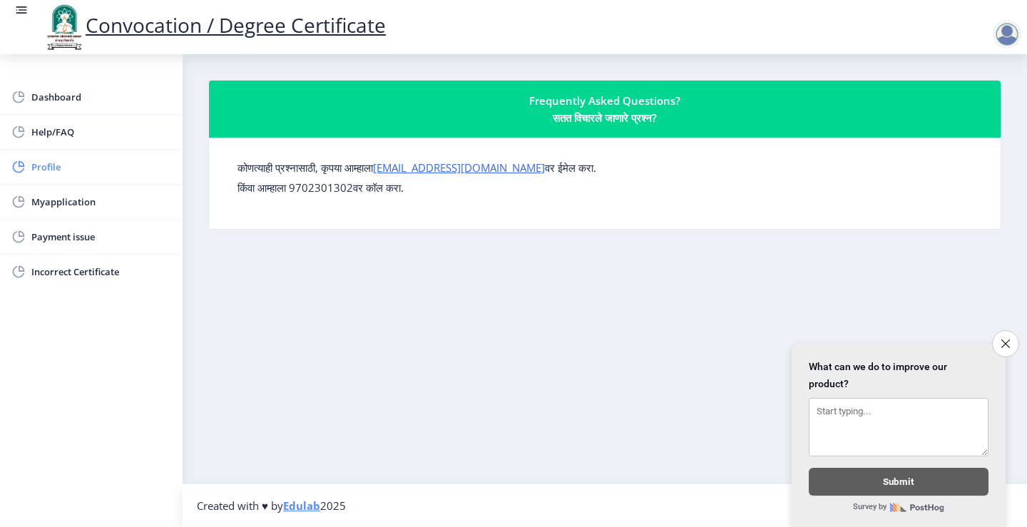
click at [91, 153] on link "Profile" at bounding box center [91, 167] width 183 height 34
select select
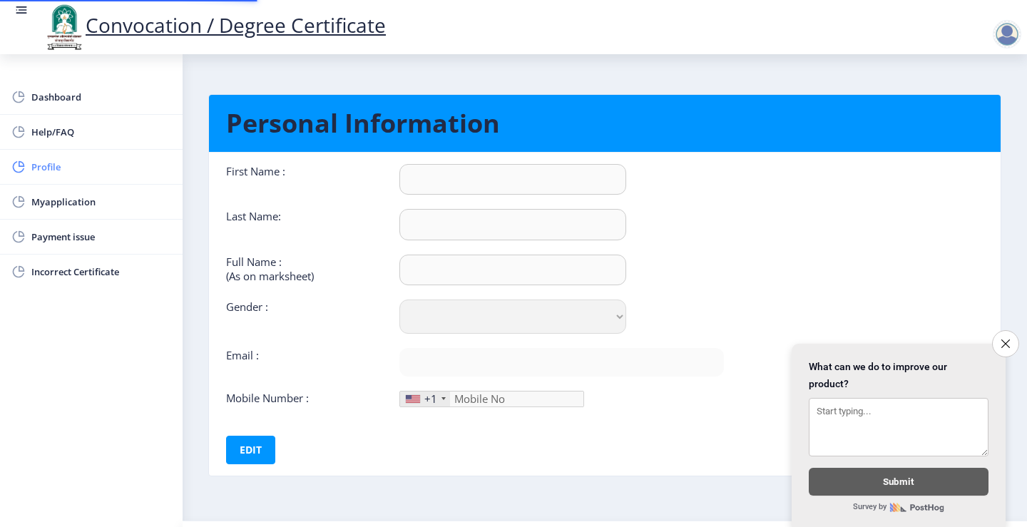
type input "[PERSON_NAME]"
type input "SAGAR"
type input "[PERSON_NAME]"
select select "[DEMOGRAPHIC_DATA]"
type input "[EMAIL_ADDRESS][DOMAIN_NAME]"
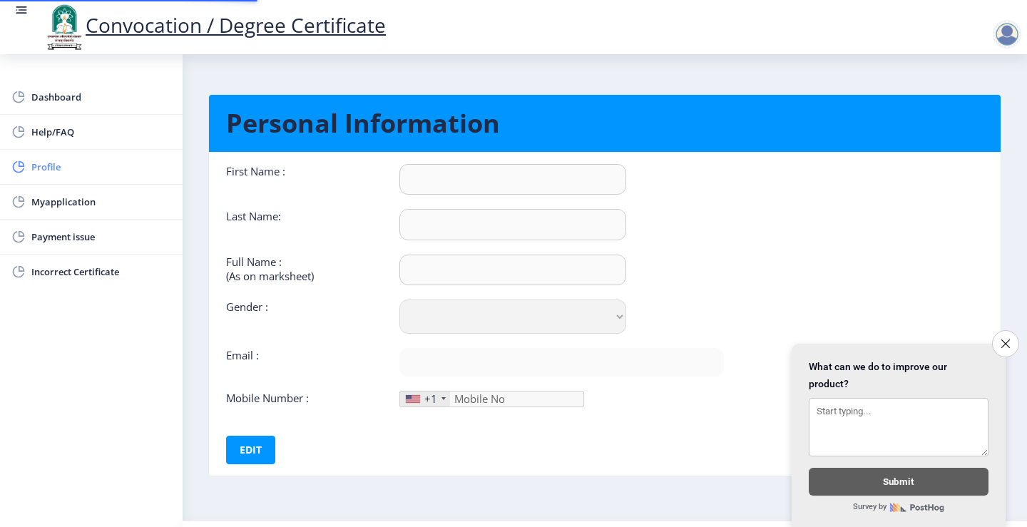
type input "9393549696"
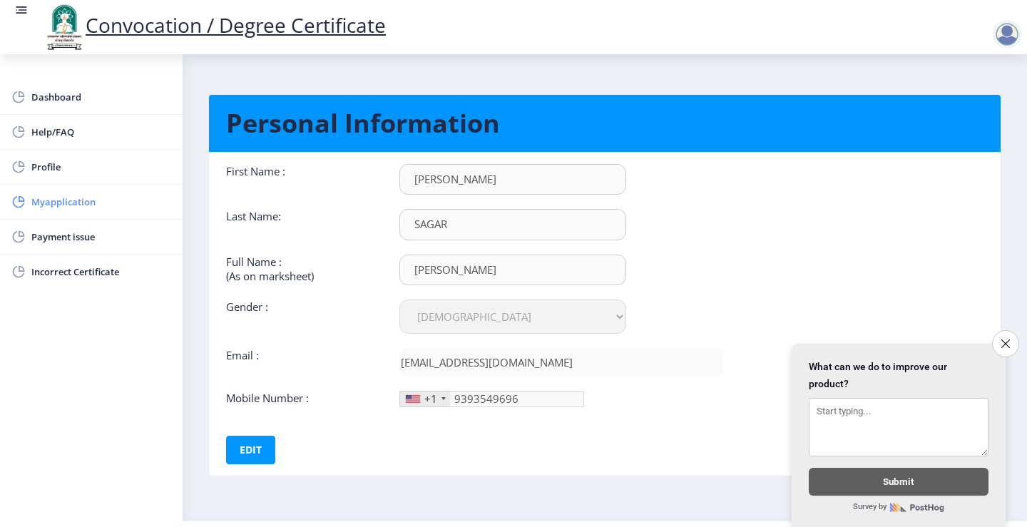
click at [92, 208] on span "Myapplication" at bounding box center [101, 201] width 140 height 17
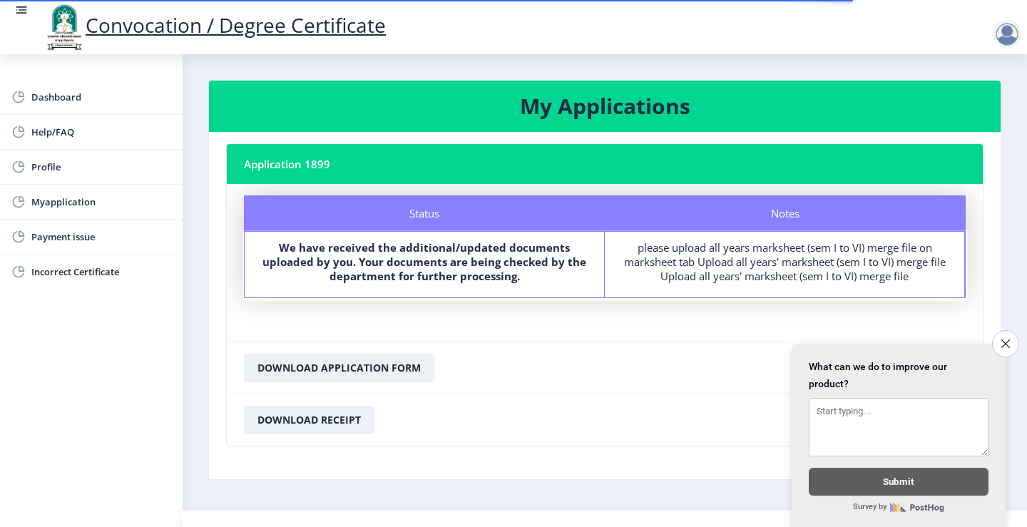
click at [459, 259] on b "We have received the additional/updated documents uploaded by you. Your documen…" at bounding box center [425, 261] width 324 height 43
